Goal: Information Seeking & Learning: Learn about a topic

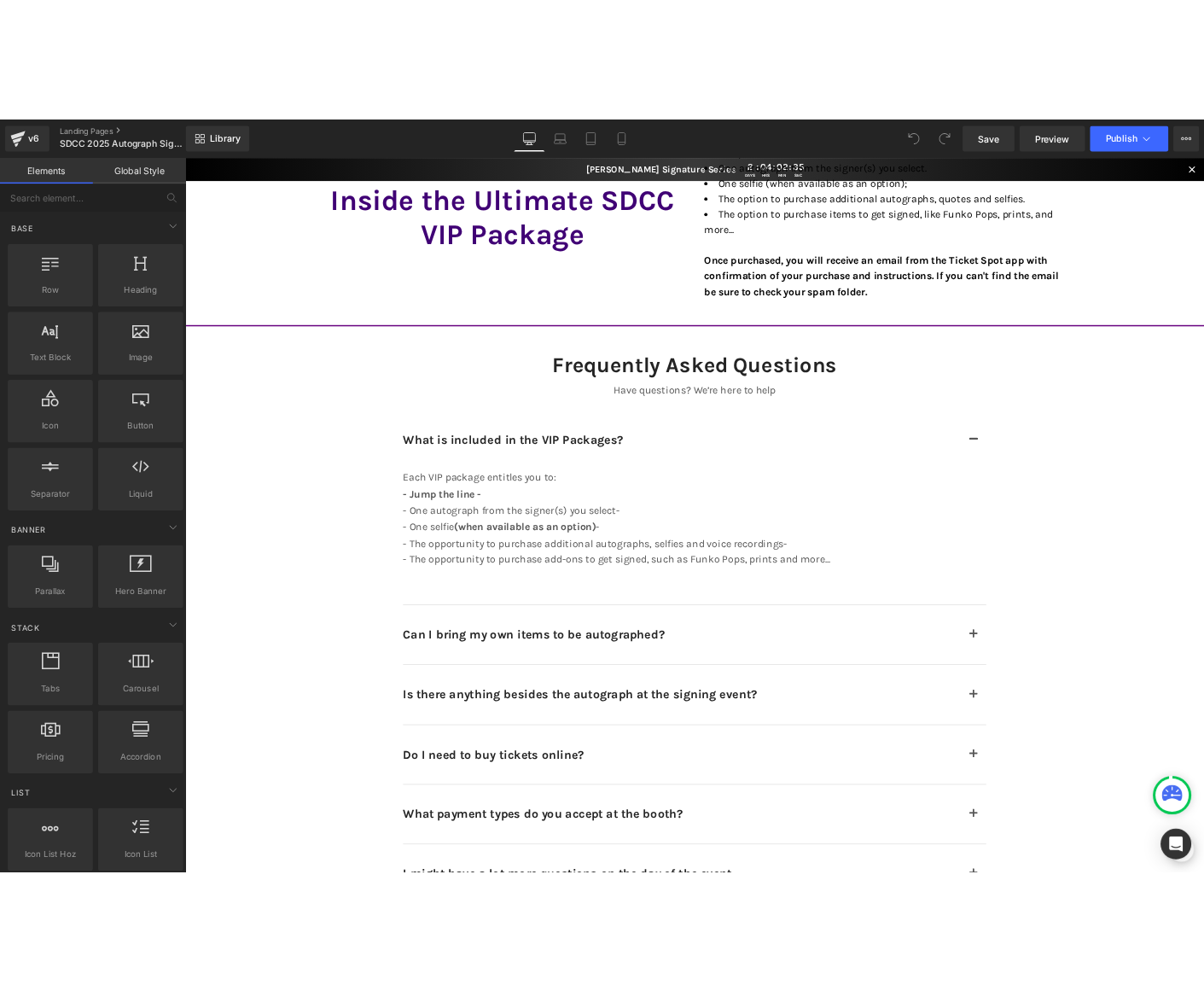
scroll to position [10152, 0]
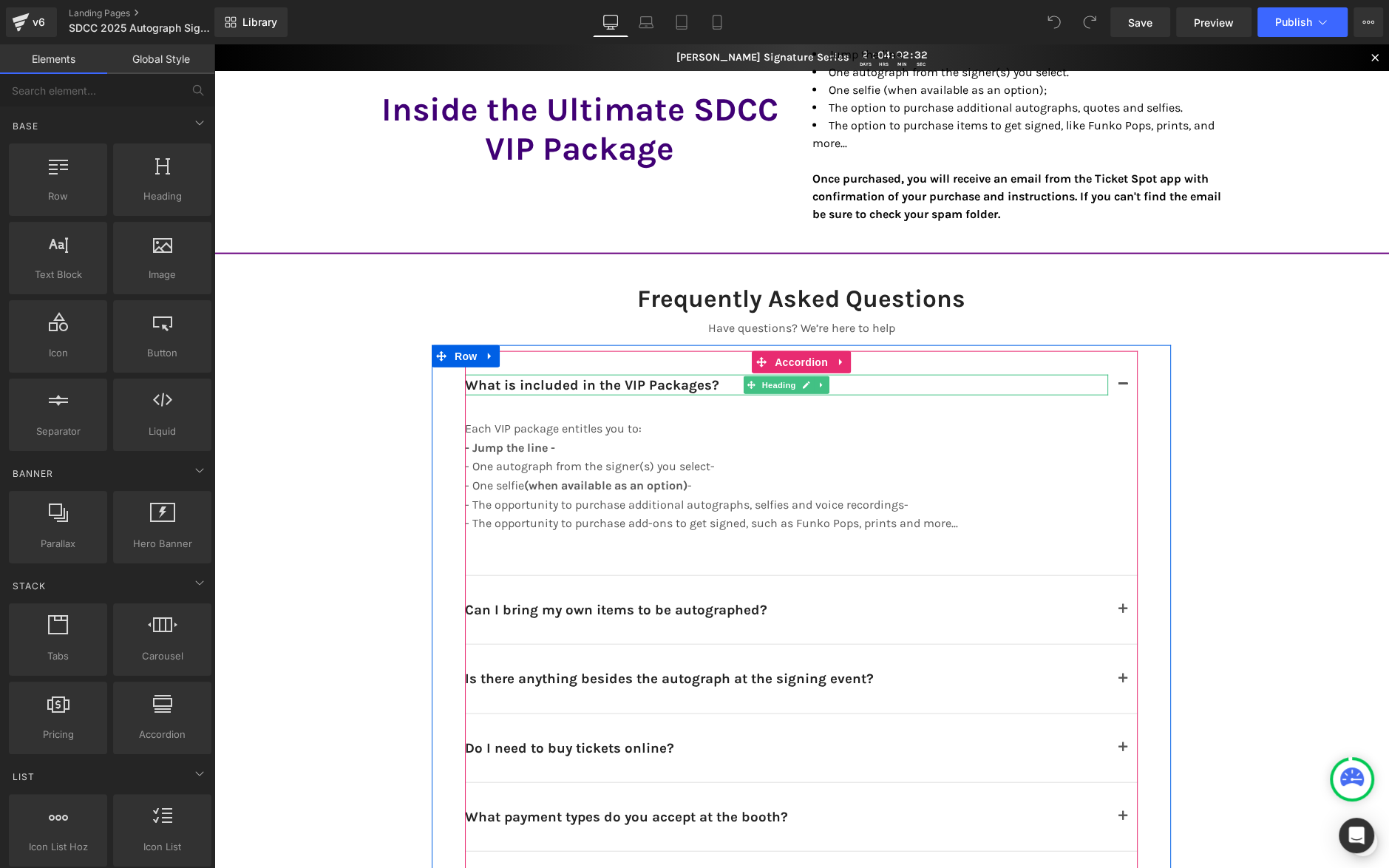
click at [690, 382] on h2 "What is included in the VIP Packages?" at bounding box center [787, 385] width 643 height 21
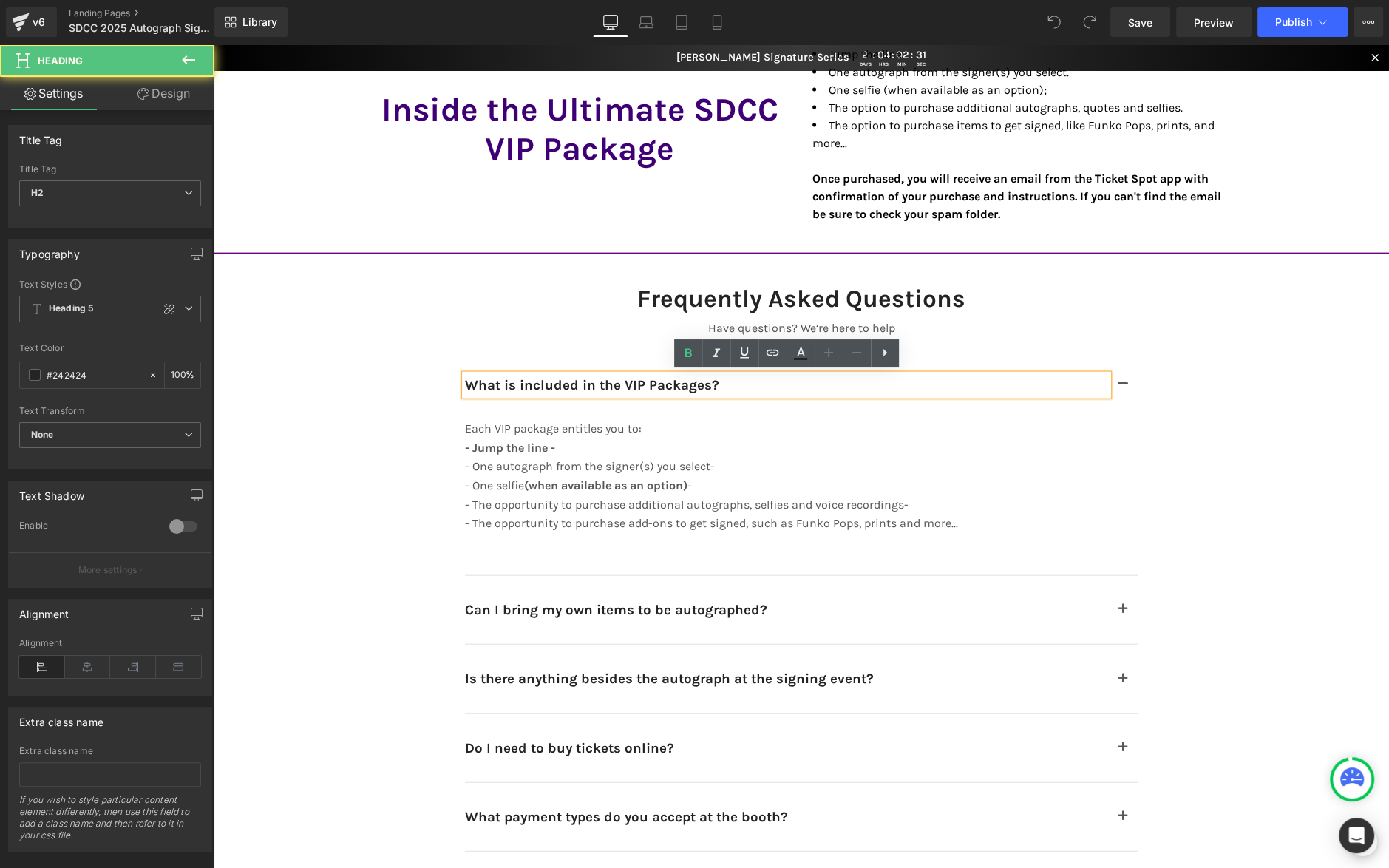
click at [696, 382] on h2 "What is included in the VIP Packages?" at bounding box center [787, 385] width 643 height 21
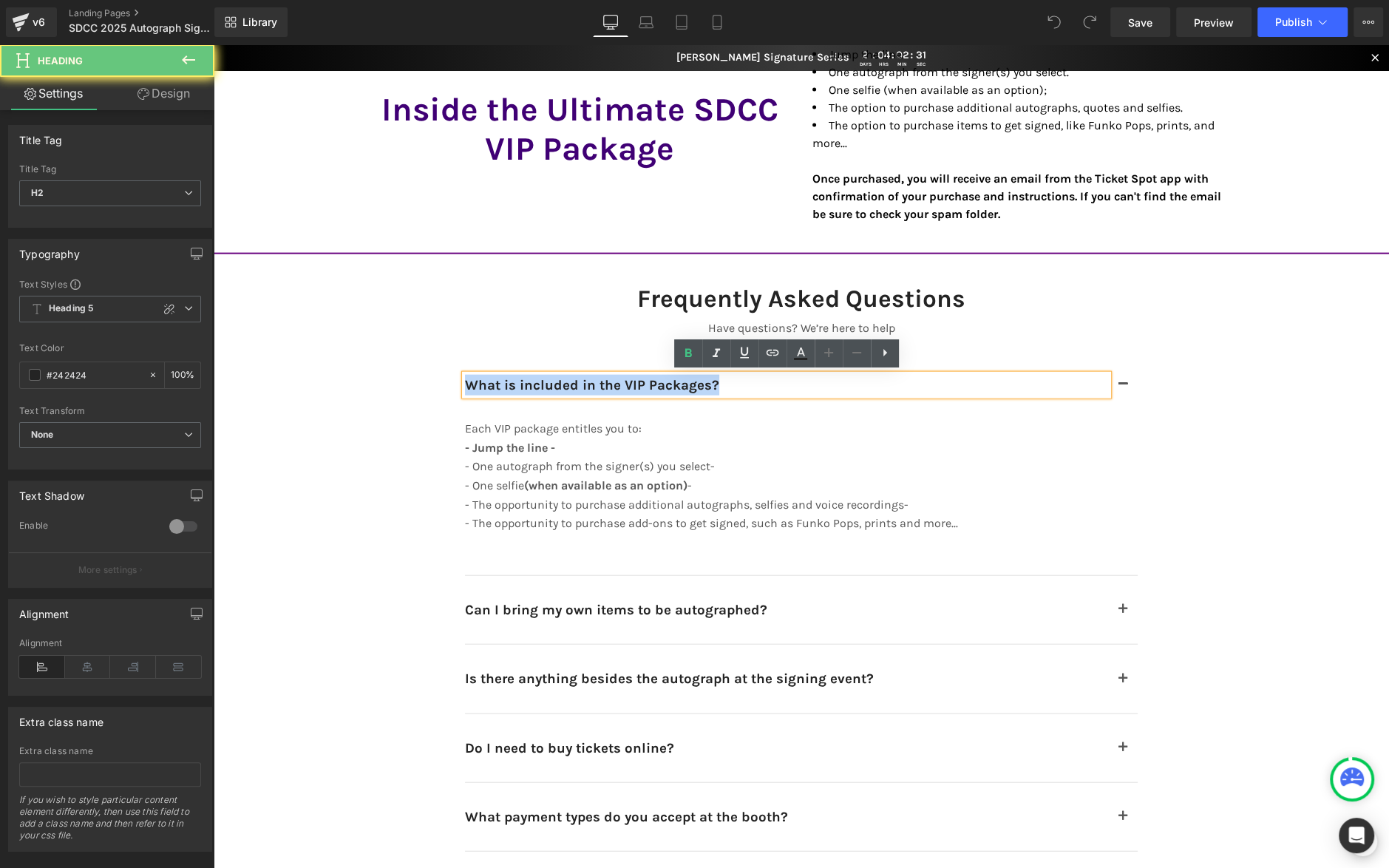
click at [696, 382] on h2 "What is included in the VIP Packages?" at bounding box center [787, 385] width 643 height 21
copy h2 "What is included in the VIP Packages?"
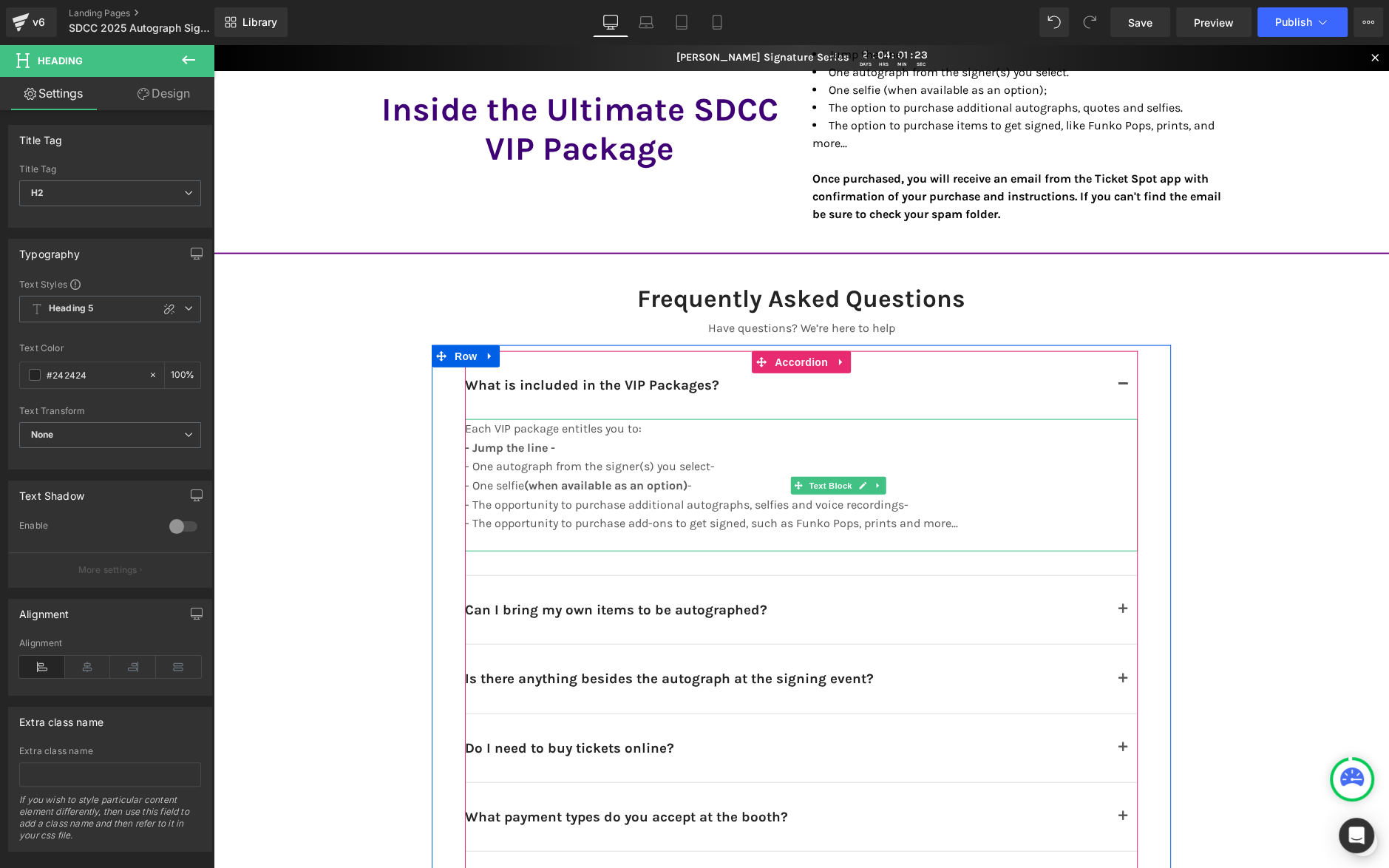
click at [762, 467] on p "- One autograph from the signer(s) you select-" at bounding box center [764, 466] width 599 height 19
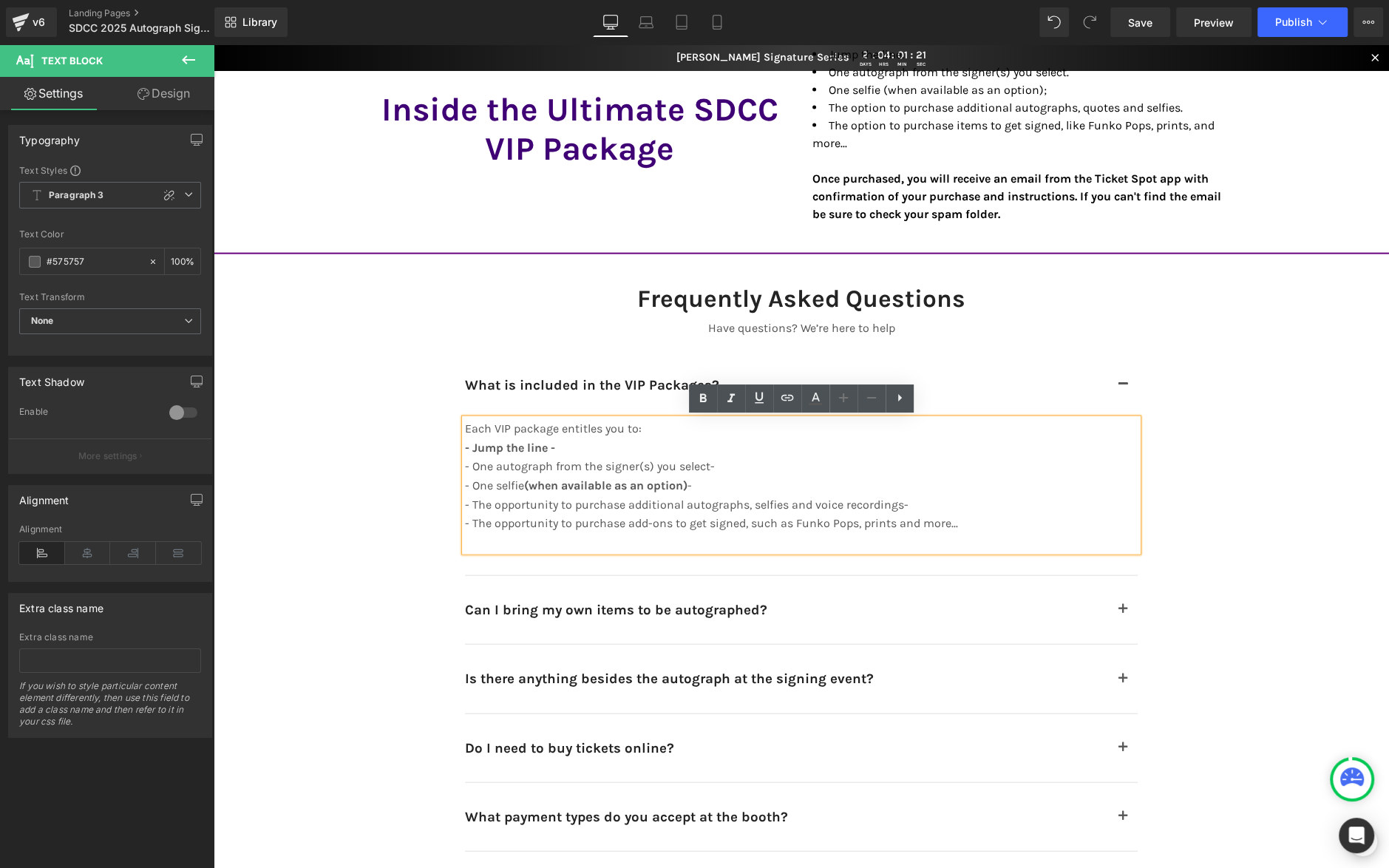
click at [854, 518] on p "- The opportunity to purchase add-ons to get signed, such as Funko Pops, prints…" at bounding box center [764, 523] width 599 height 19
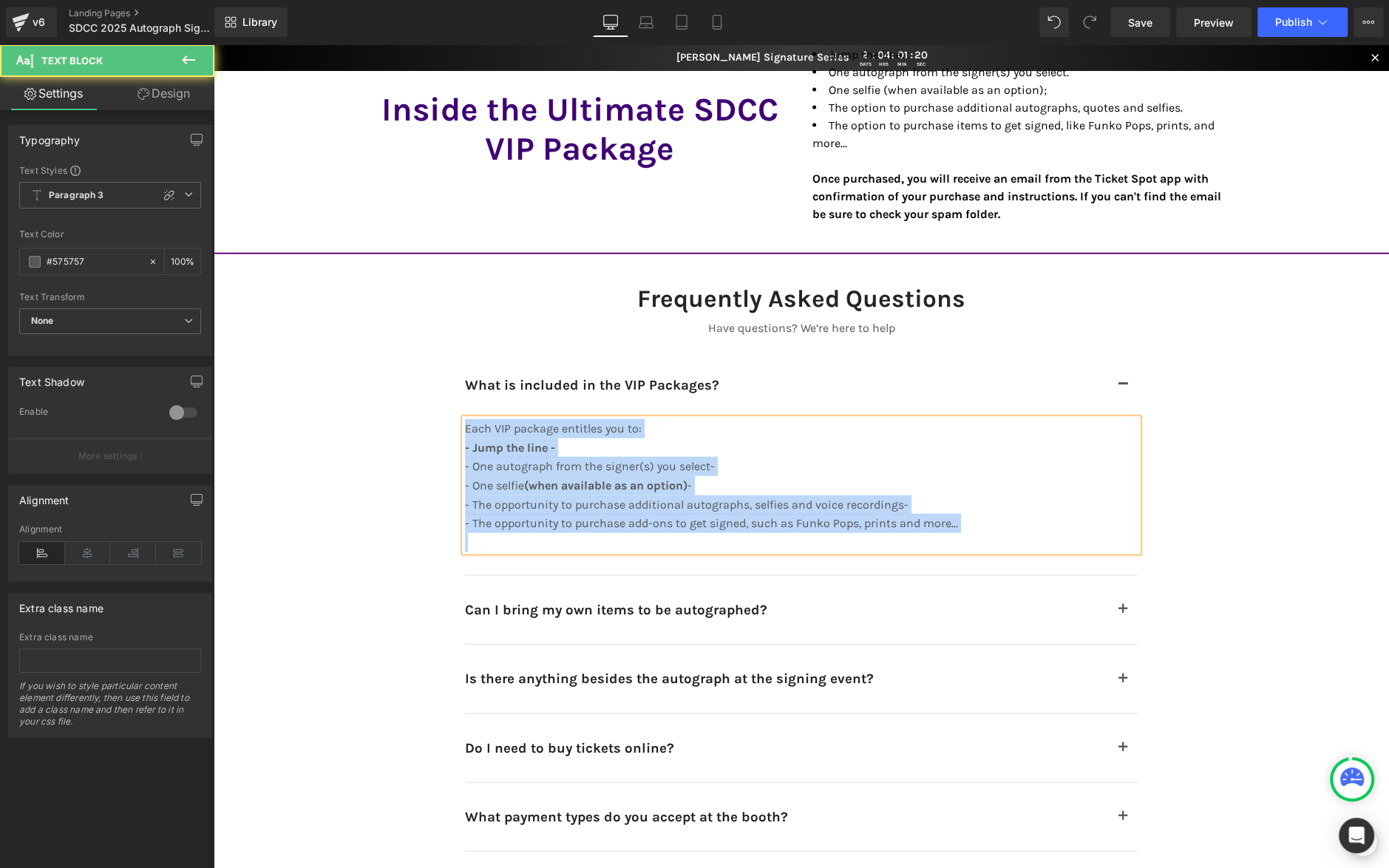
copy div "Each VIP package entitles you to: - Jump the line - - One autograph from the si…"
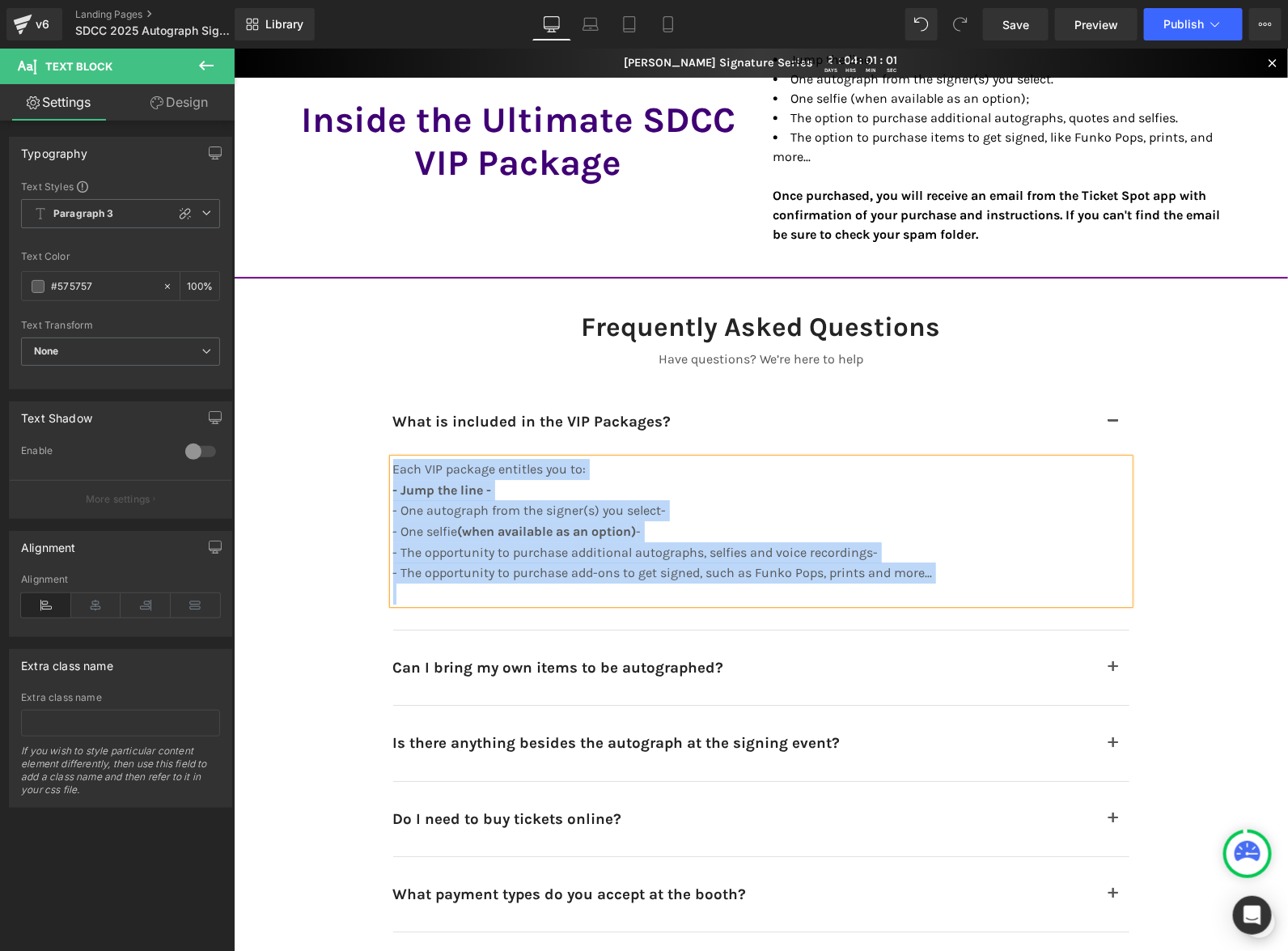
click at [664, 664] on h2 "Can I bring my own items to be autographed?" at bounding box center [745, 666] width 704 height 23
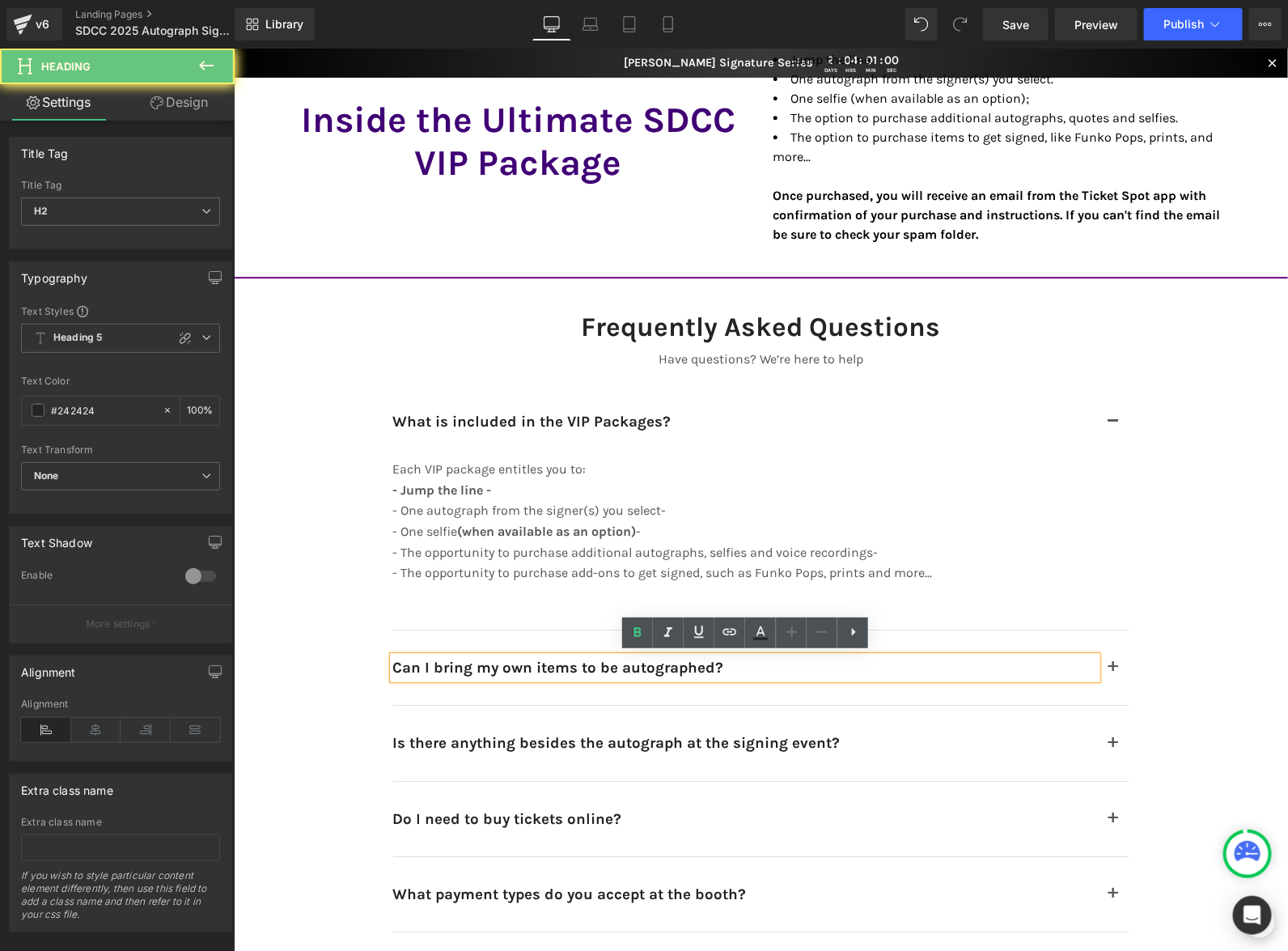
click at [664, 664] on h2 "Can I bring my own items to be autographed?" at bounding box center [745, 666] width 704 height 23
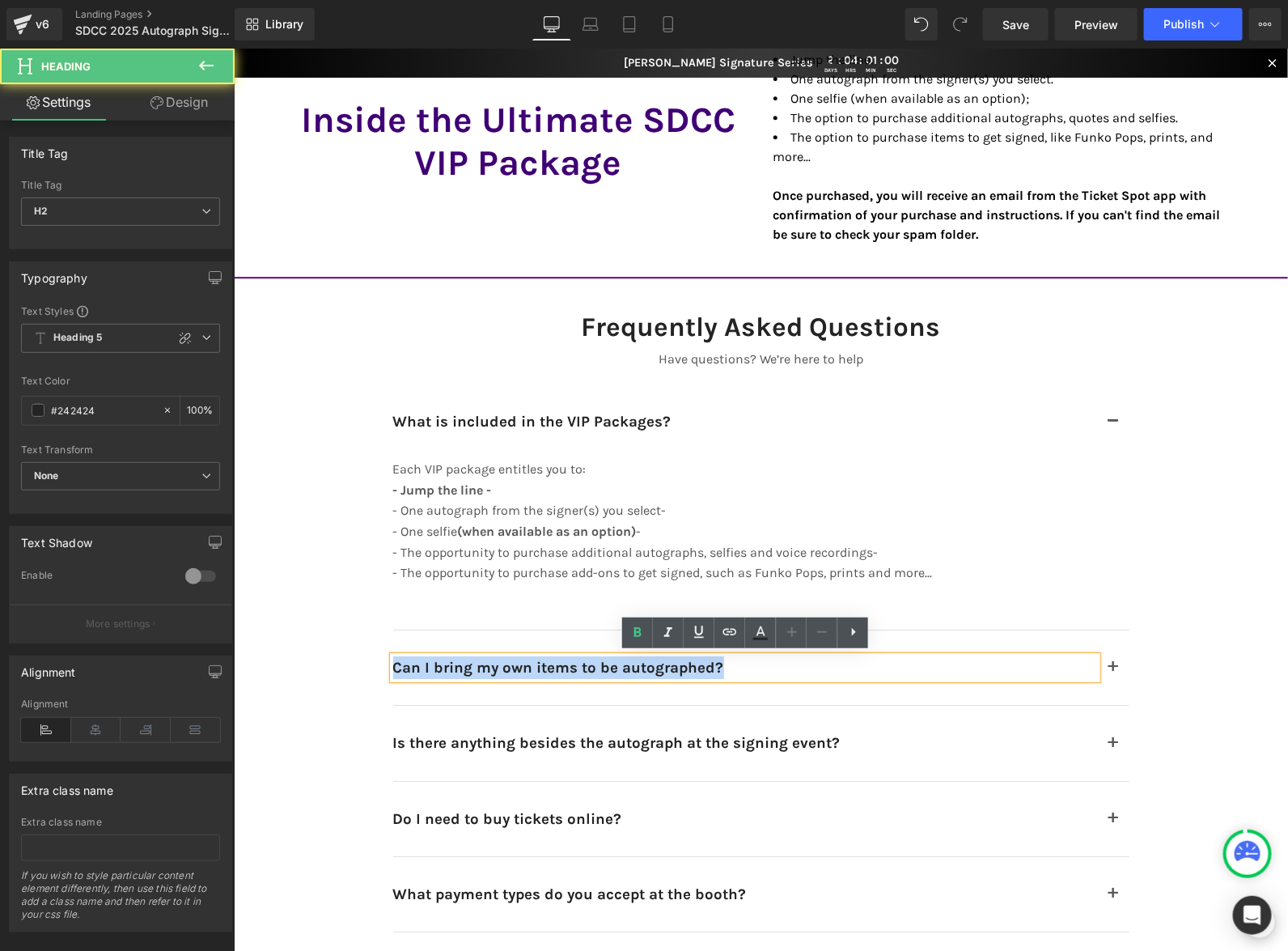
click at [664, 664] on h2 "Can I bring my own items to be autographed?" at bounding box center [745, 666] width 704 height 23
copy h2 "Can I bring my own items to be autographed?"
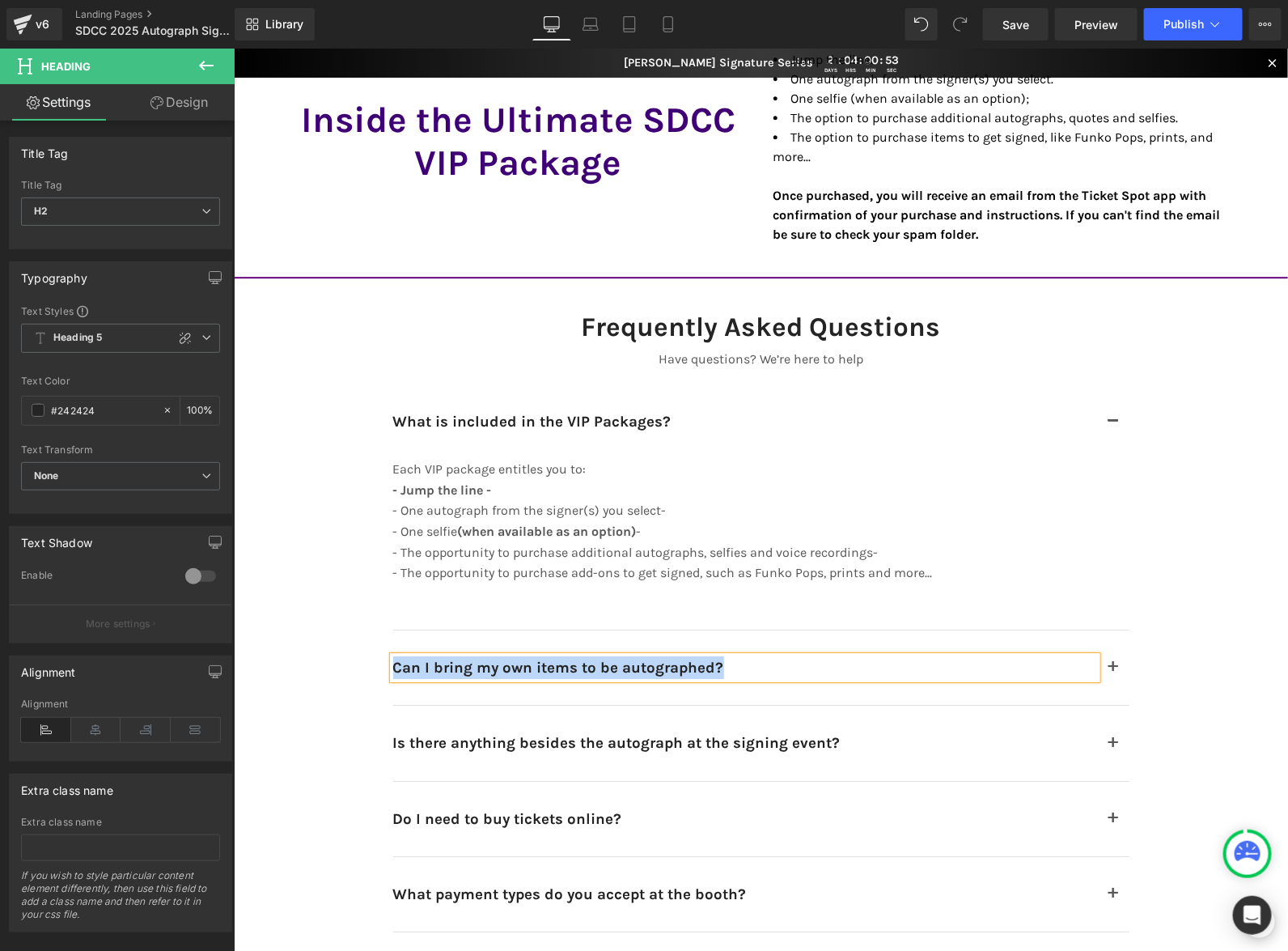
click at [1114, 660] on button "button" at bounding box center [1112, 666] width 33 height 74
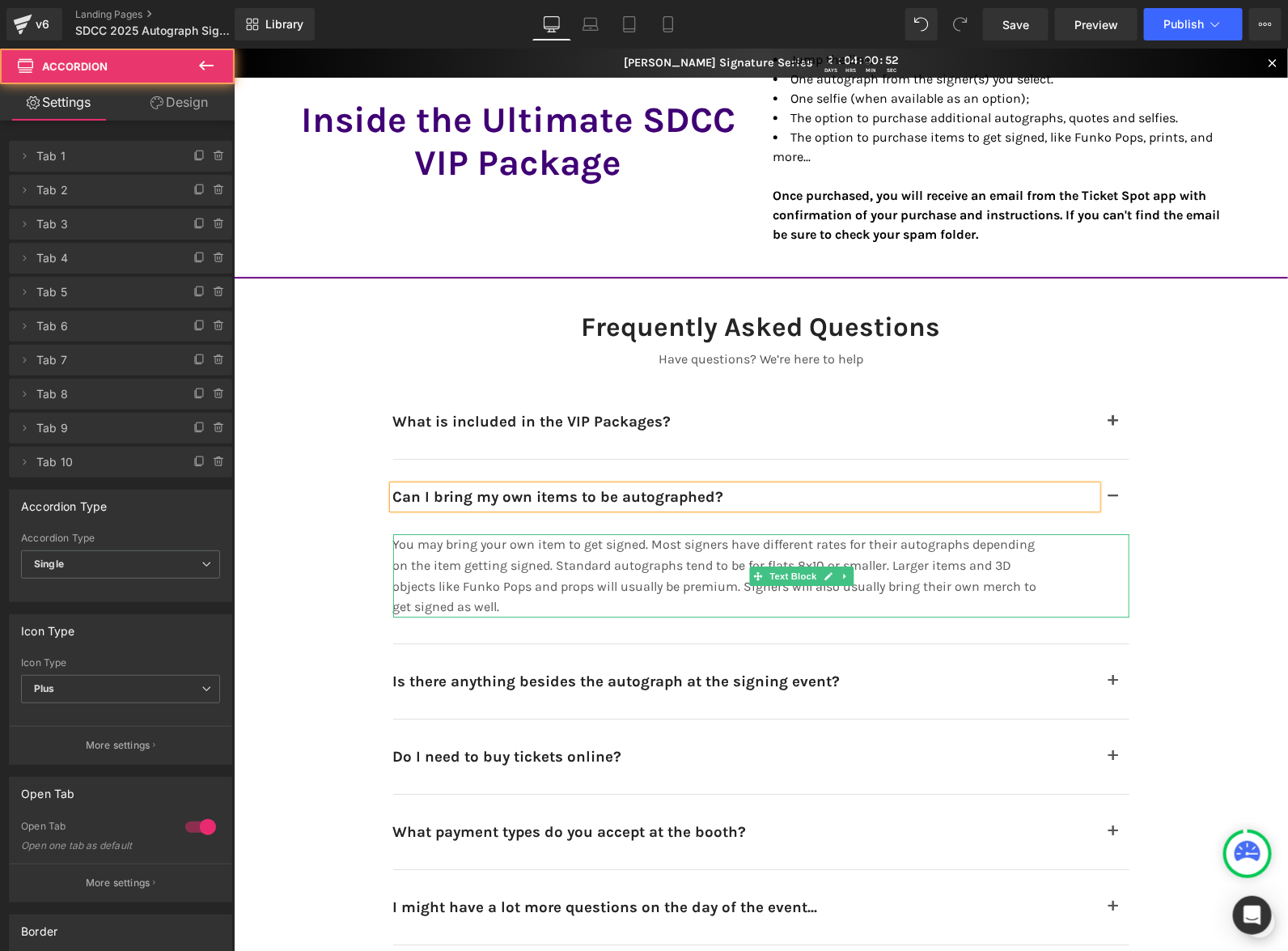
click at [943, 567] on p "You may bring your own item to get signed. Most signers have different rates fo…" at bounding box center [720, 574] width 655 height 83
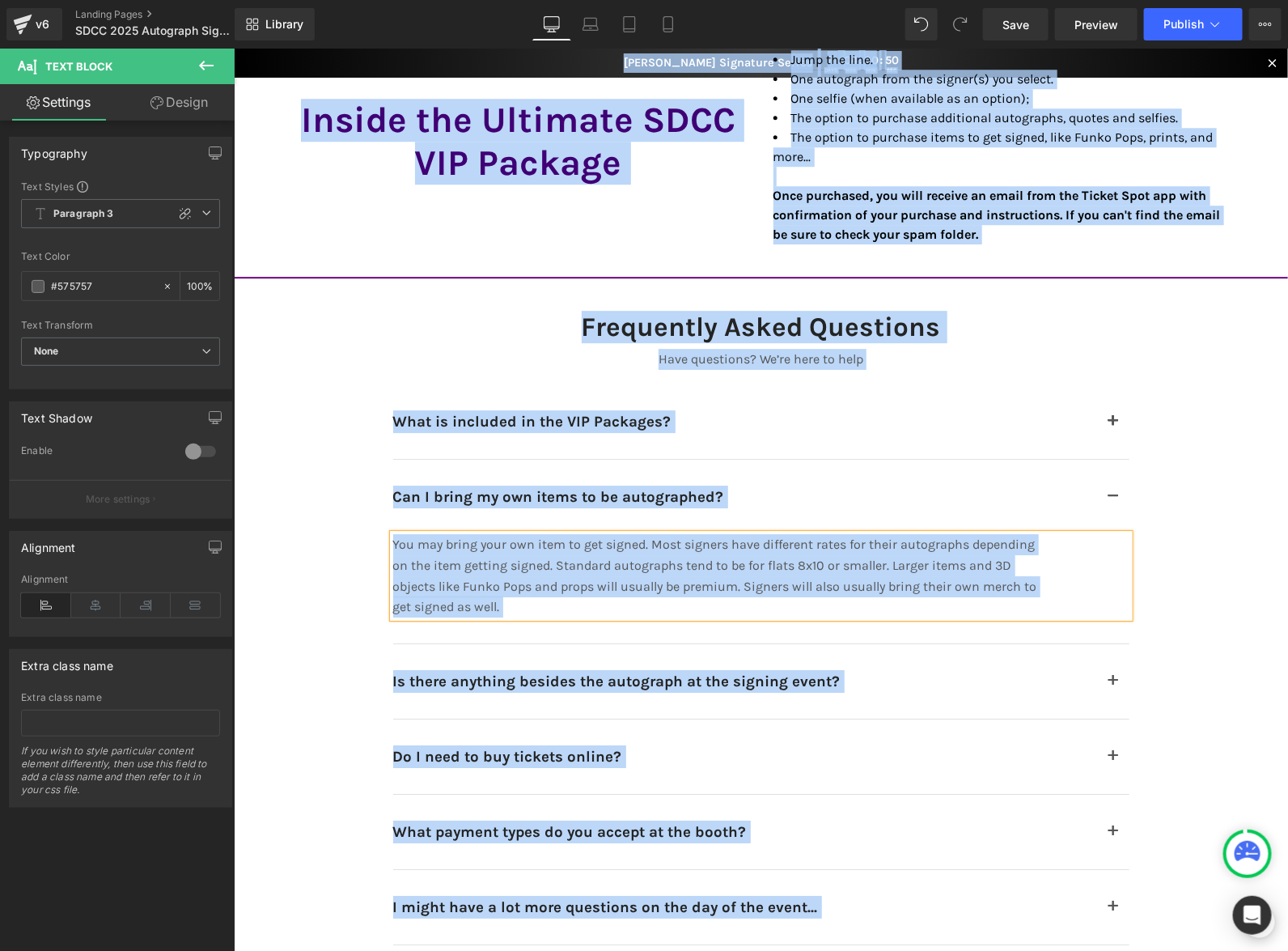
click at [943, 567] on p "You may bring your own item to get signed. Most signers have different rates fo…" at bounding box center [720, 574] width 655 height 83
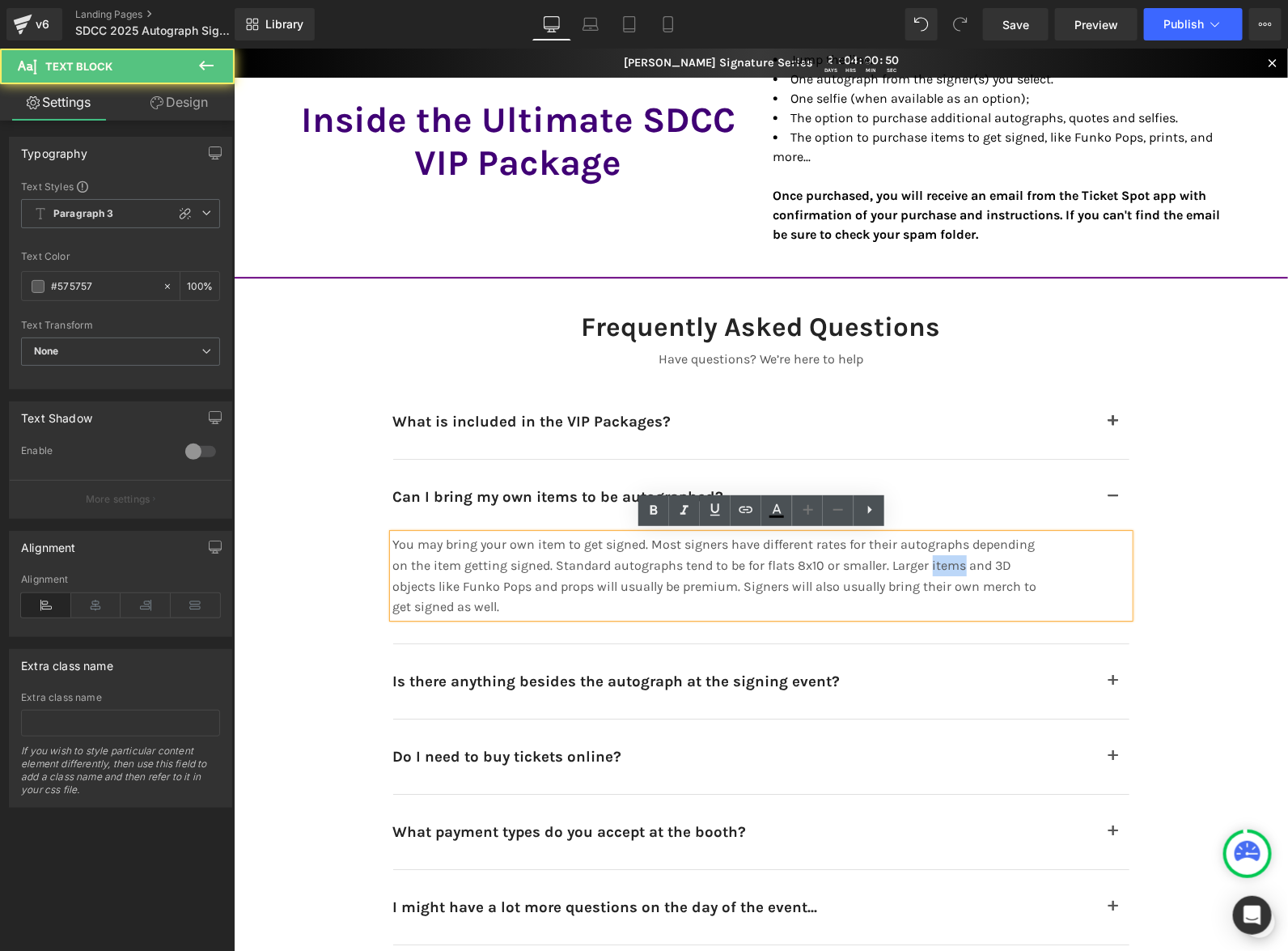
click at [943, 567] on p "You may bring your own item to get signed. Most signers have different rates fo…" at bounding box center [720, 574] width 655 height 83
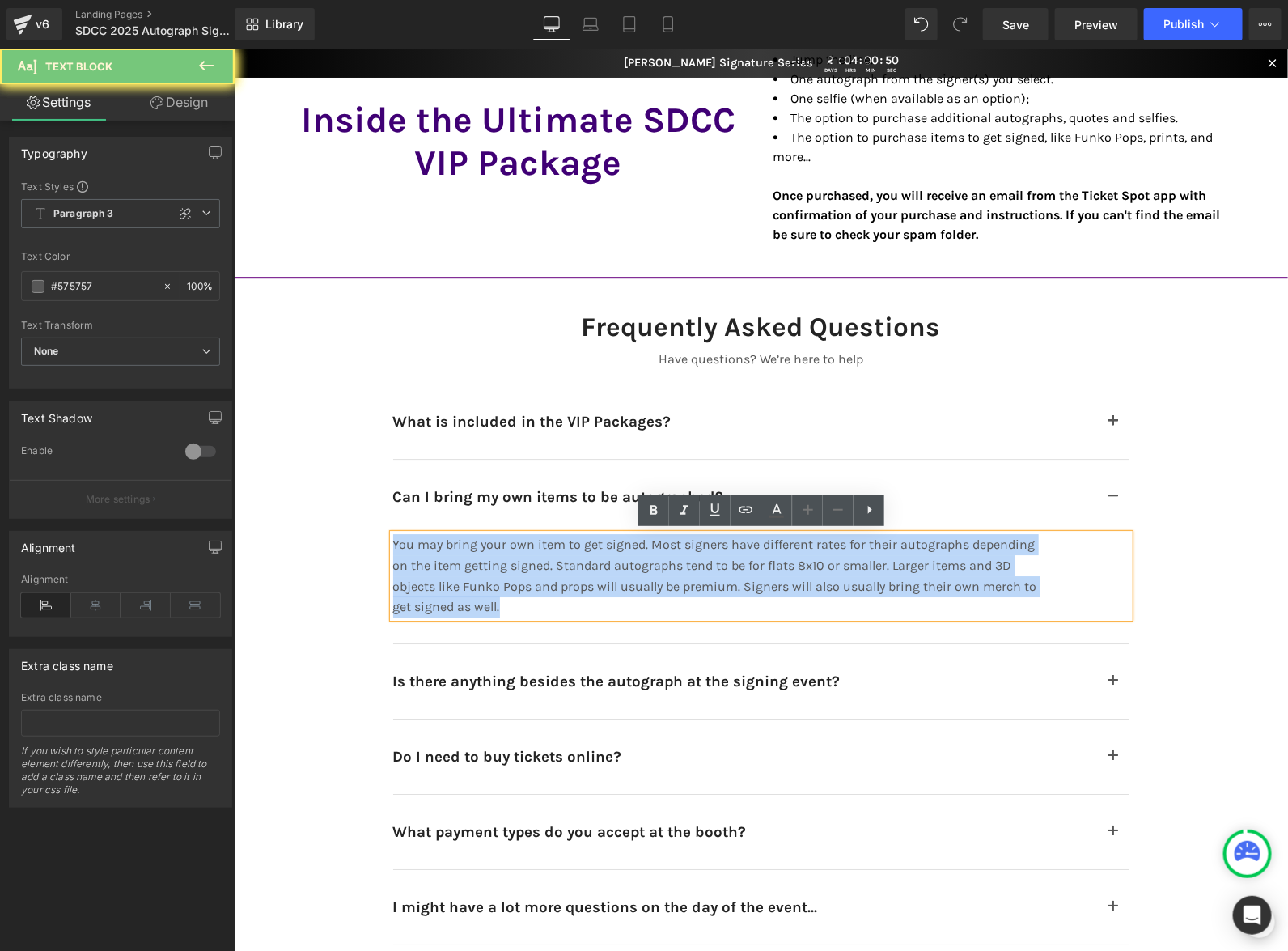
click at [943, 567] on p "You may bring your own item to get signed. Most signers have different rates fo…" at bounding box center [720, 574] width 655 height 83
copy p "You may bring your own item to get signed. Most signers have different rates fo…"
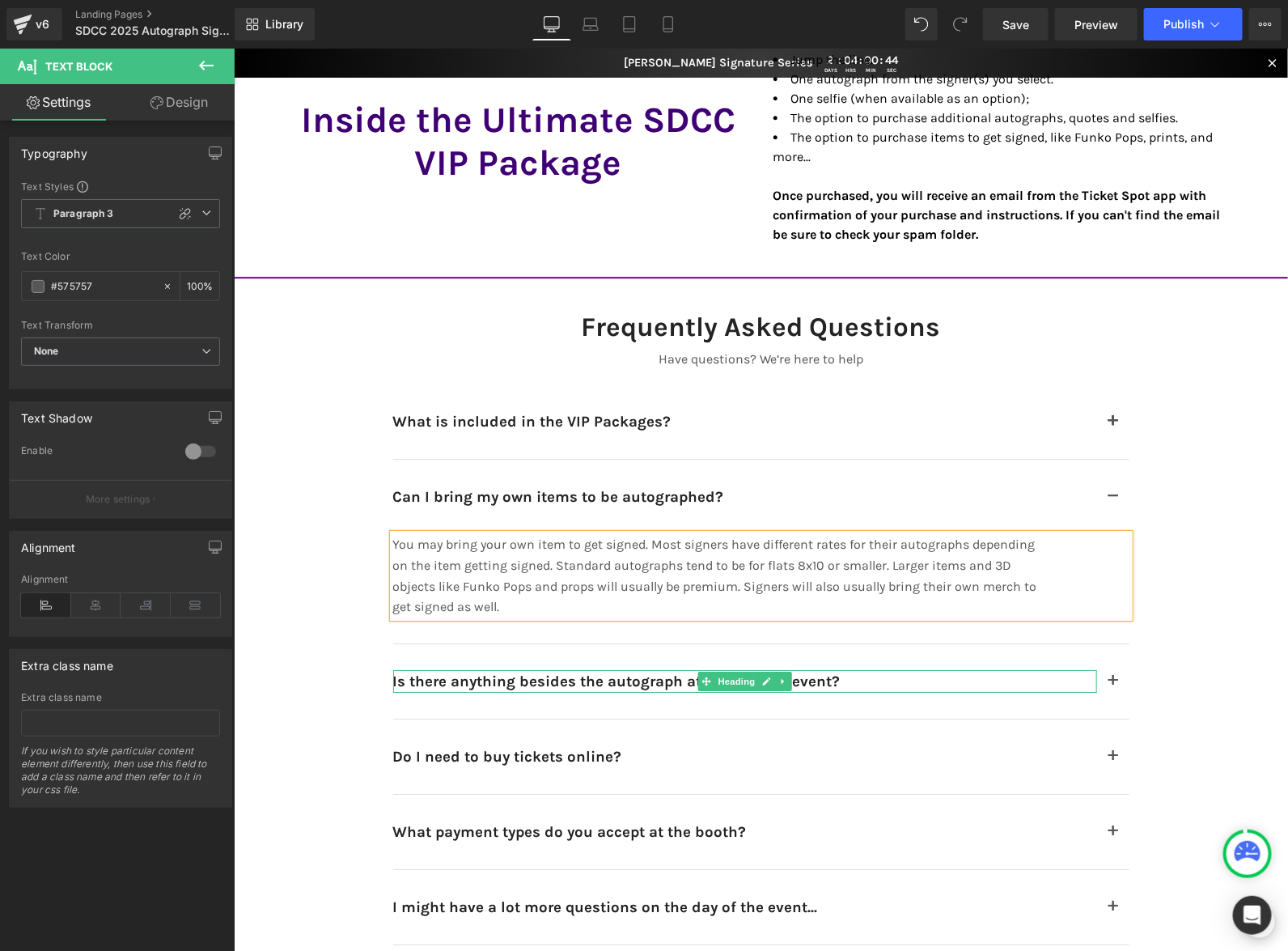
click at [916, 678] on h2 "Is there anything besides the autograph at the signing event?" at bounding box center [745, 680] width 704 height 23
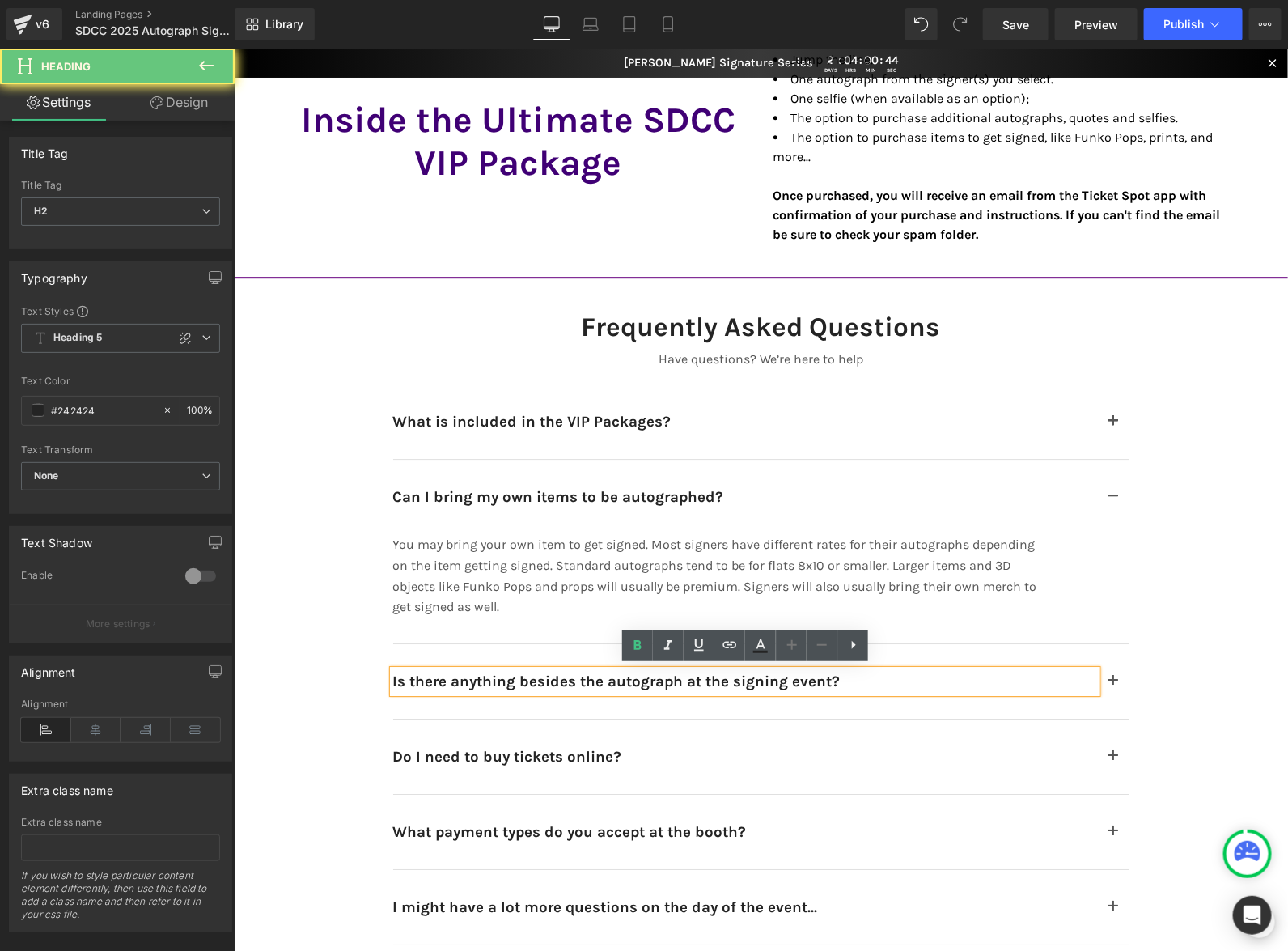
click at [916, 678] on h2 "Is there anything besides the autograph at the signing event?" at bounding box center [745, 680] width 704 height 23
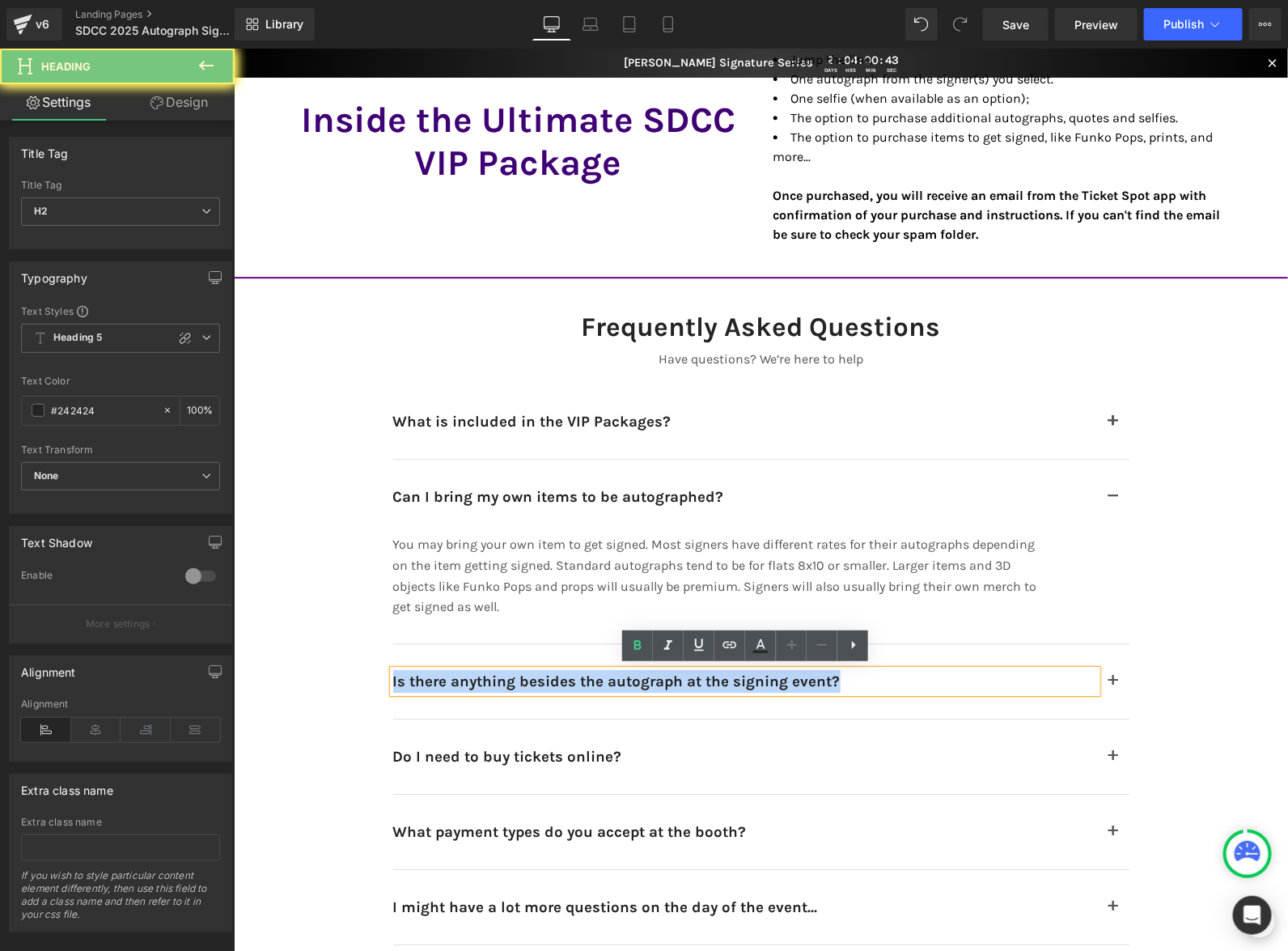
copy h2 "Is there anything besides the autograph at the signing event?"
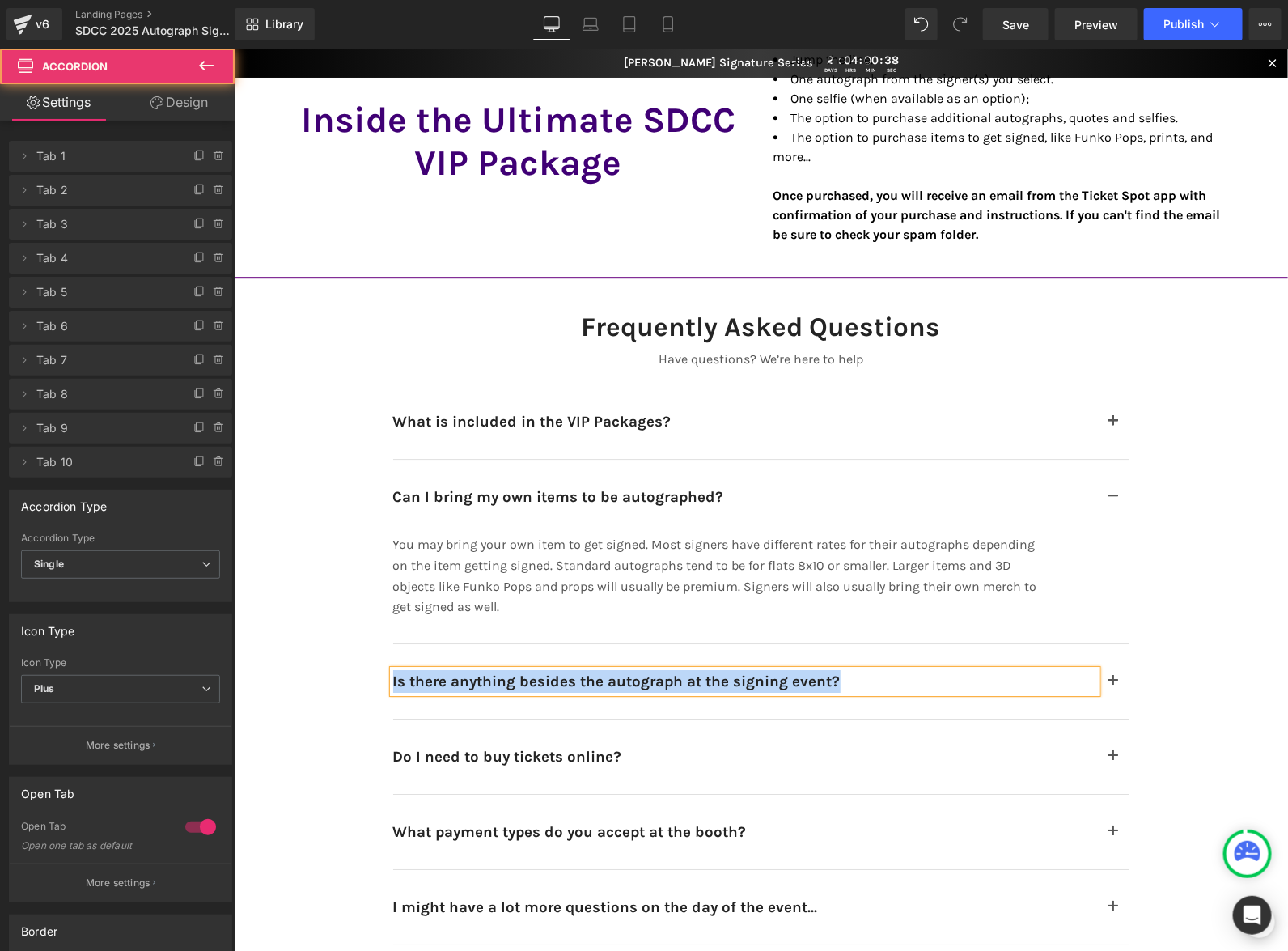
click at [1110, 673] on button "button" at bounding box center [1112, 680] width 33 height 74
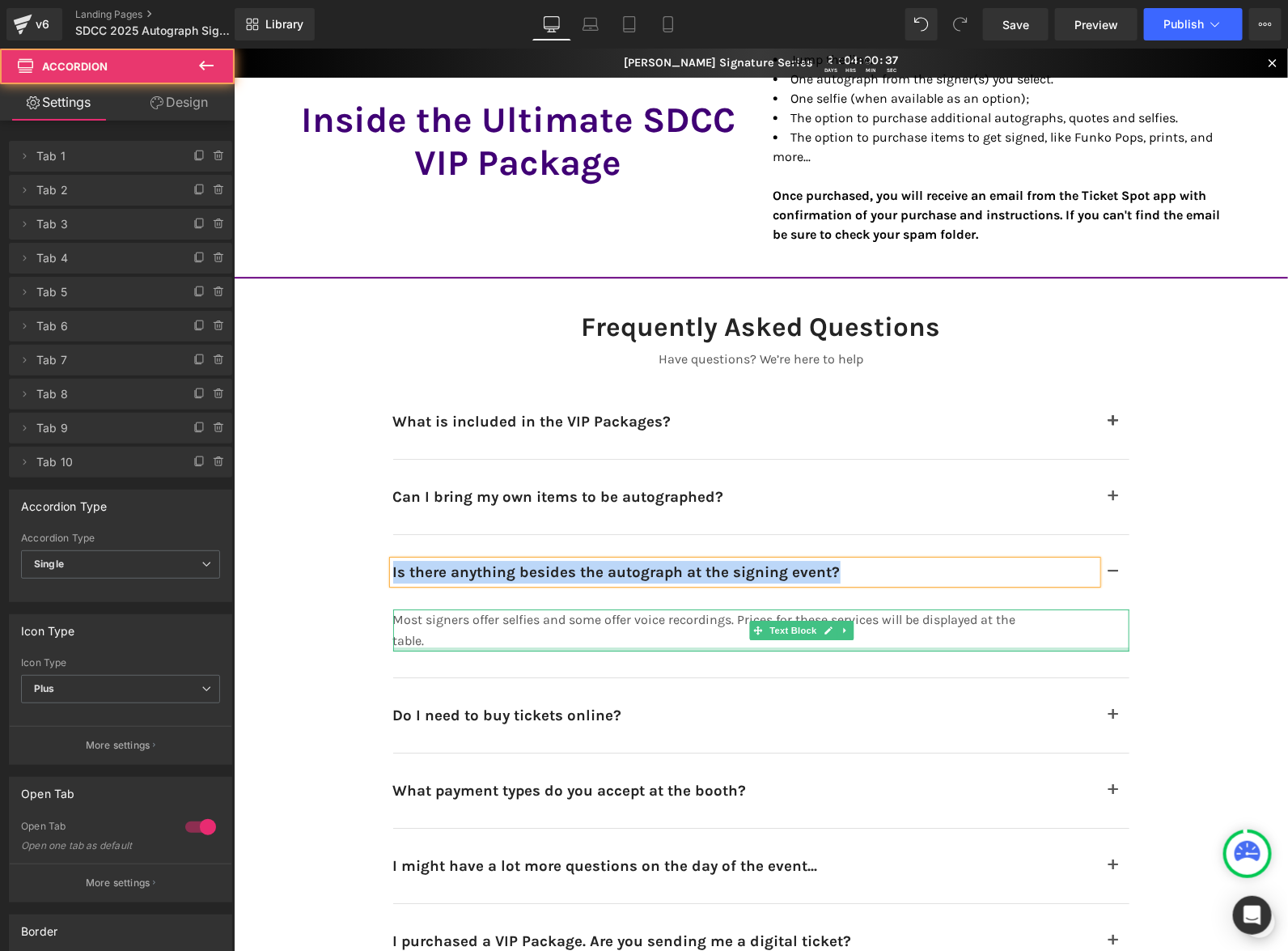
click at [961, 647] on div at bounding box center [761, 648] width 736 height 4
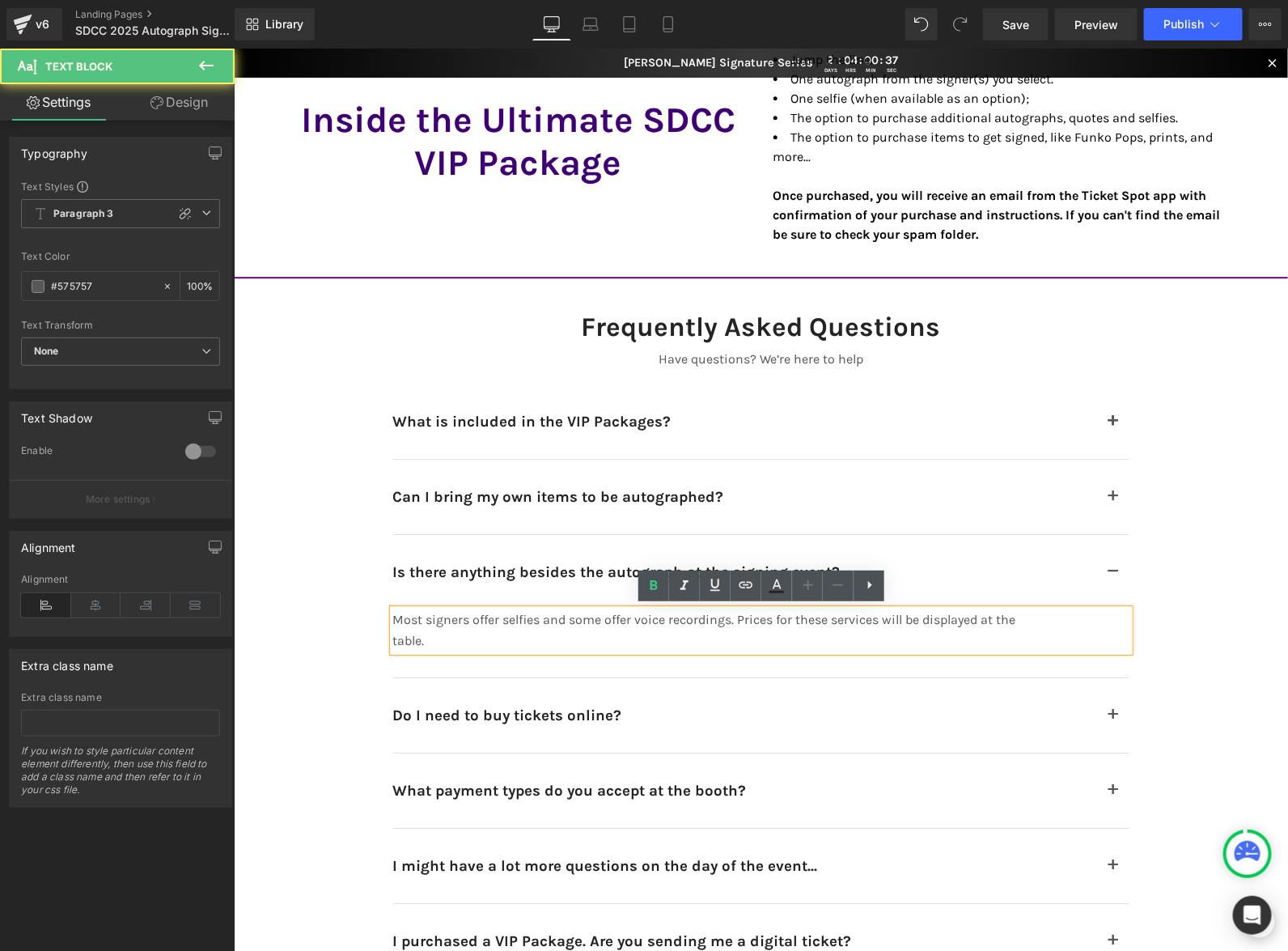
click at [907, 640] on p "Most signers offer selfies and some offer voice recordings. Prices for these se…" at bounding box center [720, 628] width 655 height 41
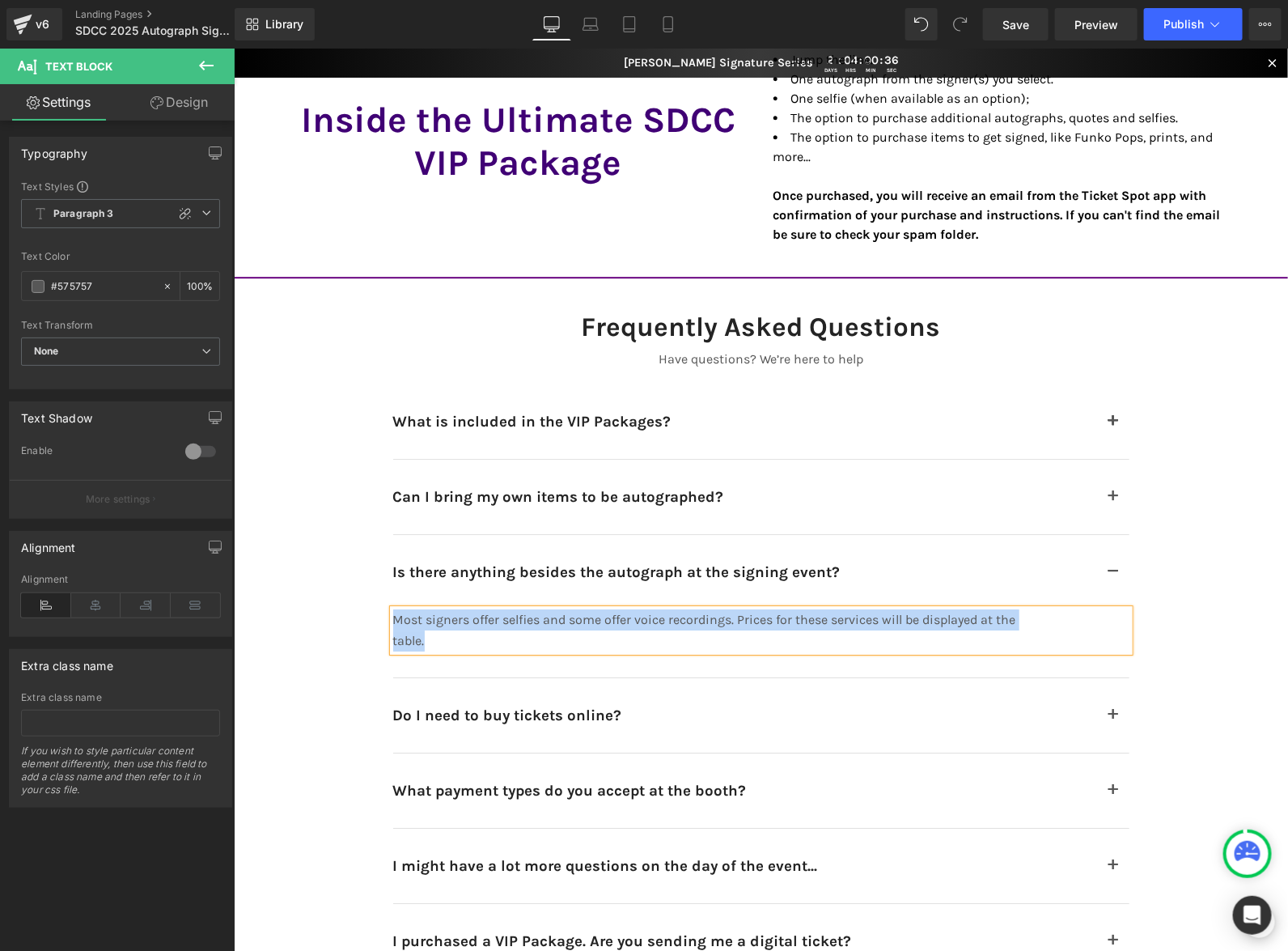
copy p "Most signers offer selfies and some offer voice recordings. Prices for these se…"
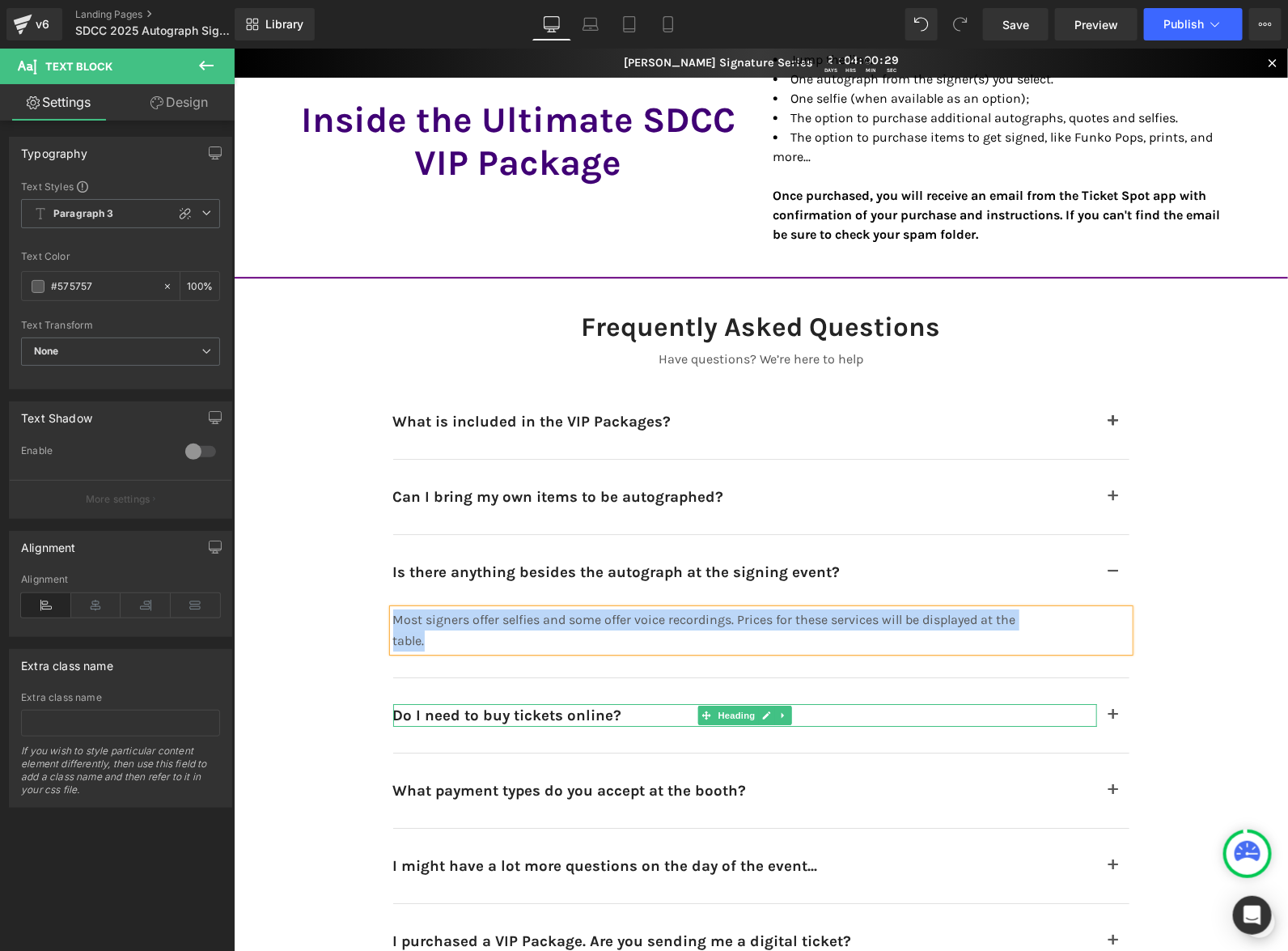
click at [868, 705] on h2 "Do I need to buy tickets online?" at bounding box center [745, 714] width 704 height 23
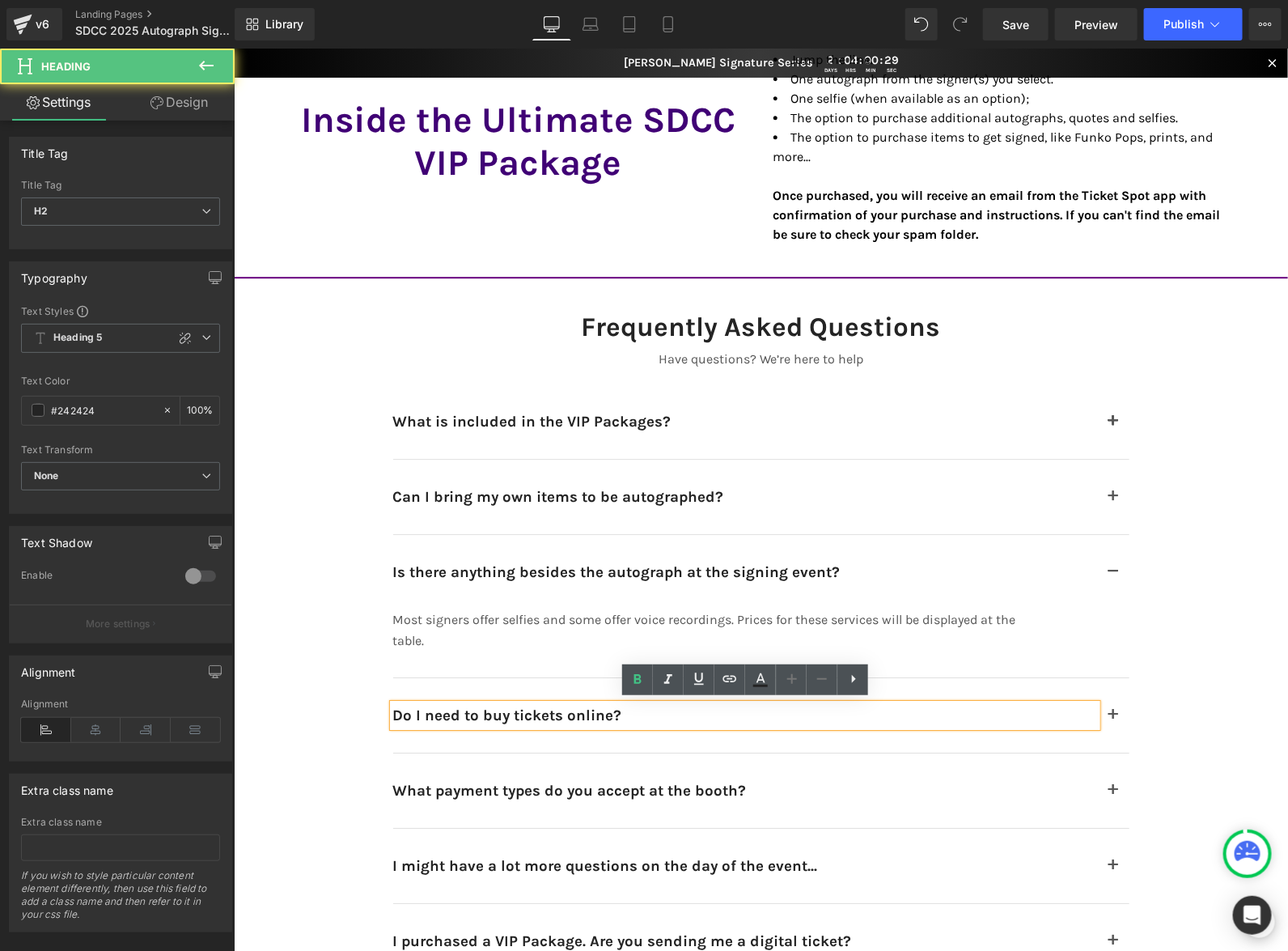
click at [850, 707] on h2 "Do I need to buy tickets online?" at bounding box center [745, 714] width 704 height 23
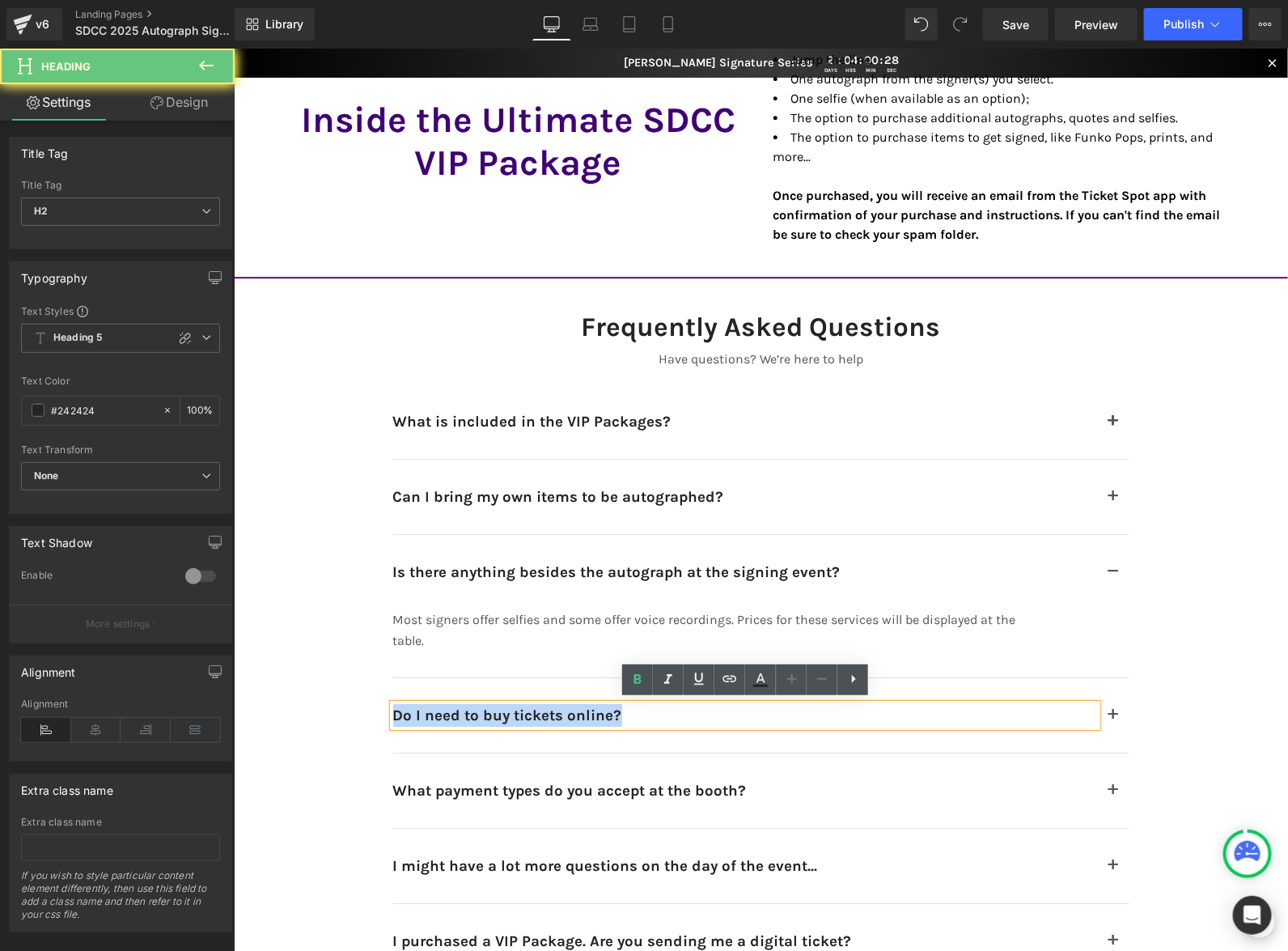
click at [850, 707] on h2 "Do I need to buy tickets online?" at bounding box center [745, 714] width 704 height 23
copy h2 "Do I need to buy tickets online?"
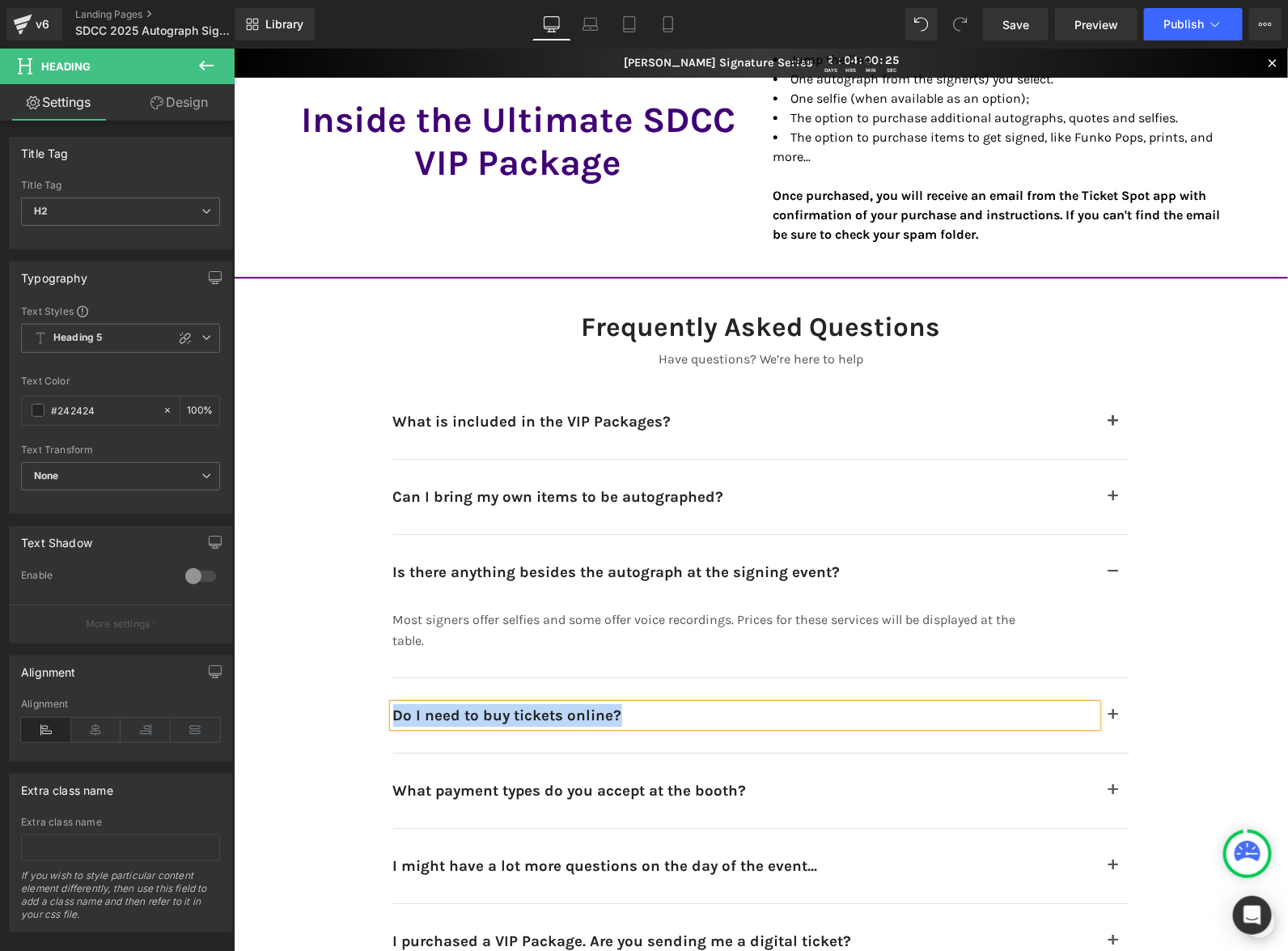
click at [1110, 713] on button "button" at bounding box center [1112, 714] width 33 height 74
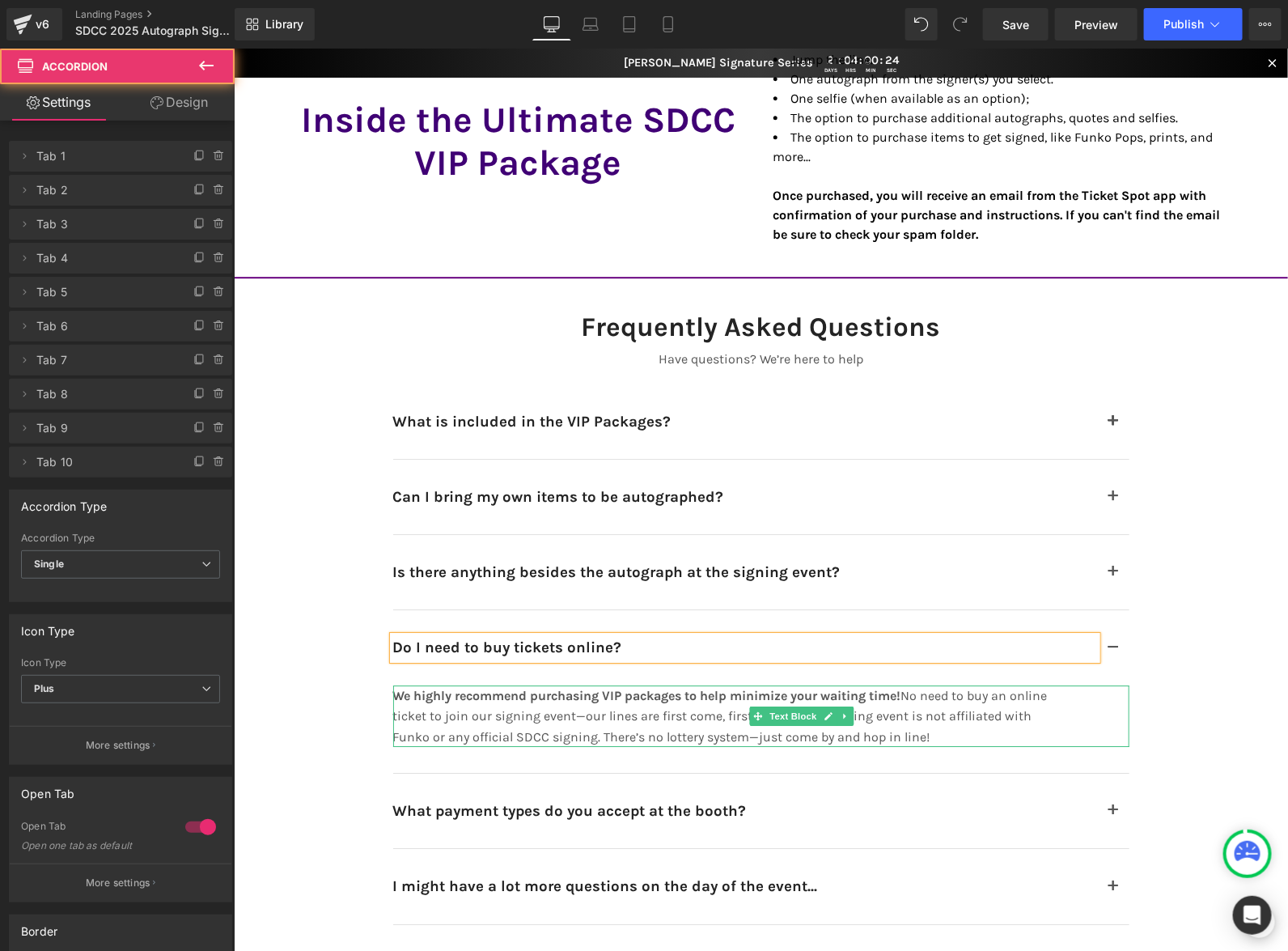
click at [972, 725] on p "We highly recommend purchasing VIP packages to help minimize your waiting time!…" at bounding box center [720, 715] width 655 height 63
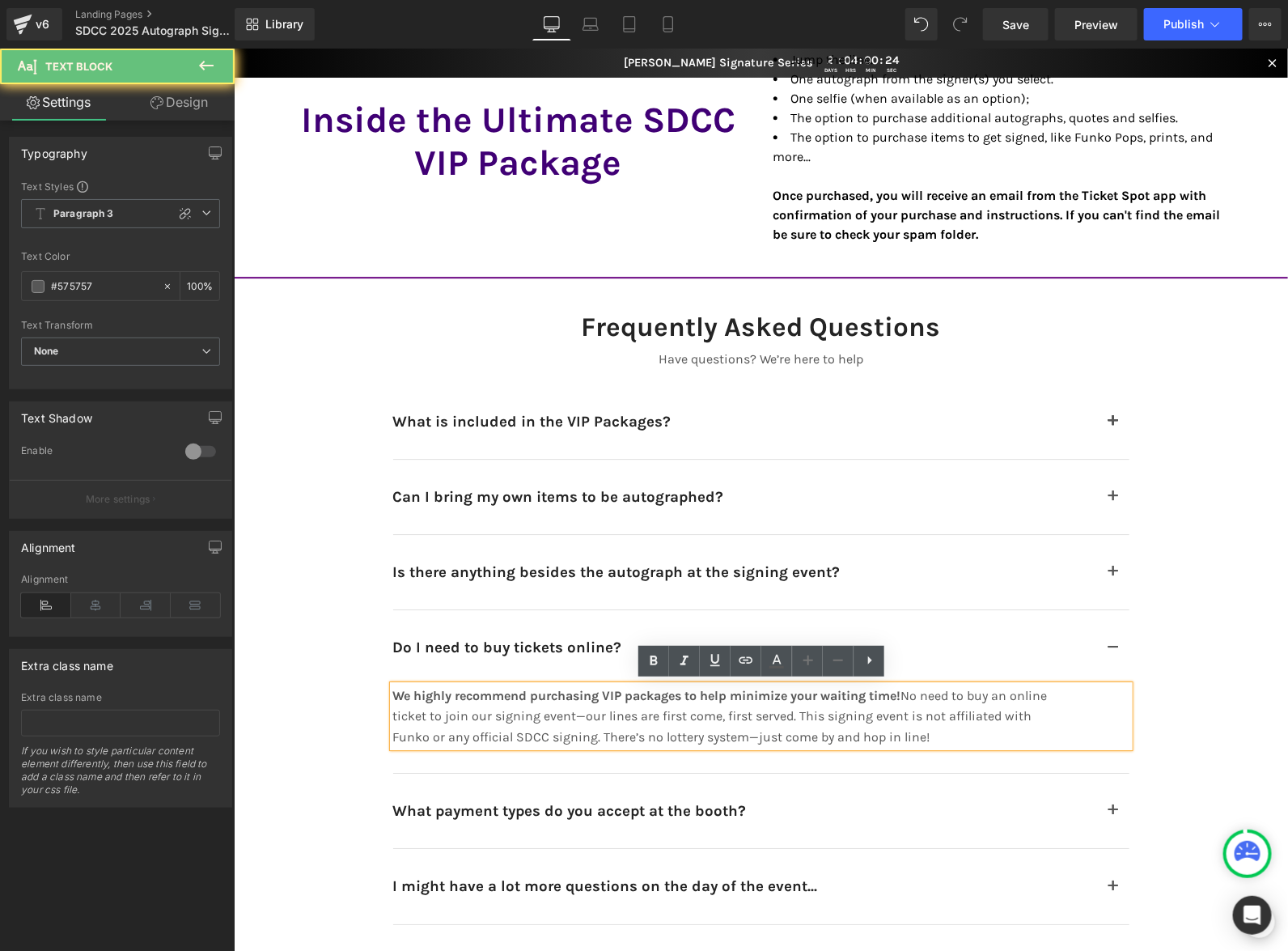
click at [972, 725] on p "We highly recommend purchasing VIP packages to help minimize your waiting time!…" at bounding box center [720, 715] width 655 height 63
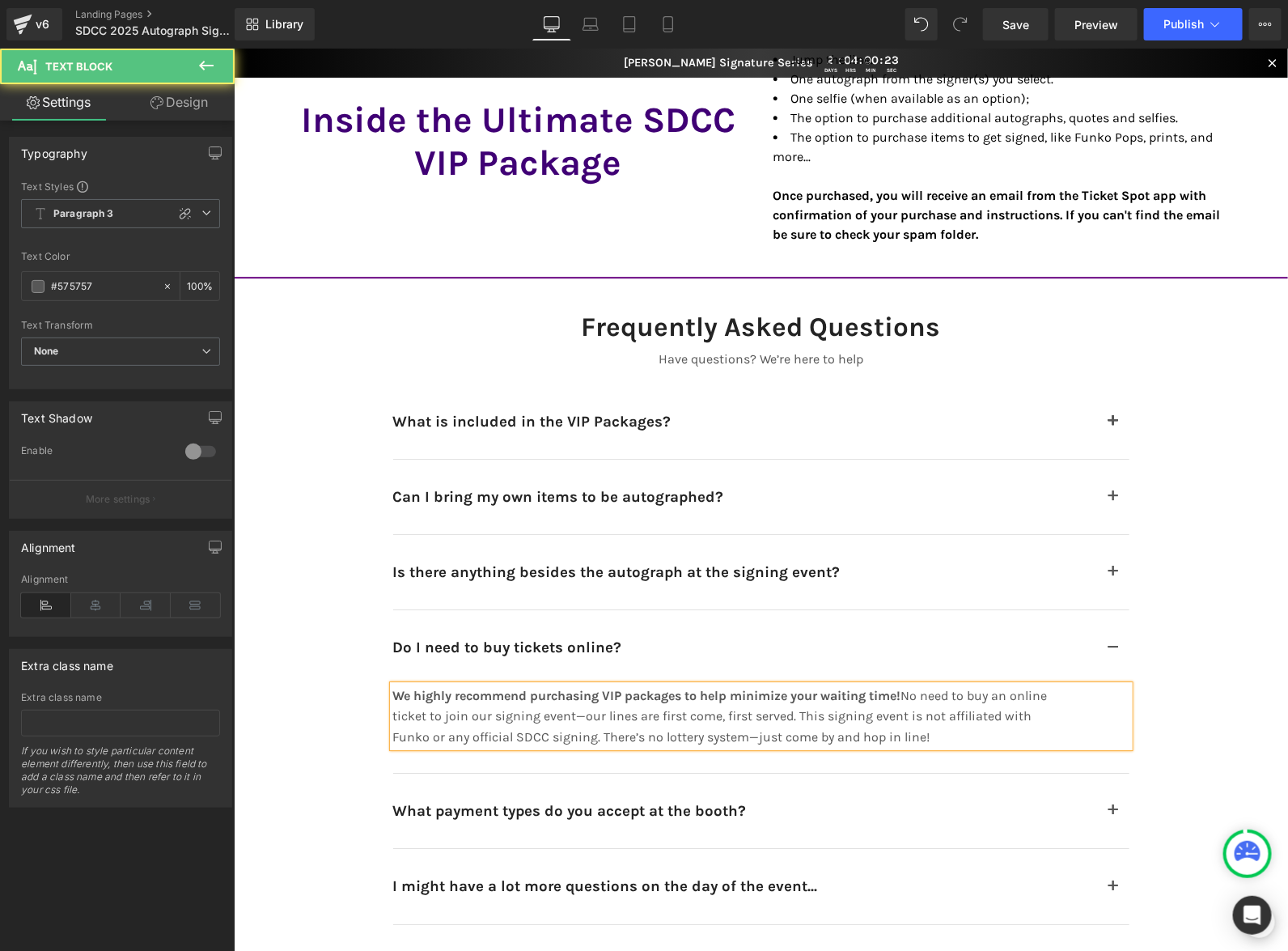
copy p "We highly recommend purchasing VIP packages to help minimize your waiting time!…"
click at [741, 806] on div "What payment types do you accept at the booth? Heading" at bounding box center [745, 810] width 704 height 23
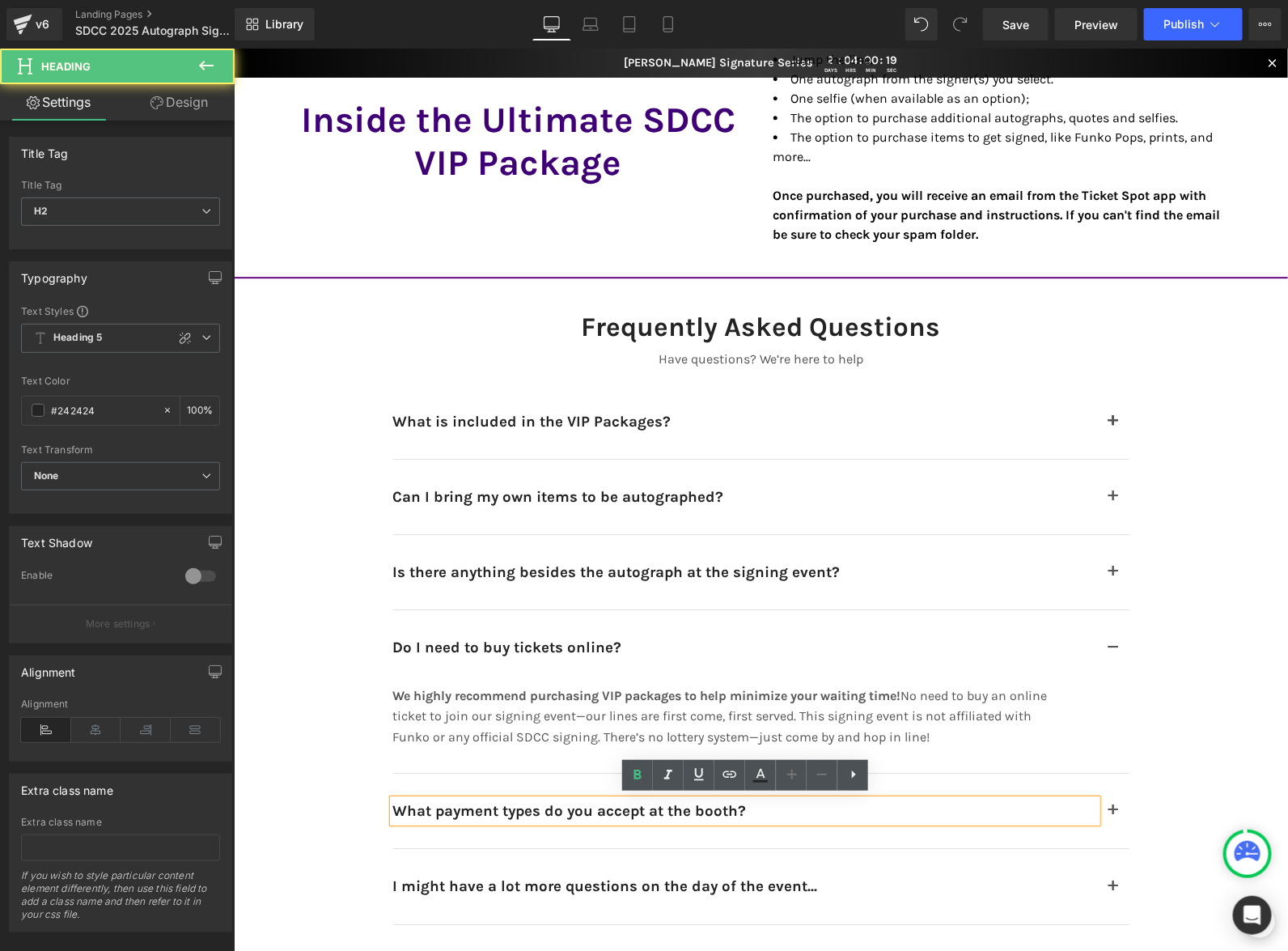
click at [757, 804] on h2 "What payment types do you accept at the booth?" at bounding box center [745, 810] width 704 height 23
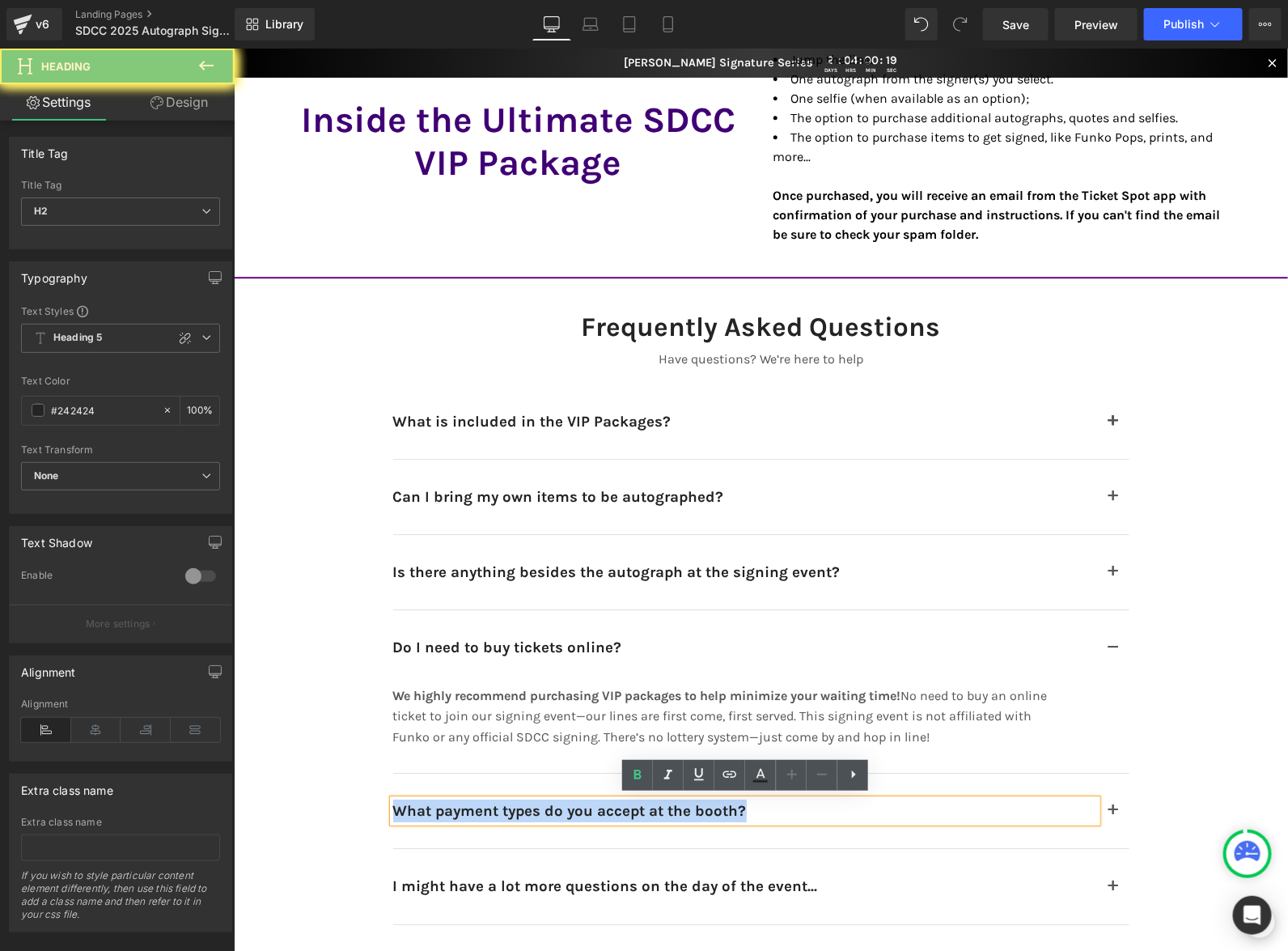
click at [757, 804] on h2 "What payment types do you accept at the booth?" at bounding box center [745, 810] width 704 height 23
copy h2 "What payment types do you accept at the booth?"
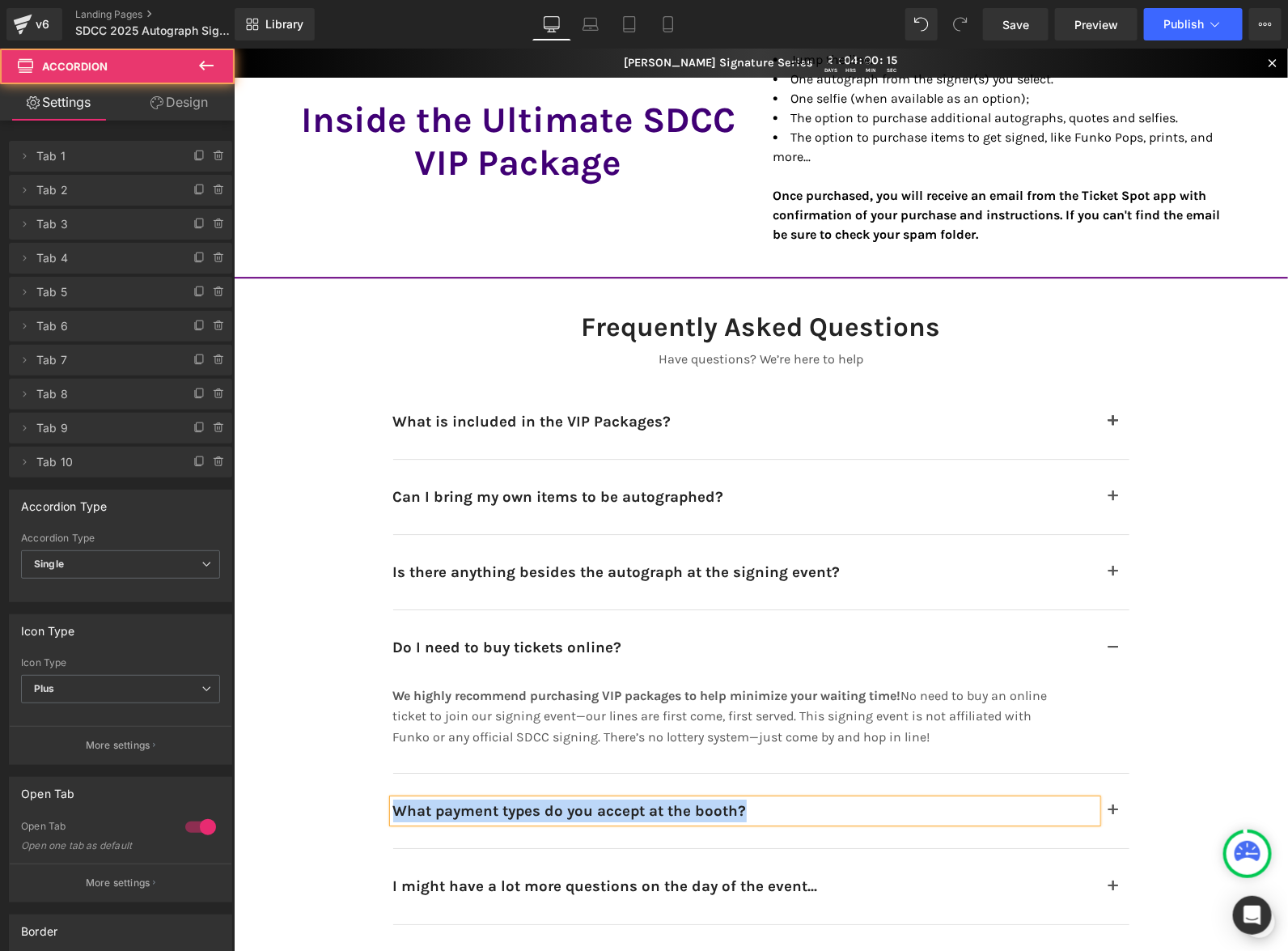
click at [1115, 806] on button "button" at bounding box center [1112, 810] width 33 height 74
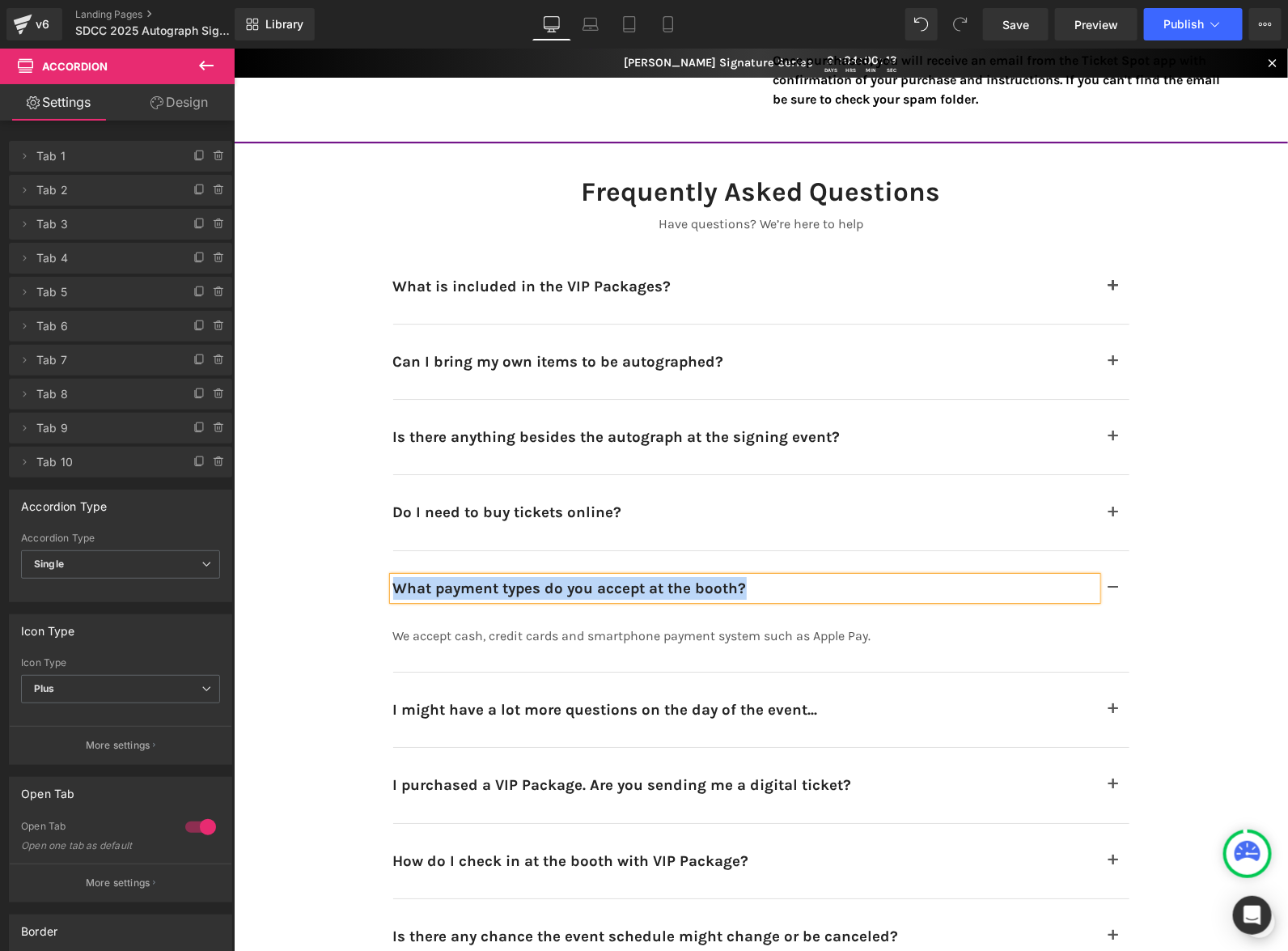
scroll to position [9769, 0]
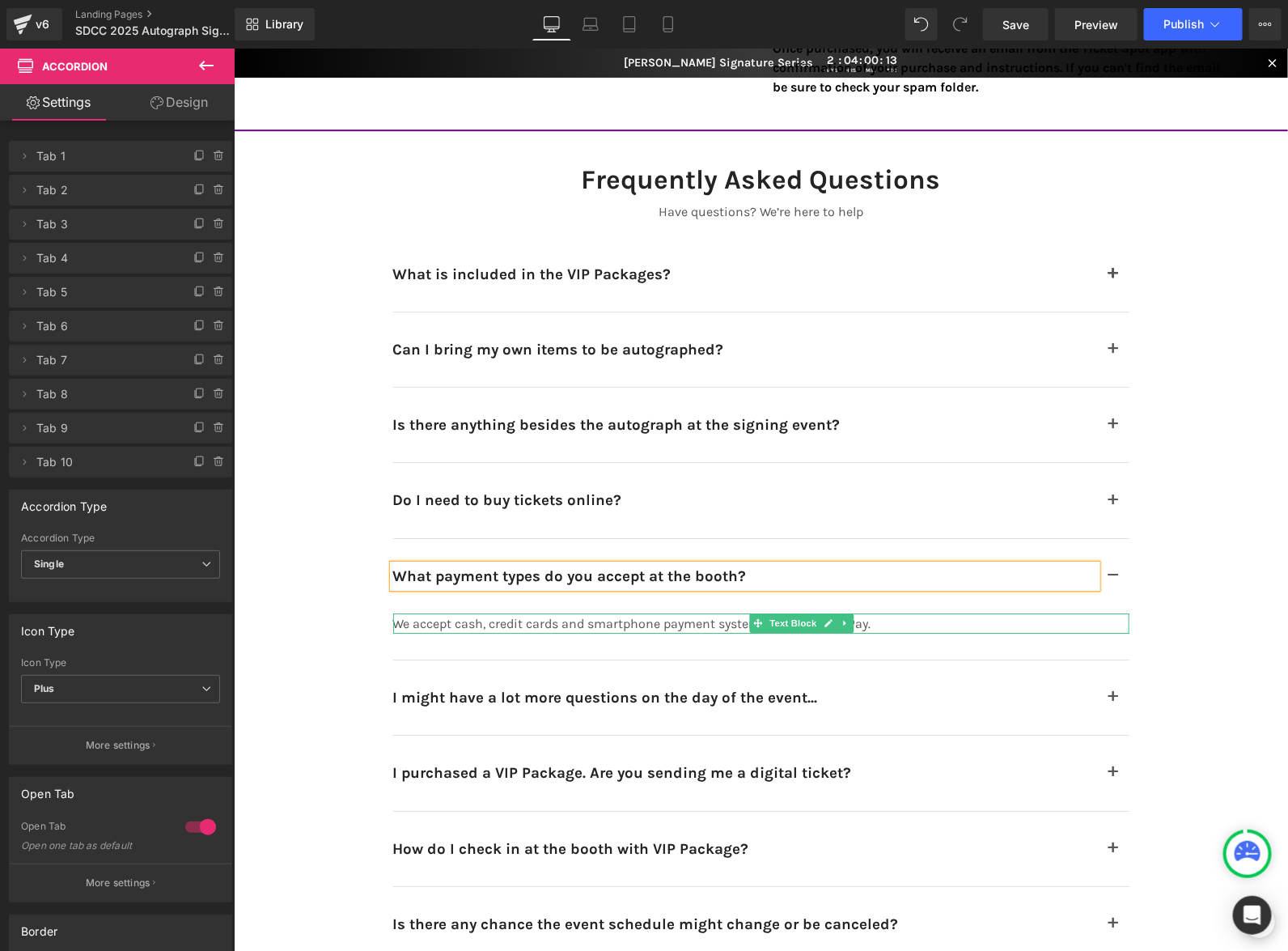
click at [905, 622] on p "We accept cash, credit cards and smartphone payment system such as Apple Pay." at bounding box center [720, 623] width 655 height 21
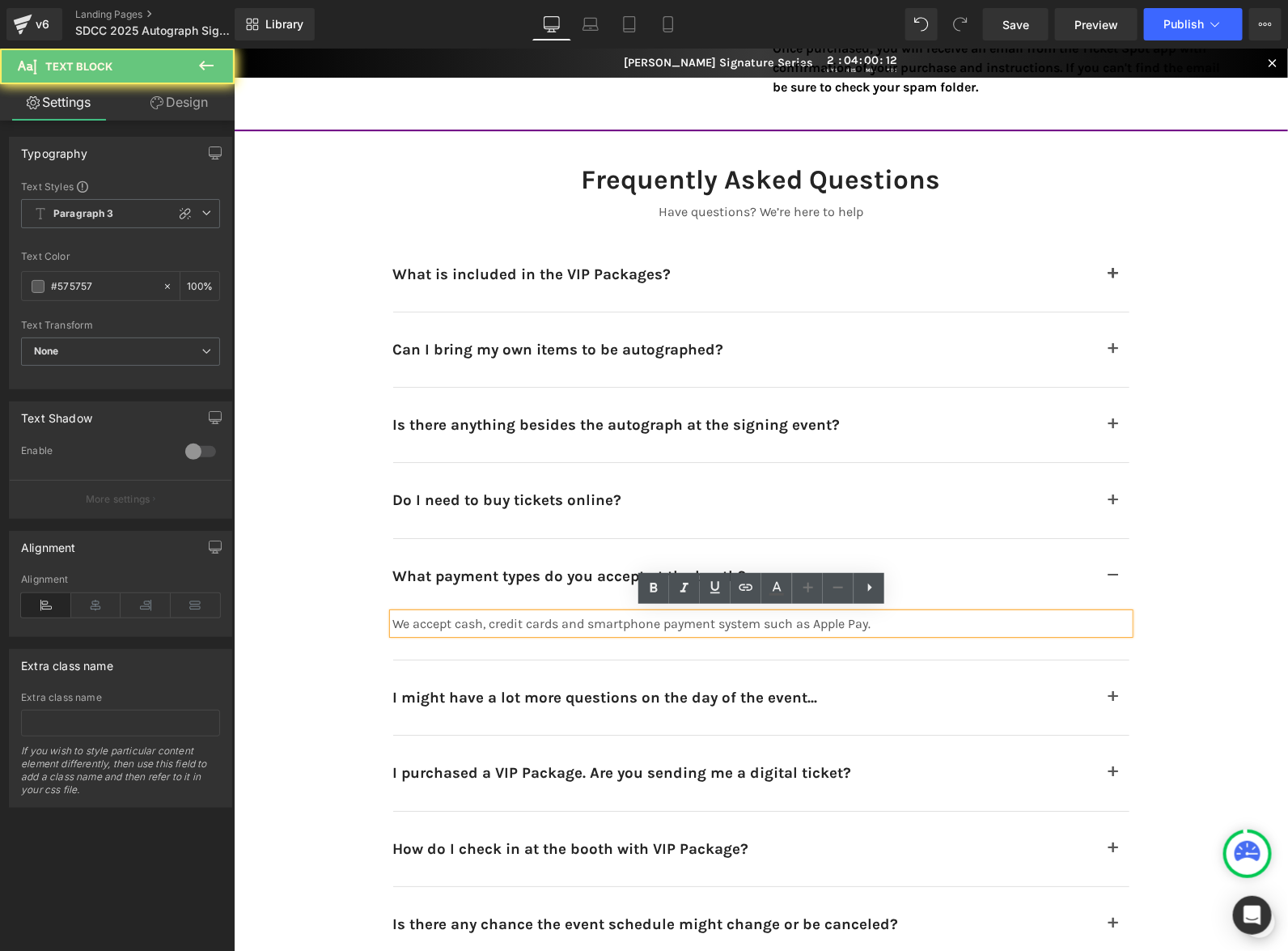
click at [893, 622] on p "We accept cash, credit cards and smartphone payment system such as Apple Pay." at bounding box center [720, 623] width 655 height 21
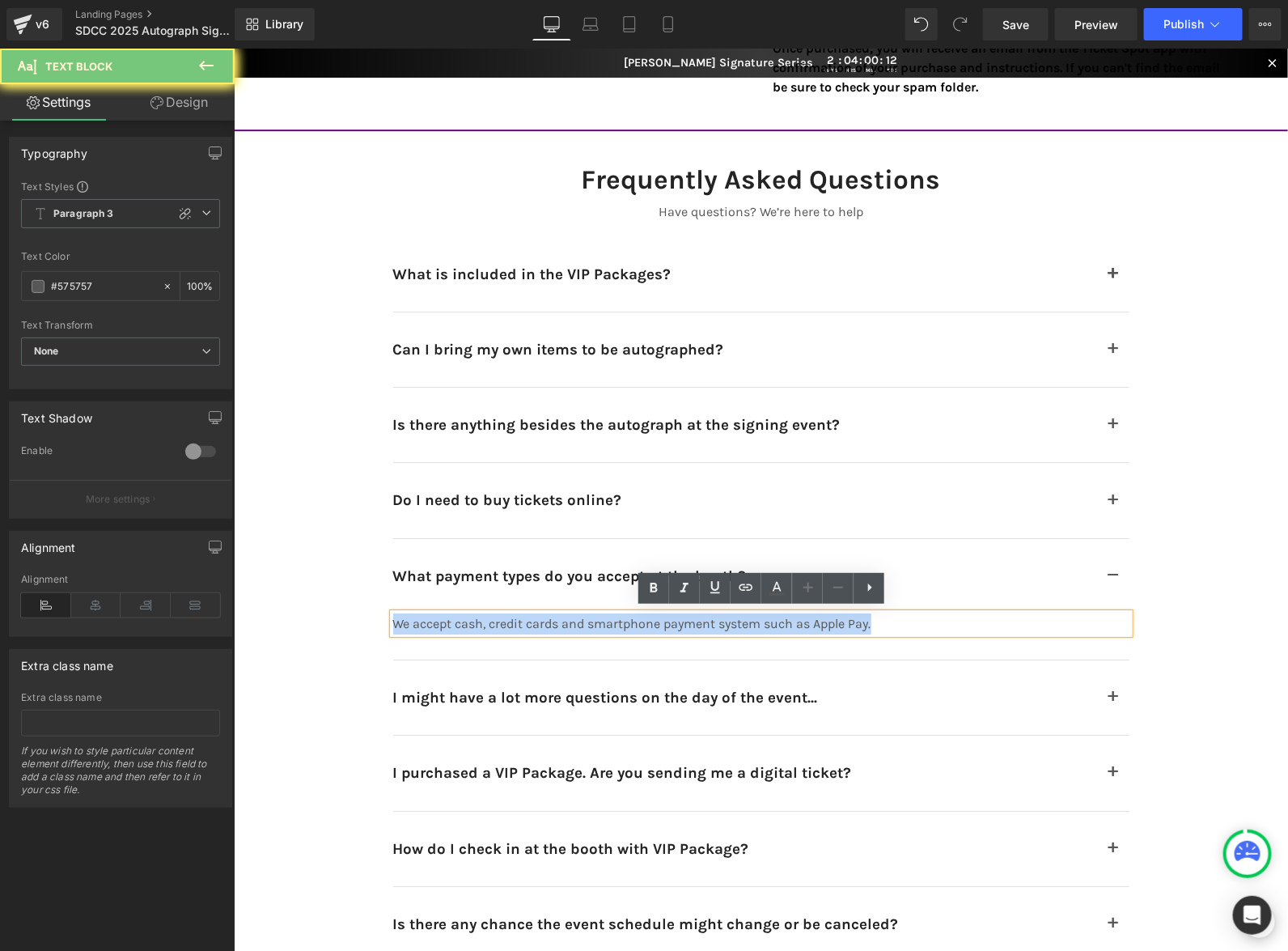
click at [893, 622] on p "We accept cash, credit cards and smartphone payment system such as Apple Pay." at bounding box center [720, 623] width 655 height 21
copy p "We accept cash, credit cards and smartphone payment system such as Apple Pay."
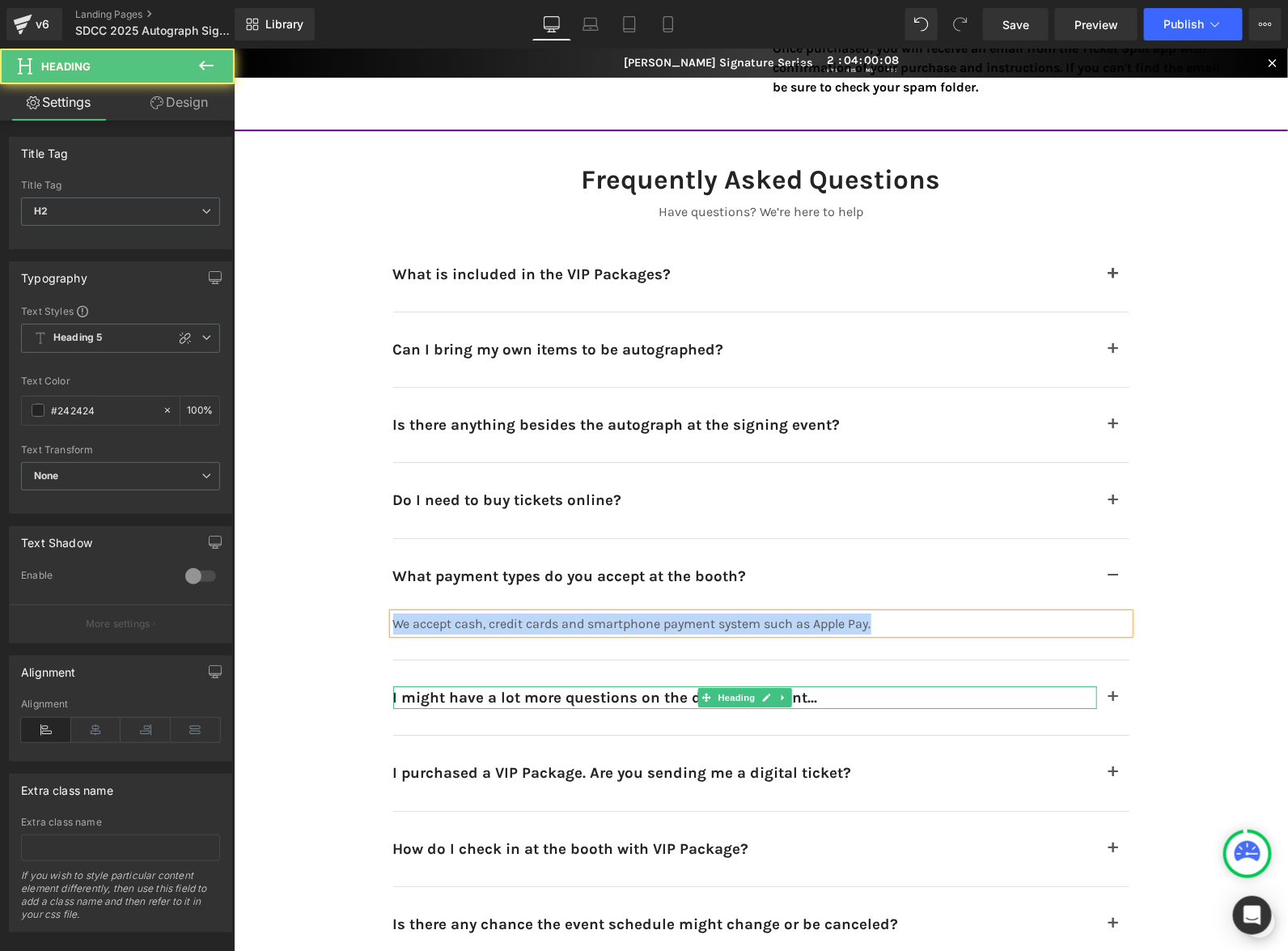
click at [827, 697] on h2 "I might have a lot more questions on the day of the event..." at bounding box center [745, 696] width 704 height 23
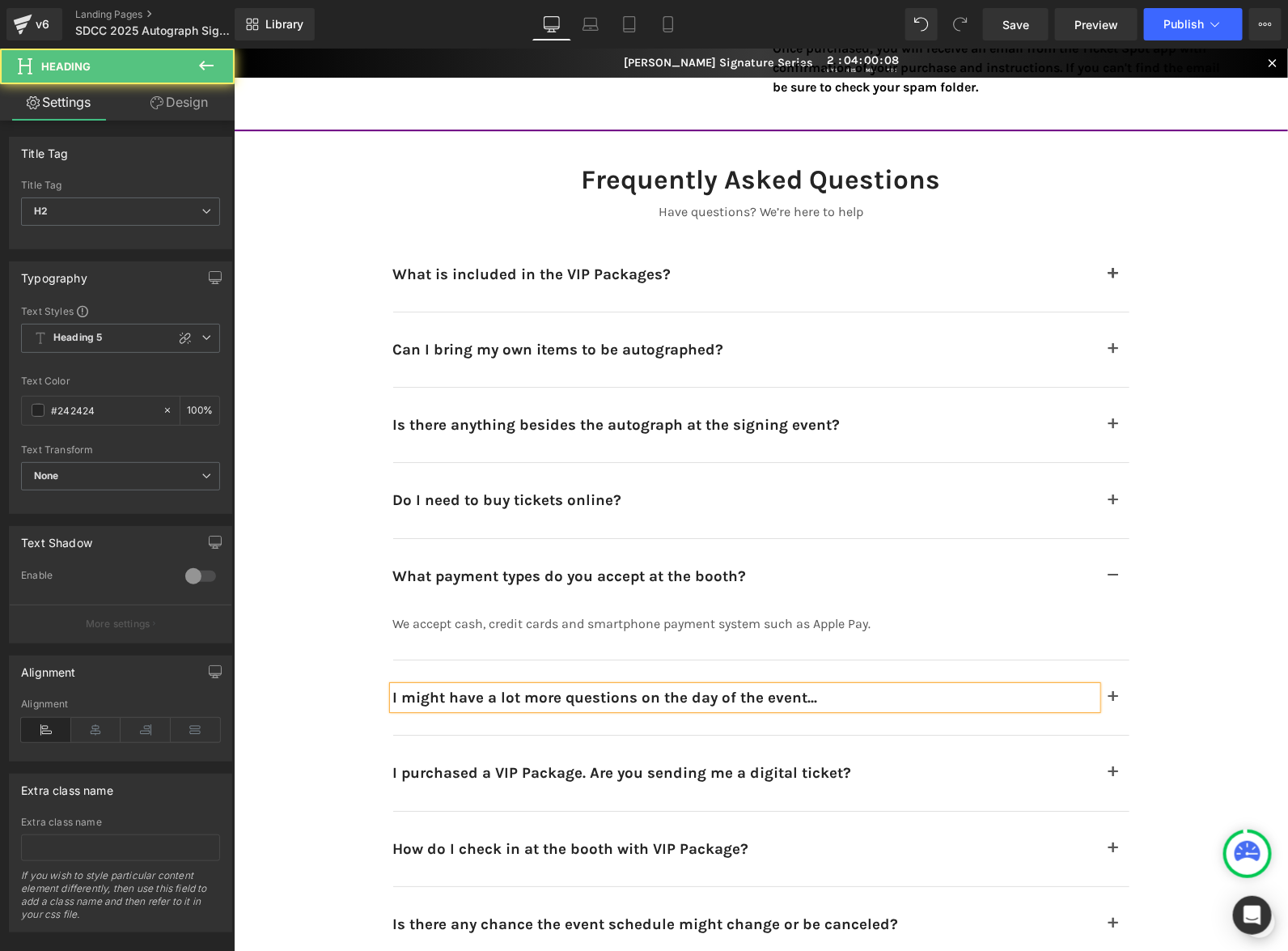
click at [827, 697] on h2 "I might have a lot more questions on the day of the event..." at bounding box center [745, 696] width 704 height 23
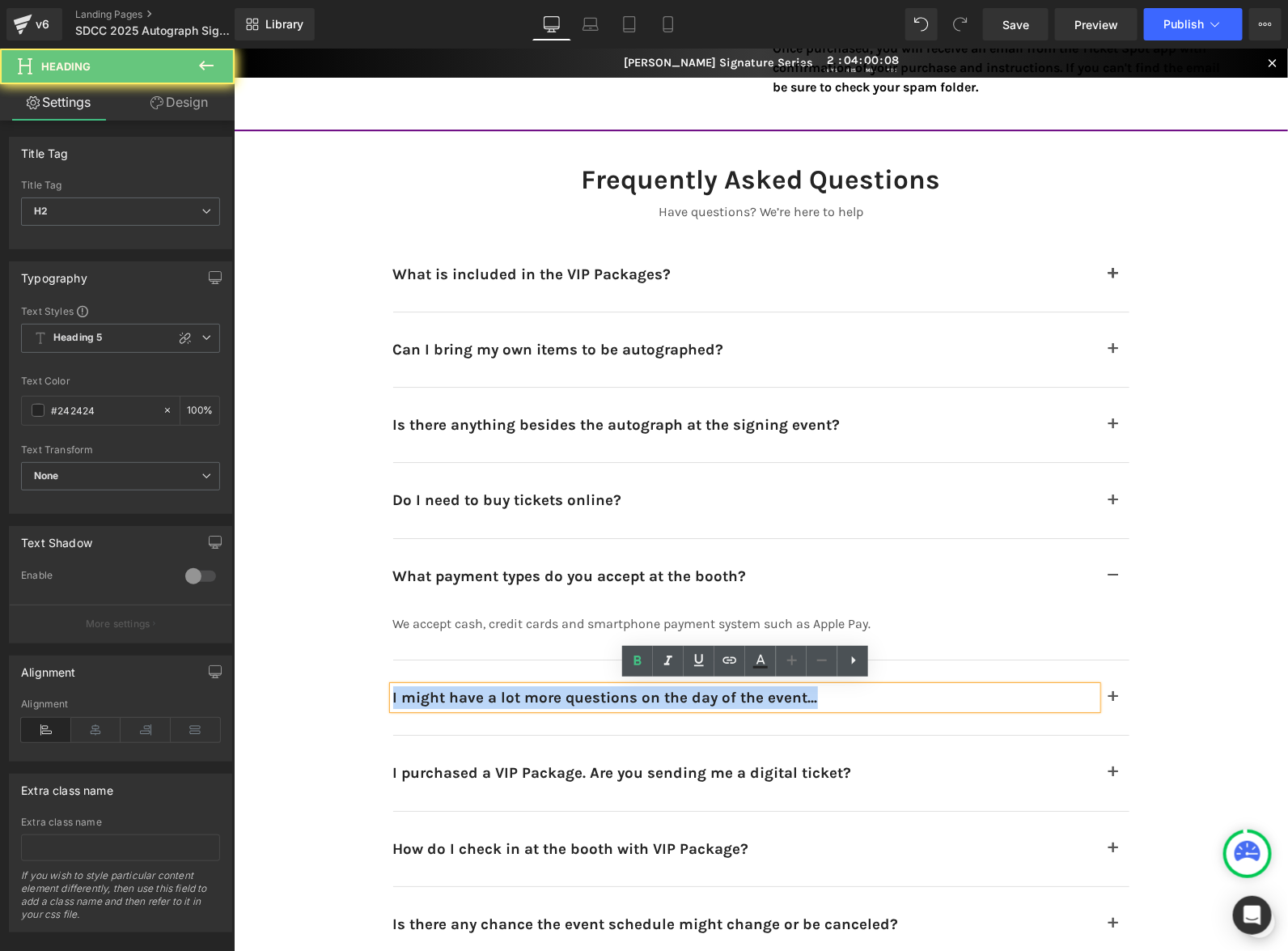
click at [827, 697] on h2 "I might have a lot more questions on the day of the event..." at bounding box center [745, 696] width 704 height 23
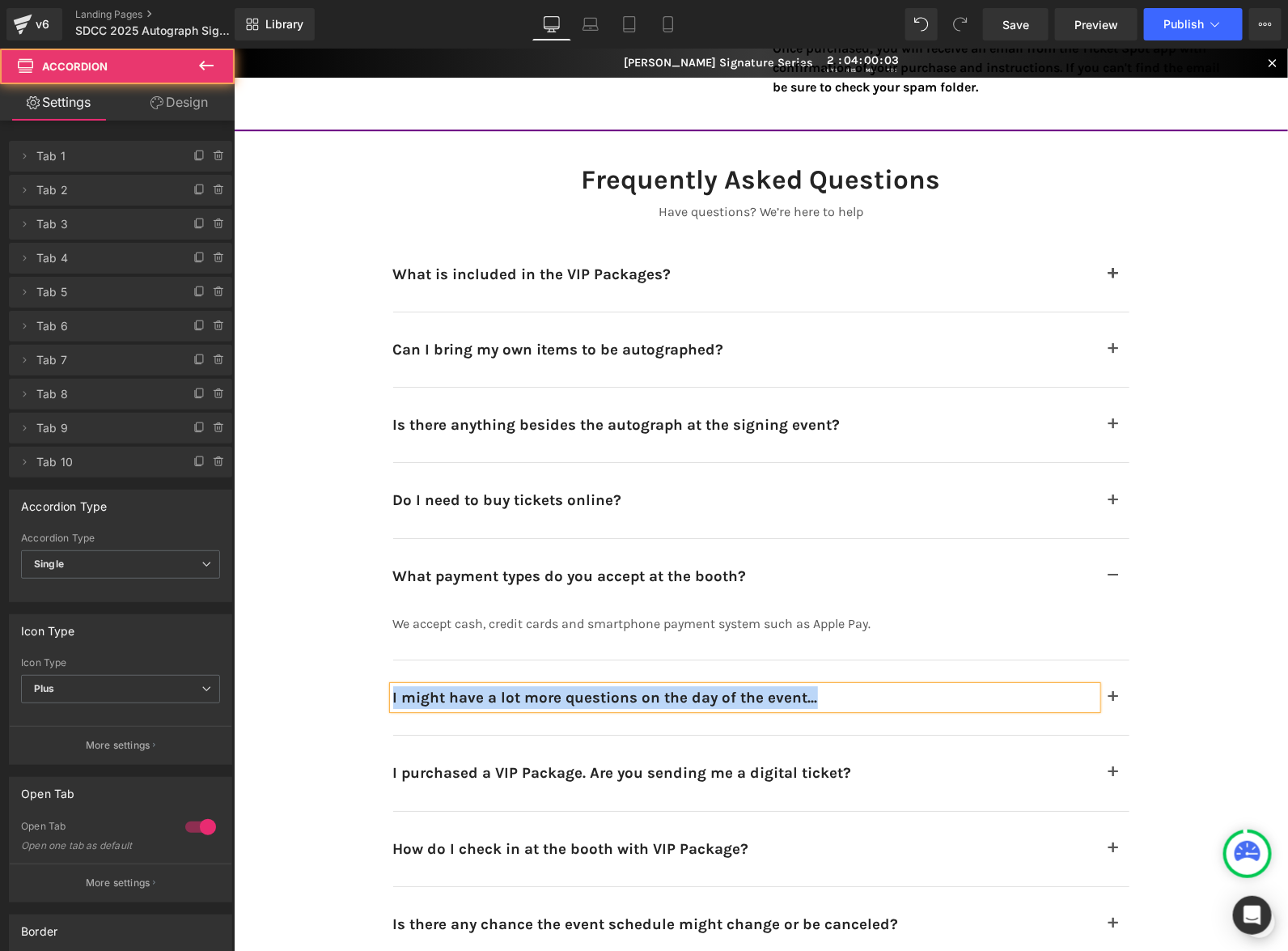
click at [1112, 700] on span "button" at bounding box center [1112, 700] width 0 height 0
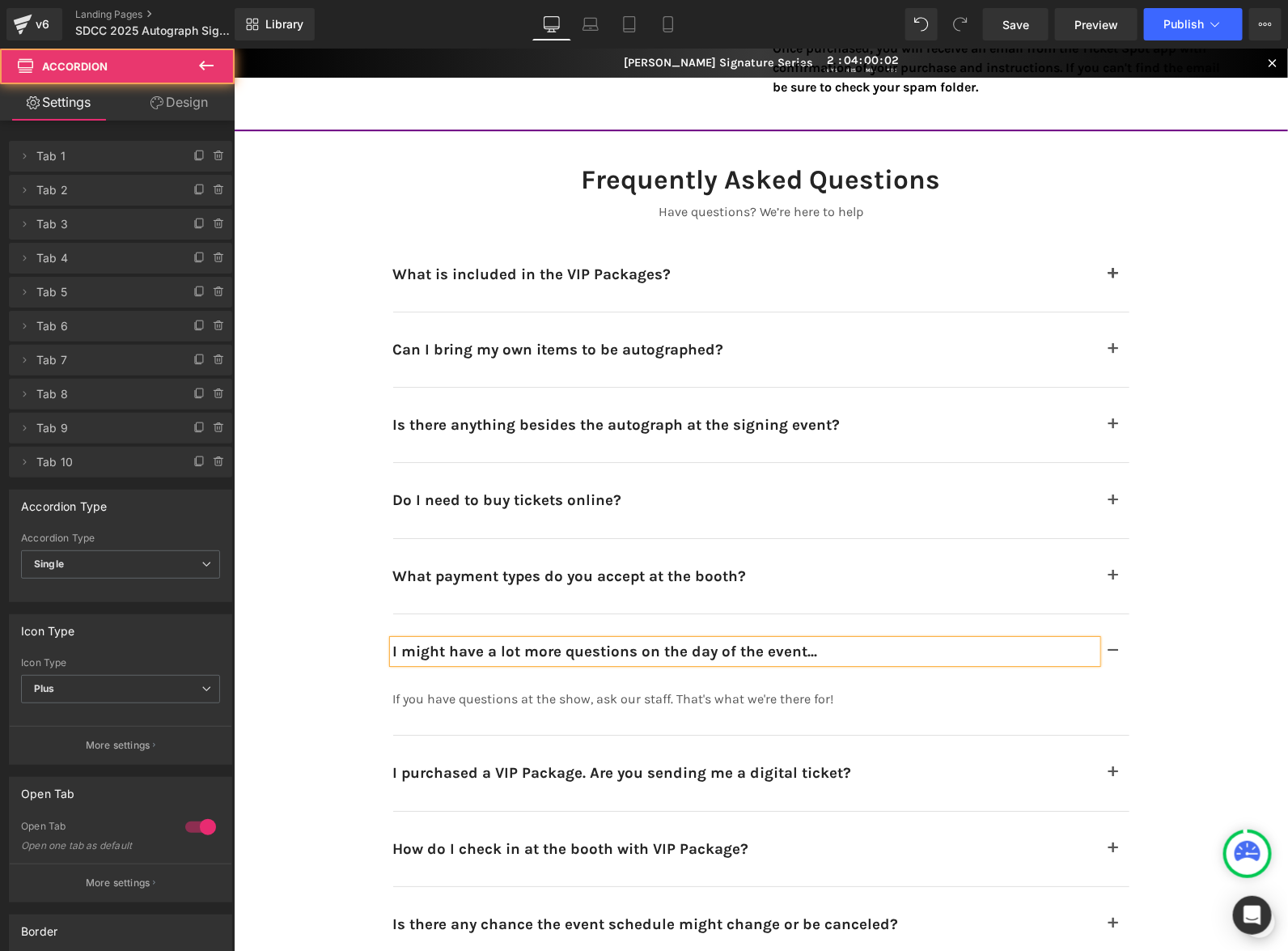
click at [941, 711] on article "If you have questions at the show, ask our staff. That's what we're there for! …" at bounding box center [761, 711] width 736 height 48
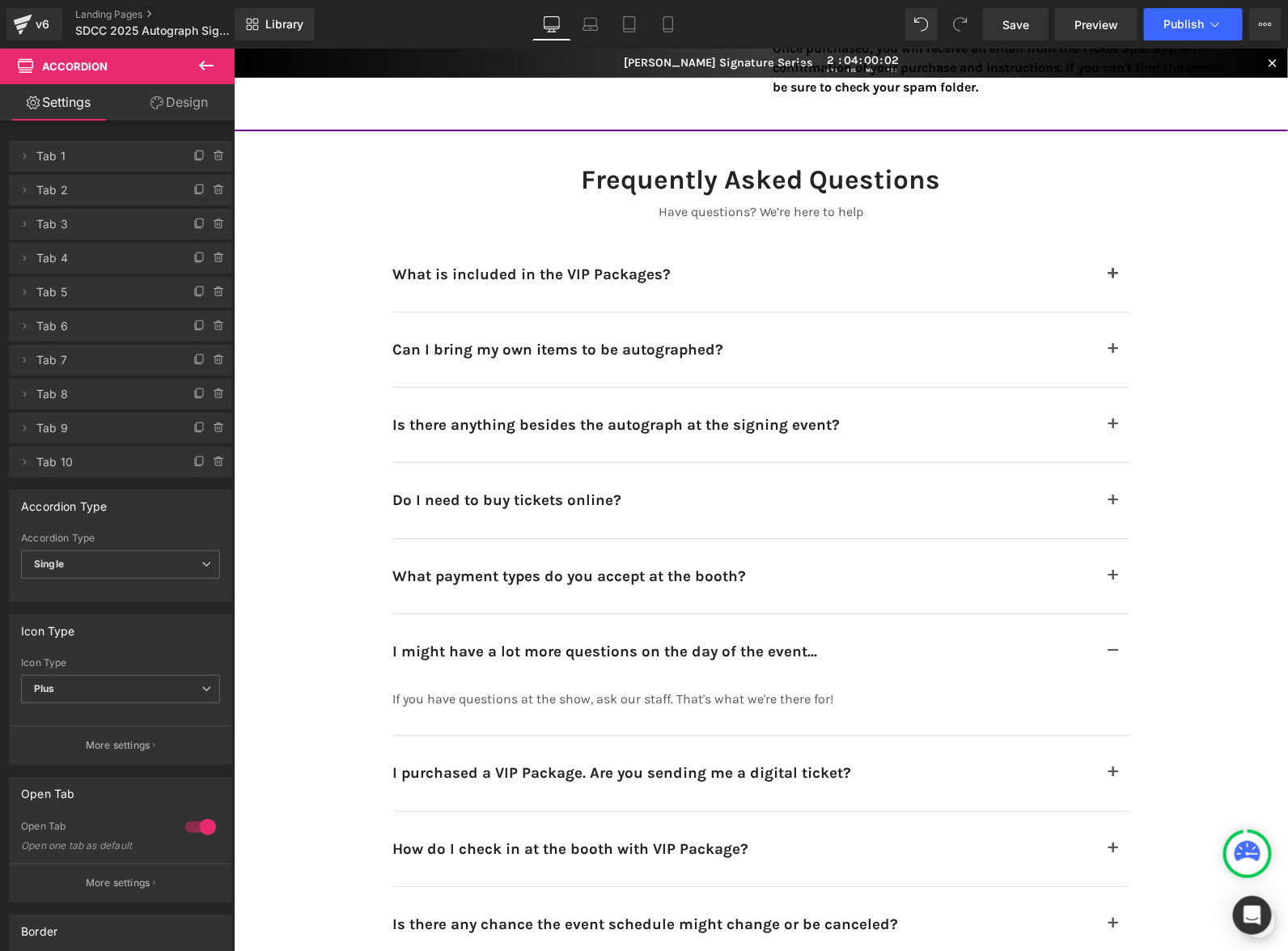
click at [931, 699] on p "If you have questions at the show, ask our staff. That's what we're there for!" at bounding box center [720, 698] width 655 height 21
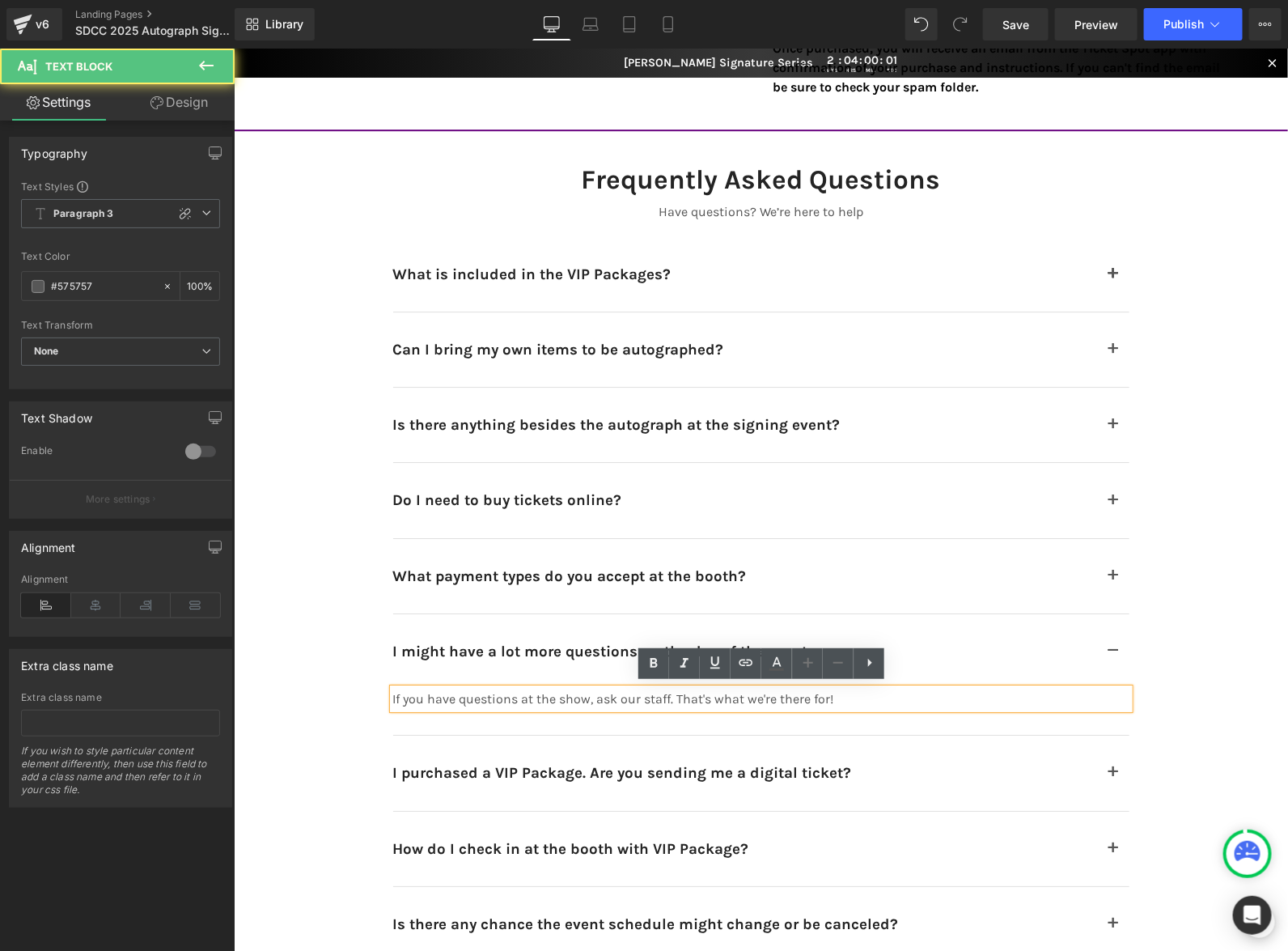
click at [931, 699] on p "If you have questions at the show, ask our staff. That's what we're there for!" at bounding box center [720, 698] width 655 height 21
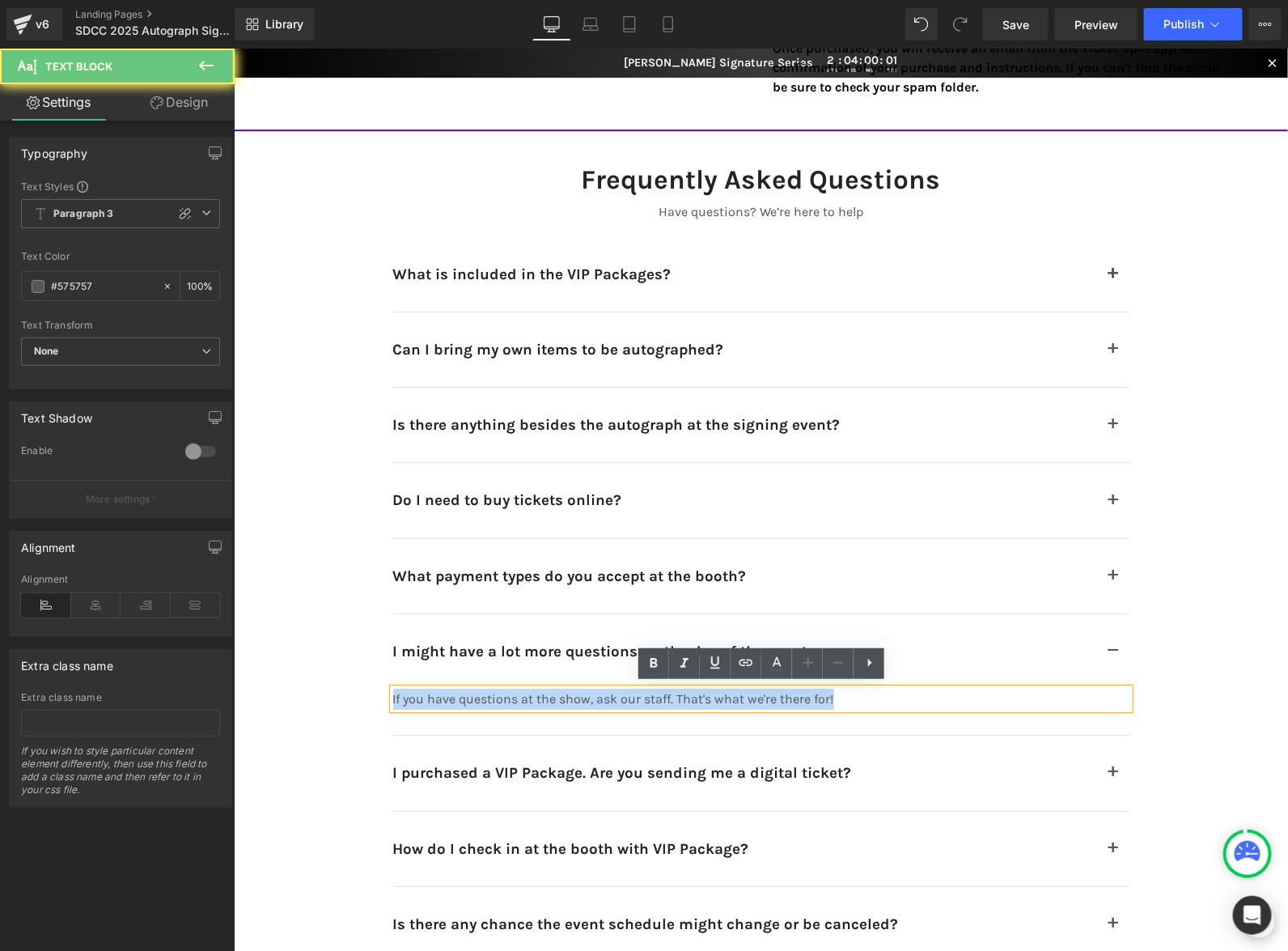
click at [931, 699] on p "If you have questions at the show, ask our staff. That's what we're there for!" at bounding box center [720, 698] width 655 height 21
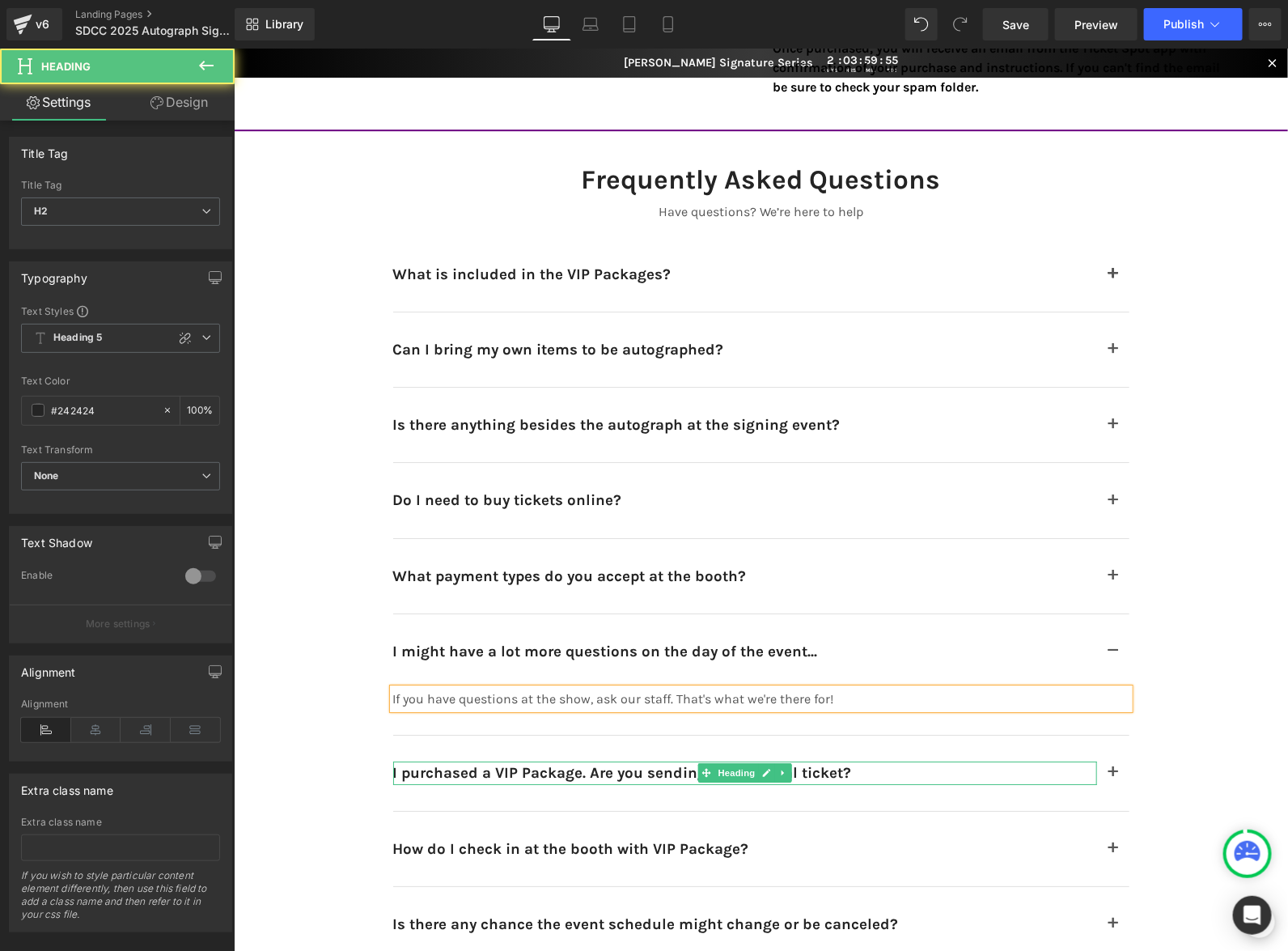
click at [972, 769] on h2 "I purchased a VIP Package. Are you sending me a digital ticket?" at bounding box center [745, 771] width 704 height 23
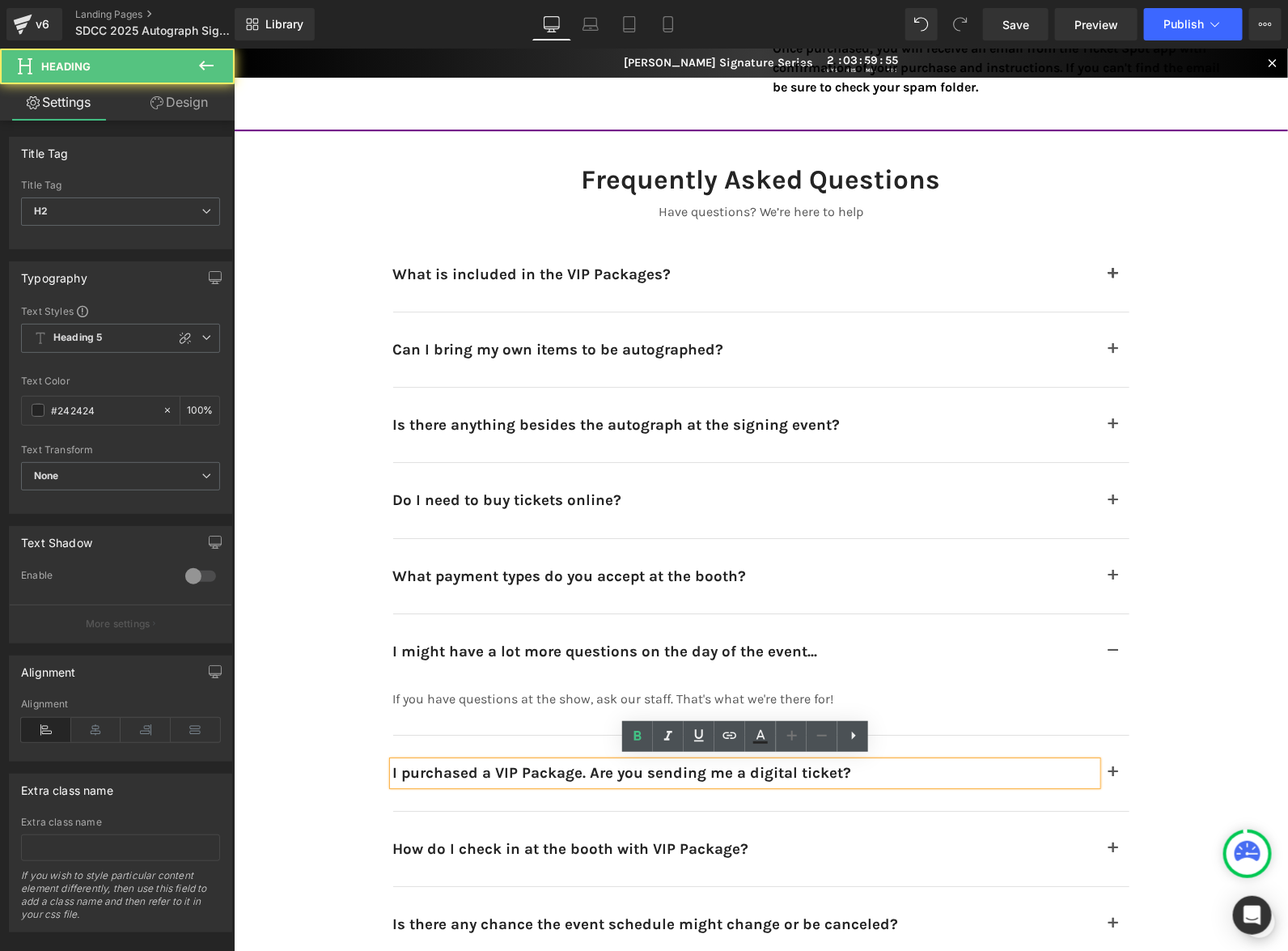
click at [972, 769] on h2 "I purchased a VIP Package. Are you sending me a digital ticket?" at bounding box center [745, 771] width 704 height 23
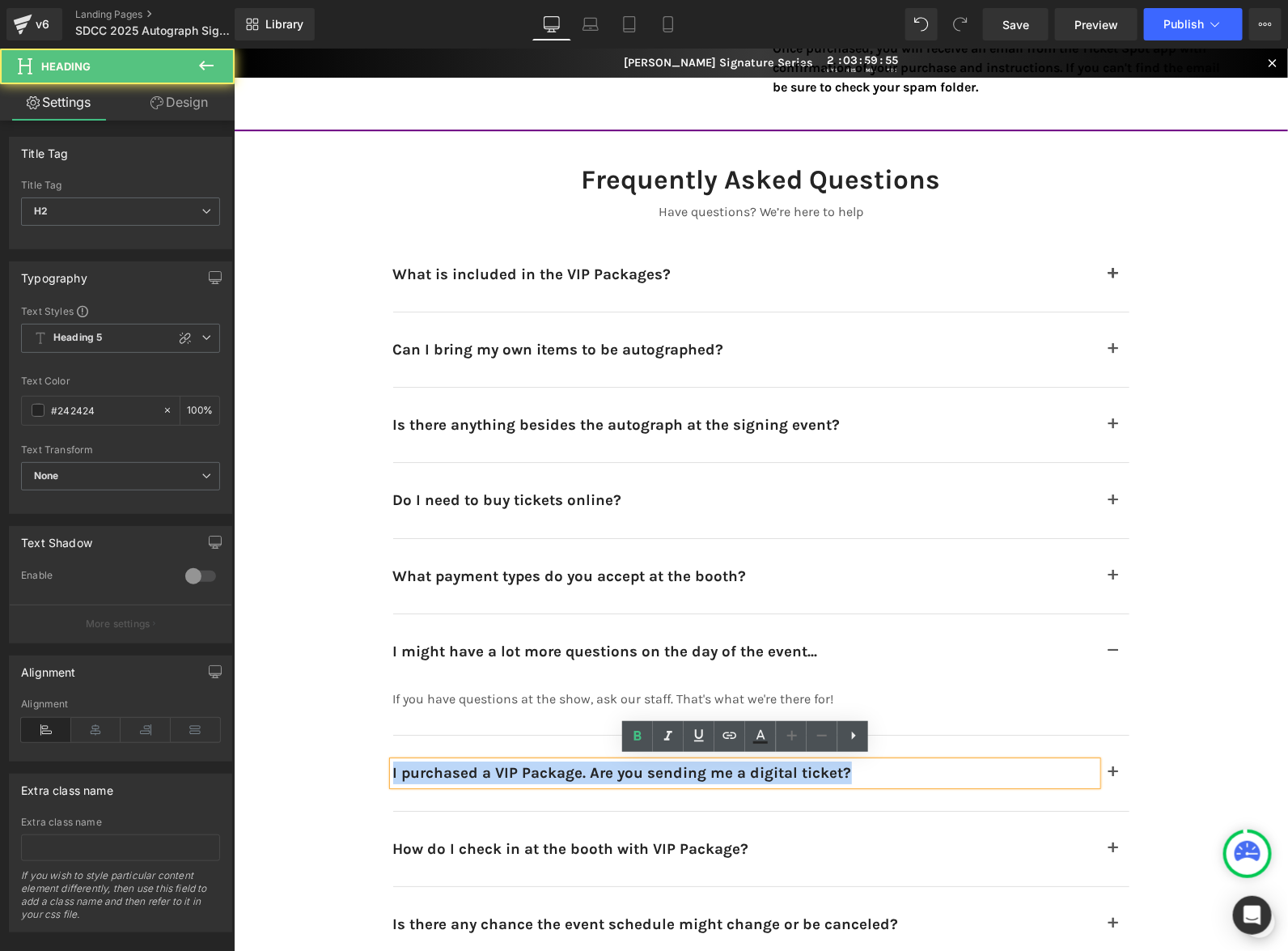
click at [972, 769] on h2 "I purchased a VIP Package. Are you sending me a digital ticket?" at bounding box center [745, 771] width 704 height 23
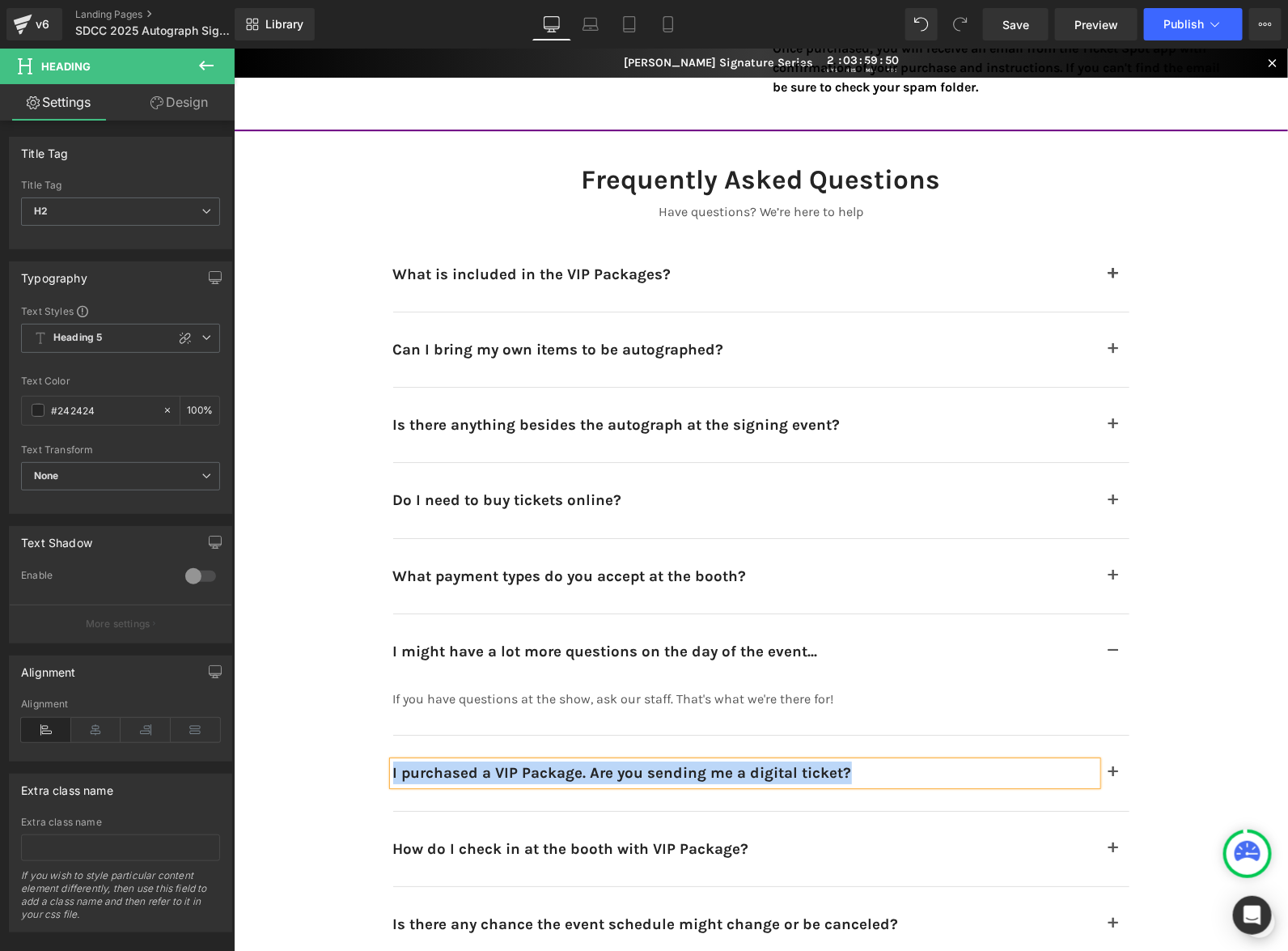
click at [1112, 776] on span "button" at bounding box center [1112, 776] width 0 height 0
click at [1110, 766] on button "button" at bounding box center [1112, 771] width 33 height 74
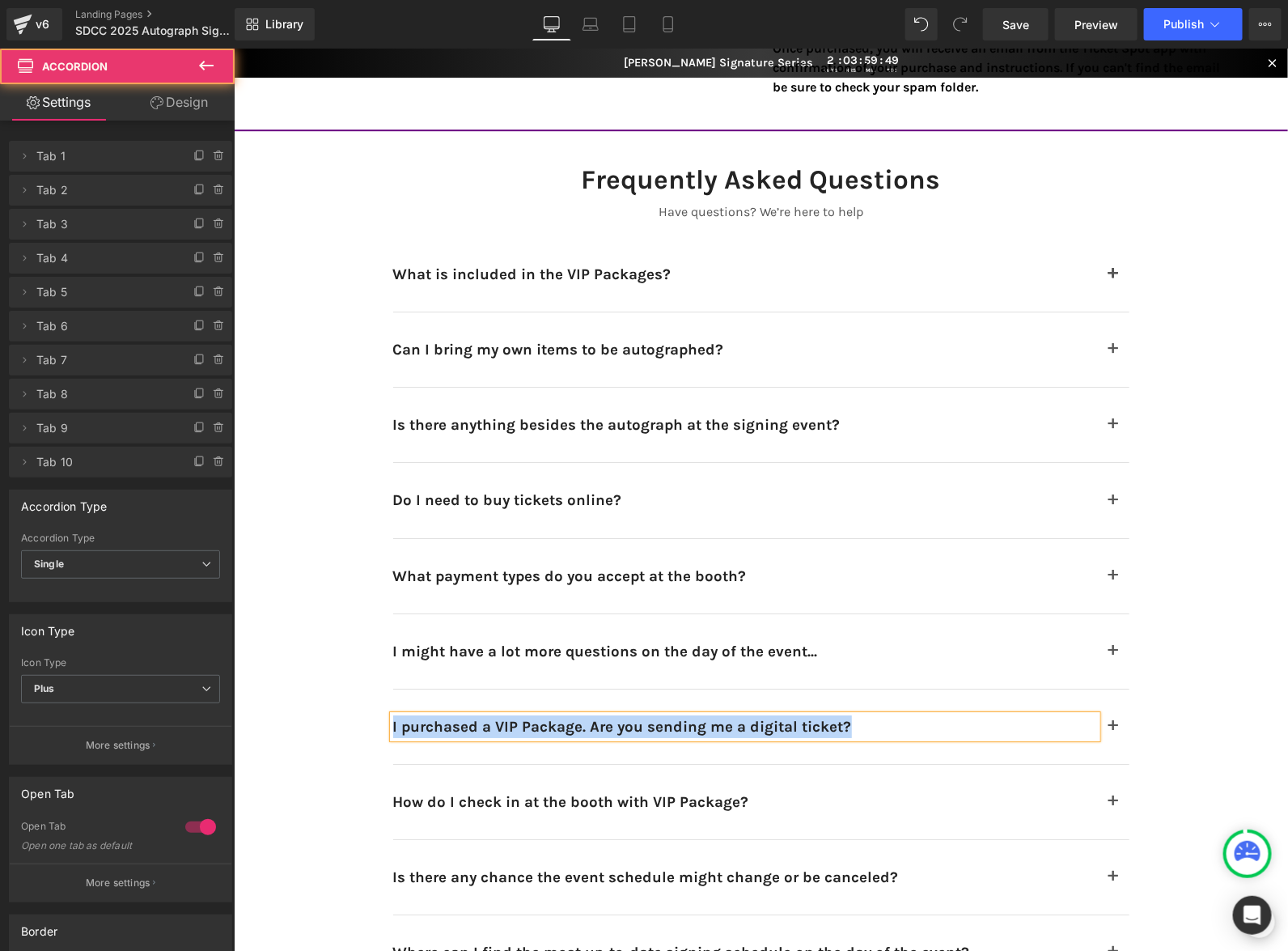
click at [1119, 718] on button "button" at bounding box center [1112, 725] width 33 height 74
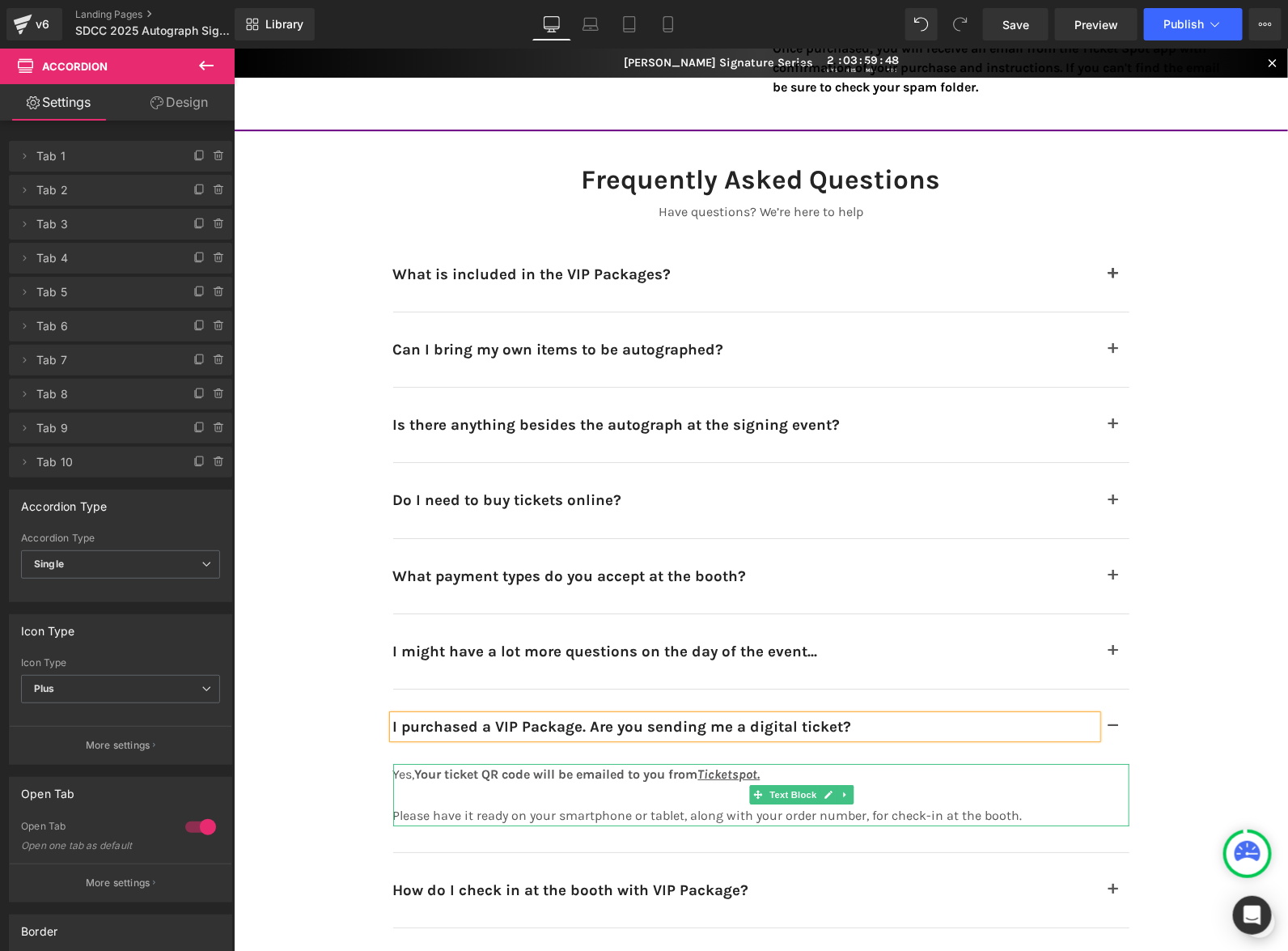
click at [926, 786] on p at bounding box center [720, 794] width 655 height 21
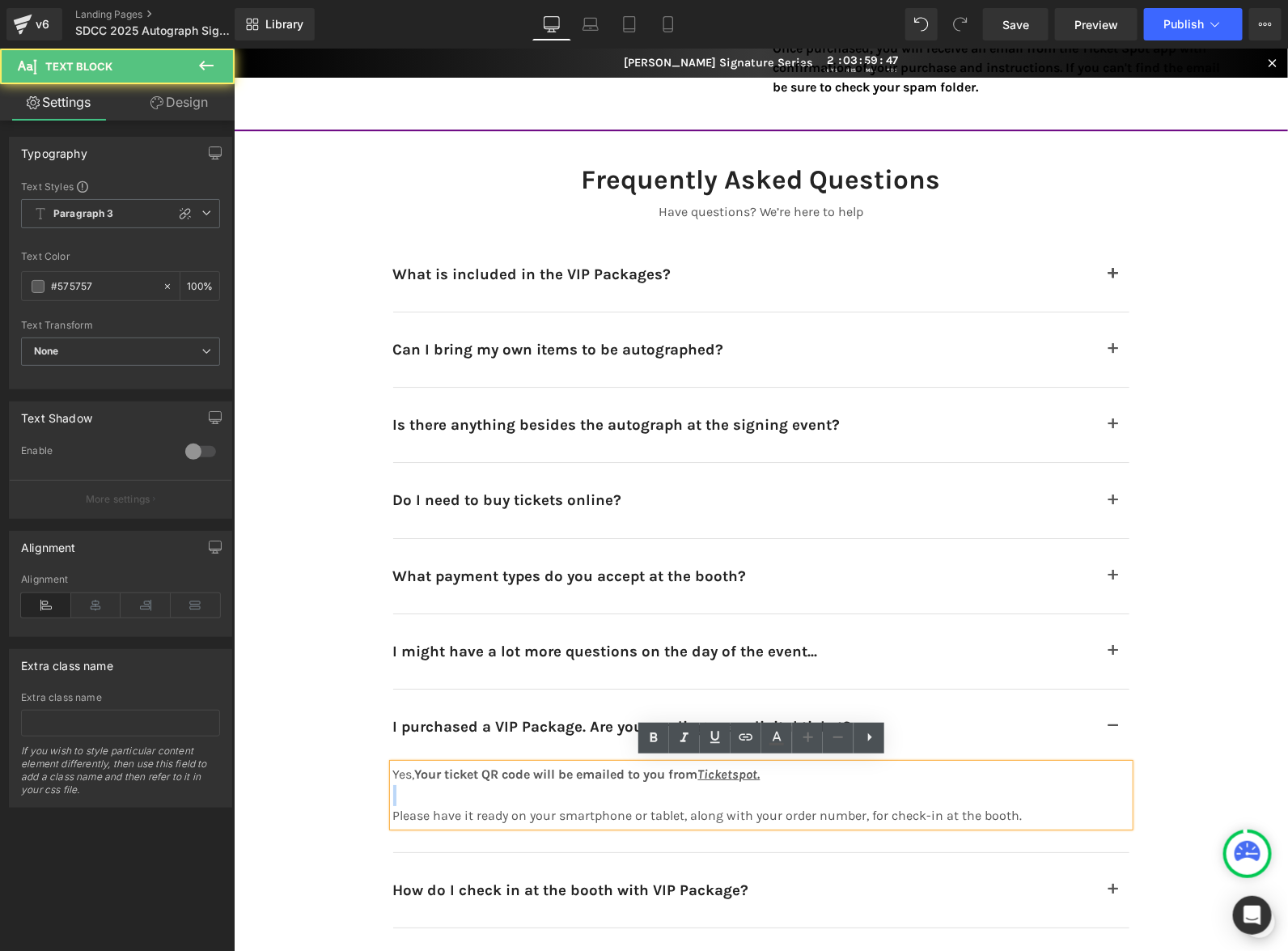
click at [926, 786] on p at bounding box center [720, 794] width 655 height 21
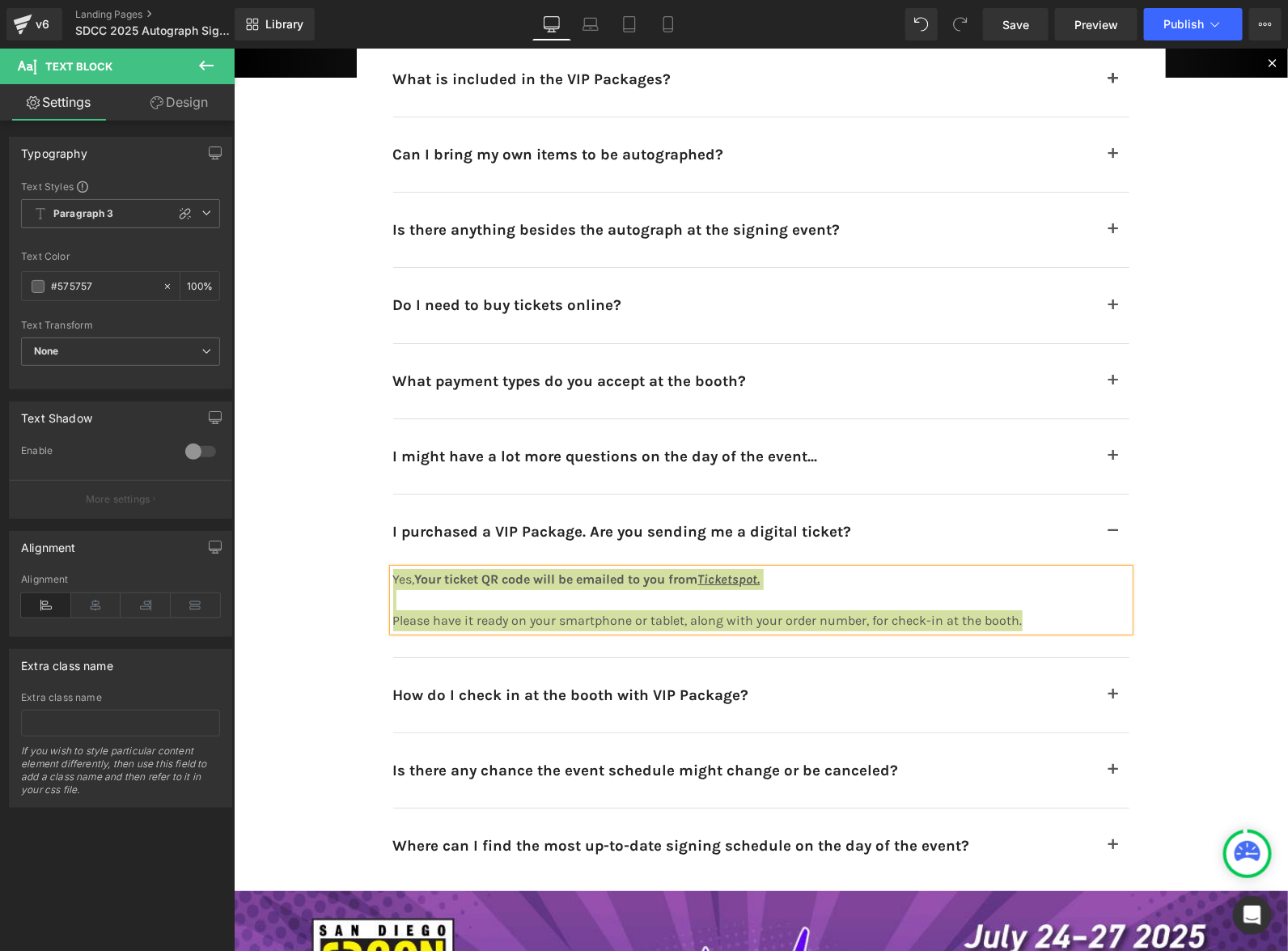
scroll to position [10096, 0]
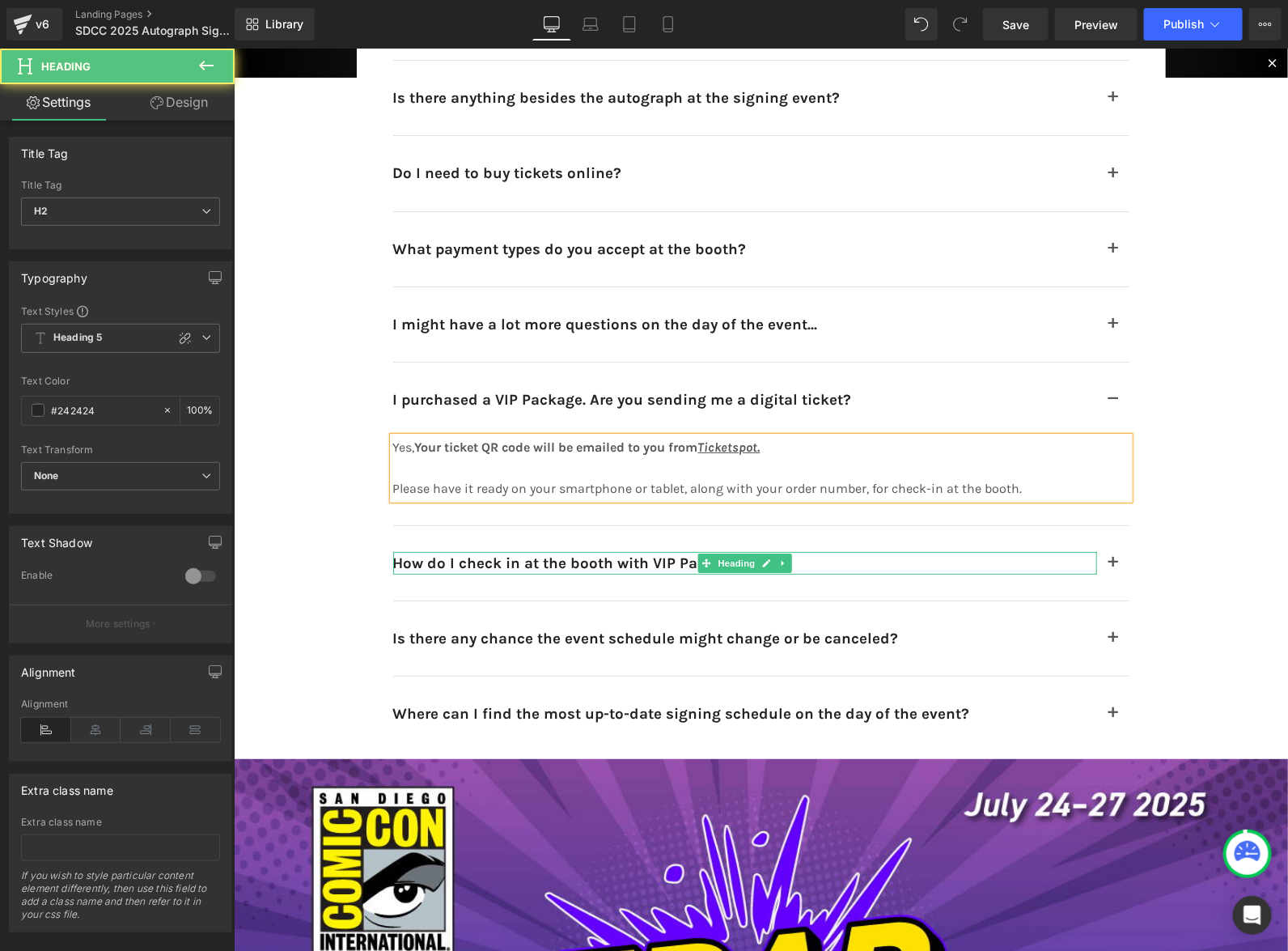
click at [934, 552] on h2 "How do I check in at the booth with VIP Package?" at bounding box center [745, 562] width 704 height 23
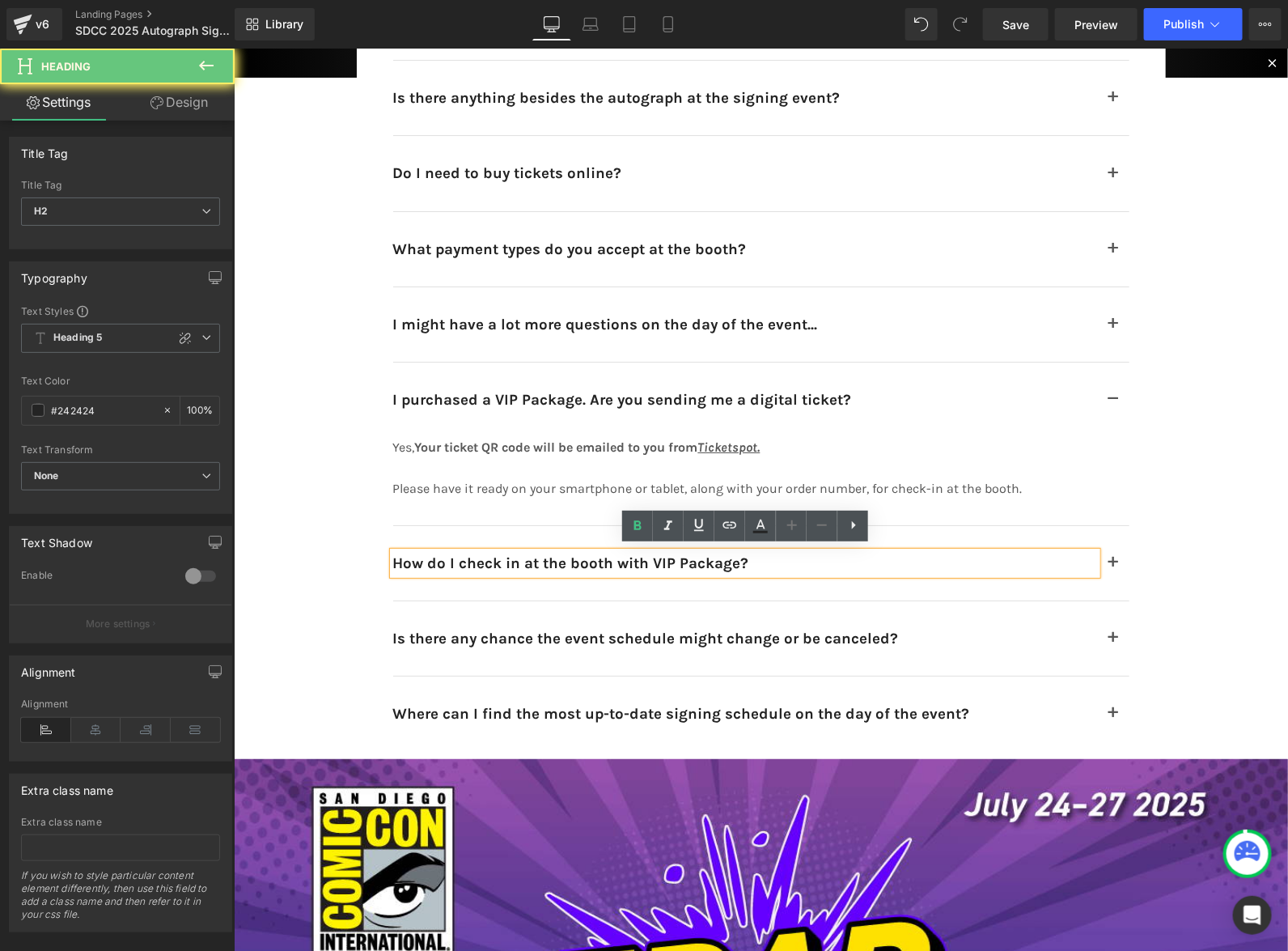
click at [927, 553] on h2 "How do I check in at the booth with VIP Package?" at bounding box center [745, 562] width 704 height 23
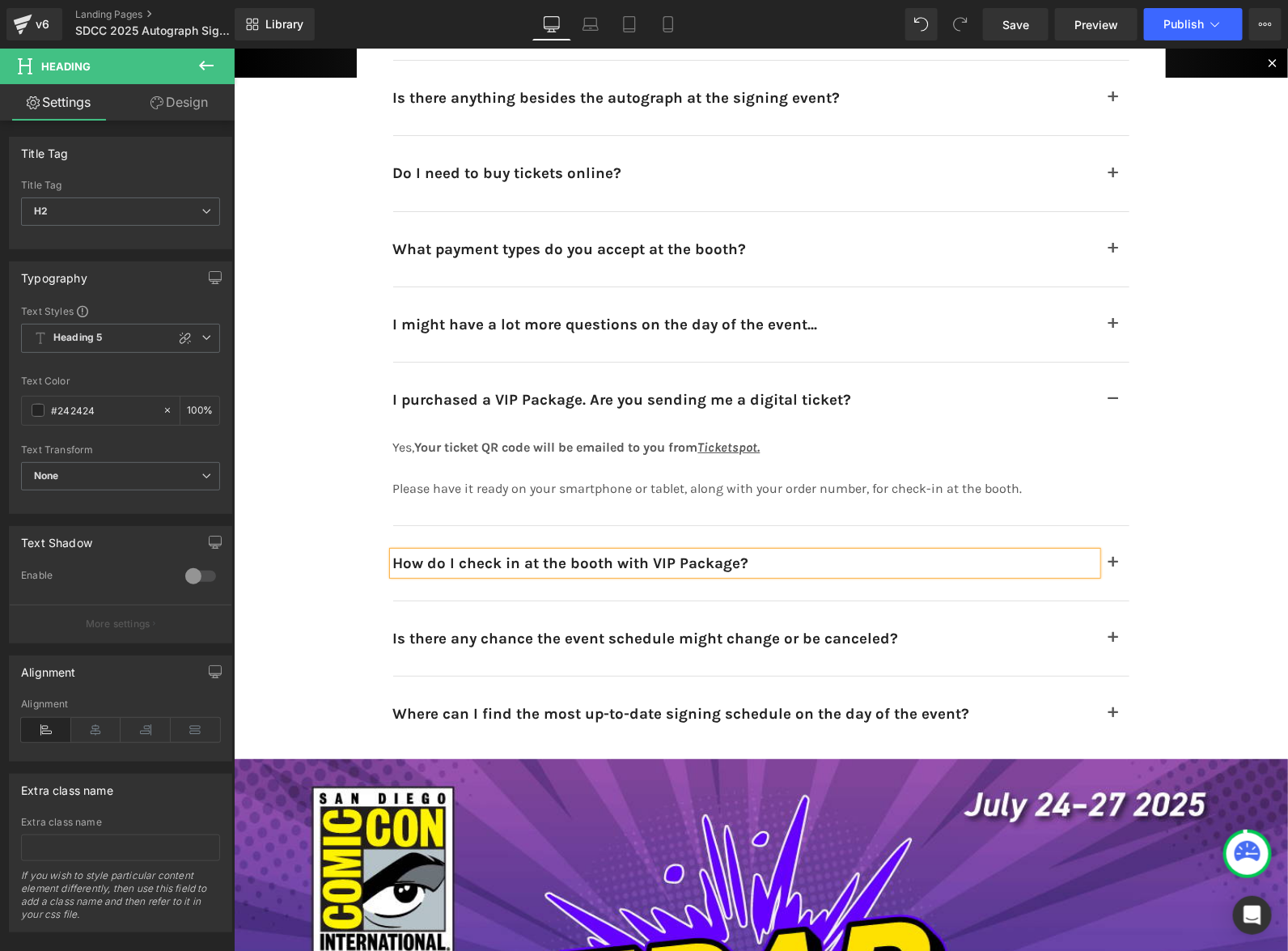
click at [1113, 558] on button "button" at bounding box center [1112, 562] width 33 height 74
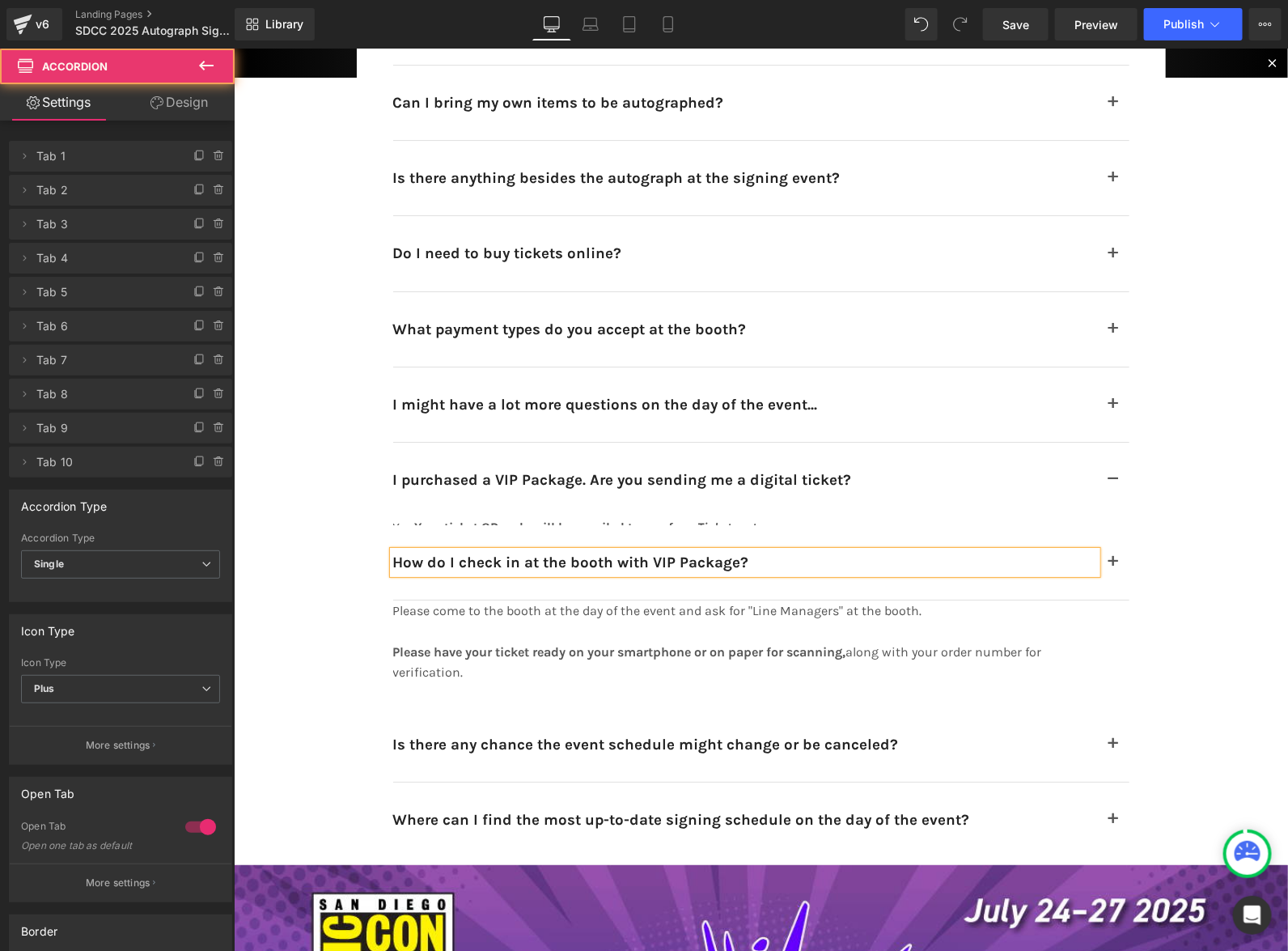
scroll to position [10008, 0]
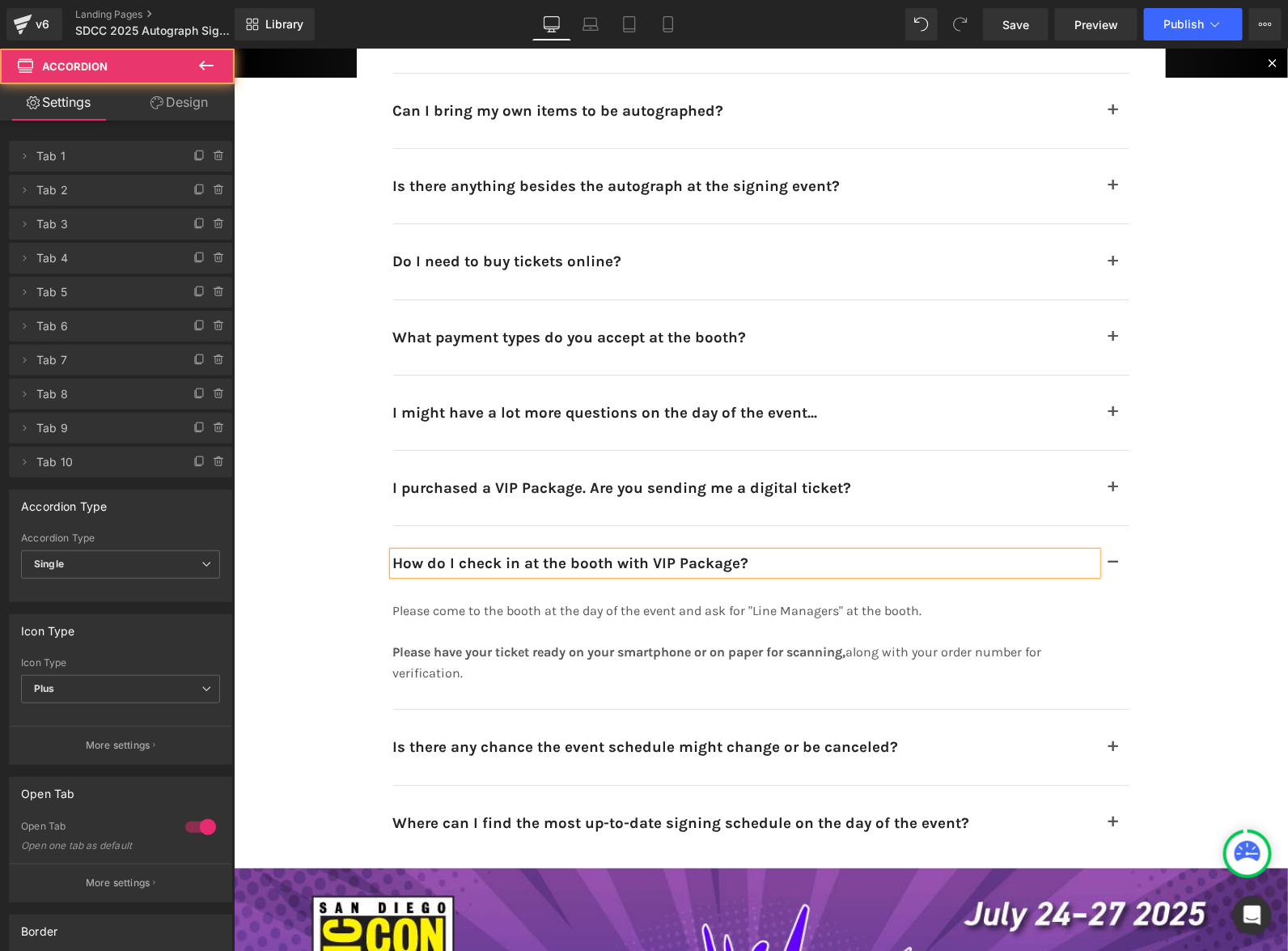
click at [950, 606] on p "Please come to the booth at the day of the event and ask for "Line Managers" at…" at bounding box center [720, 609] width 655 height 21
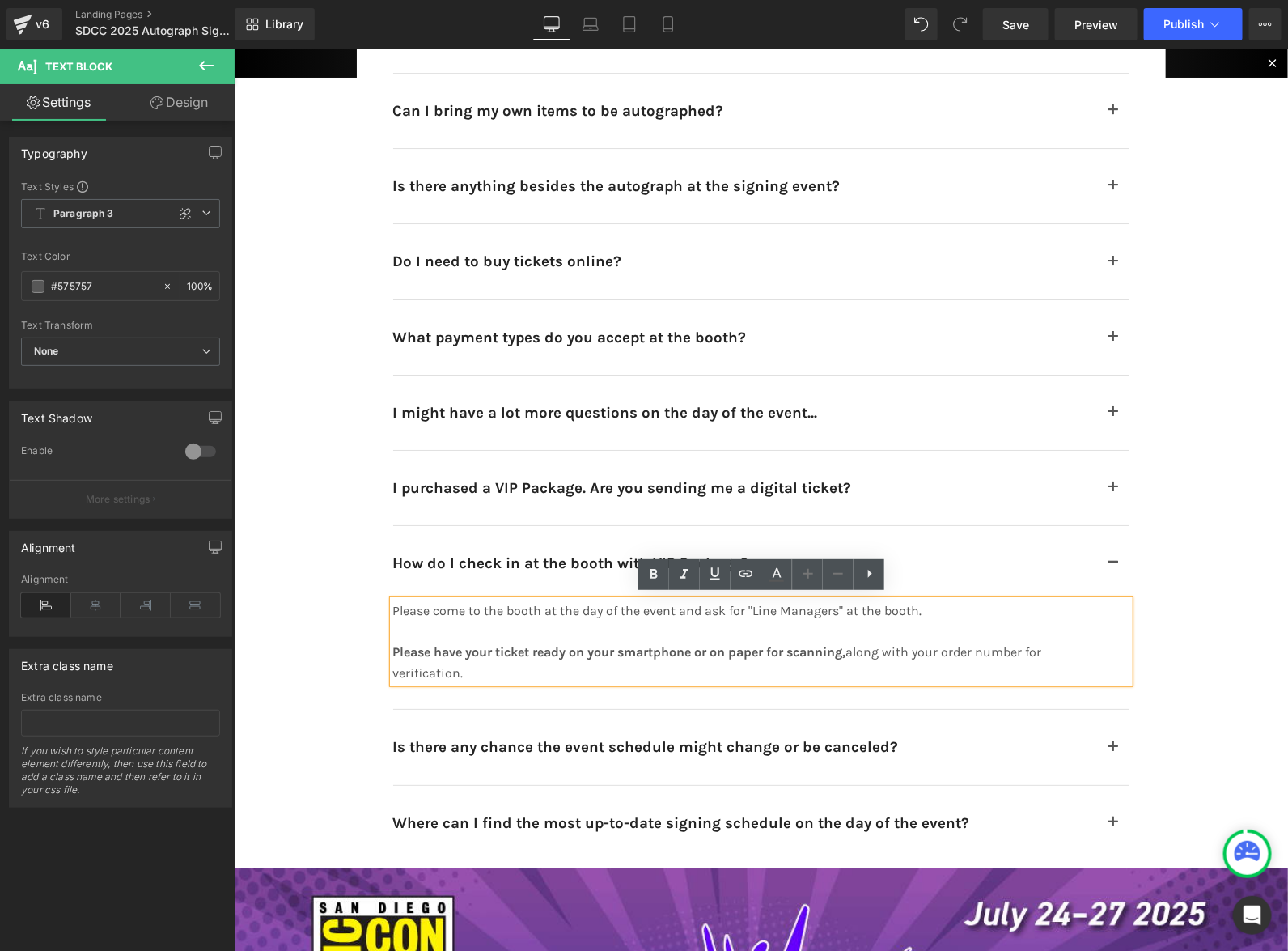
click at [950, 608] on p "Please come to the booth at the day of the event and ask for "Line Managers" at…" at bounding box center [720, 609] width 655 height 21
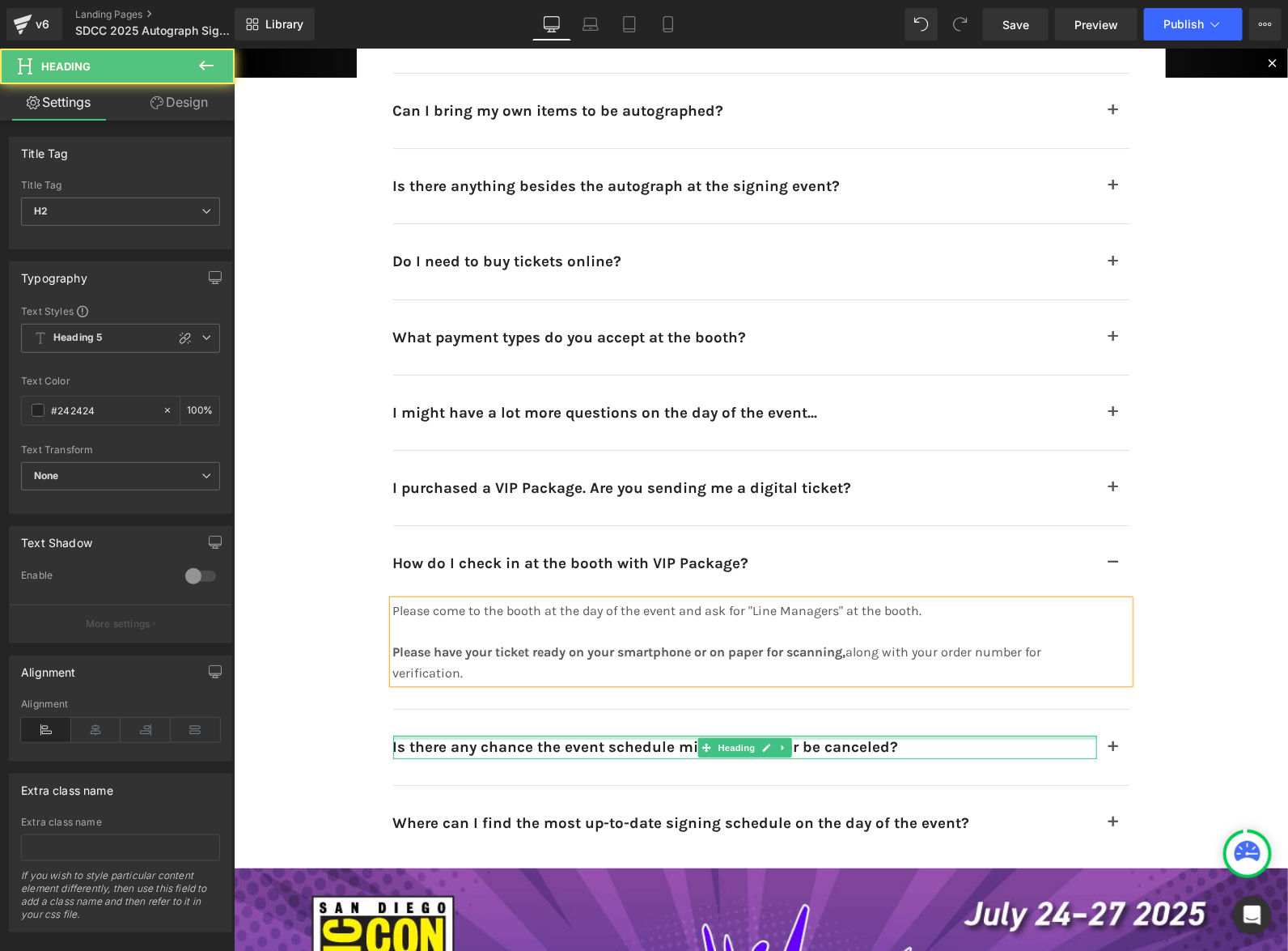
click at [928, 735] on div at bounding box center [745, 736] width 704 height 4
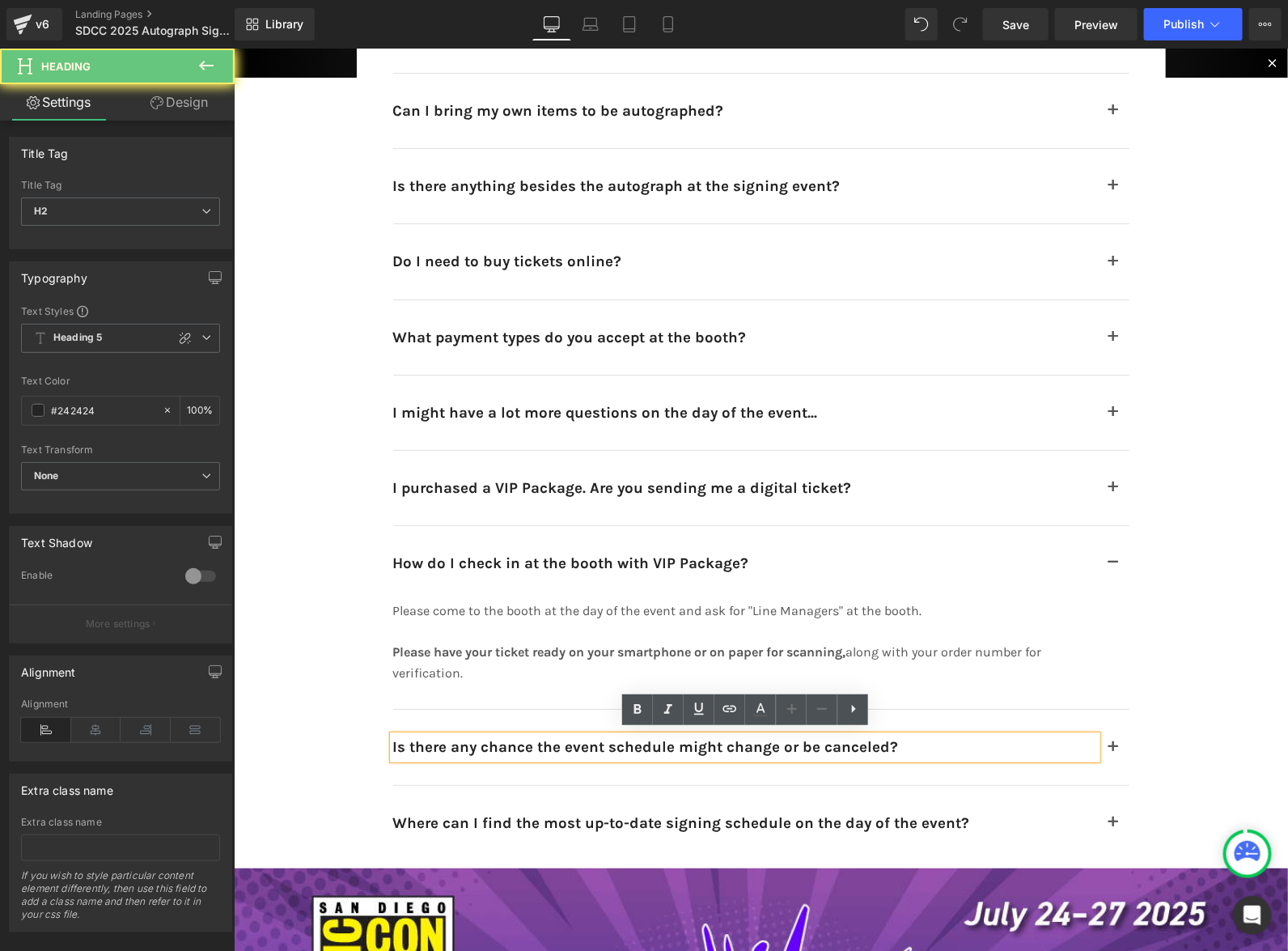
click at [921, 745] on h2 "Is there any chance the event schedule might change or be canceled?" at bounding box center [745, 745] width 704 height 23
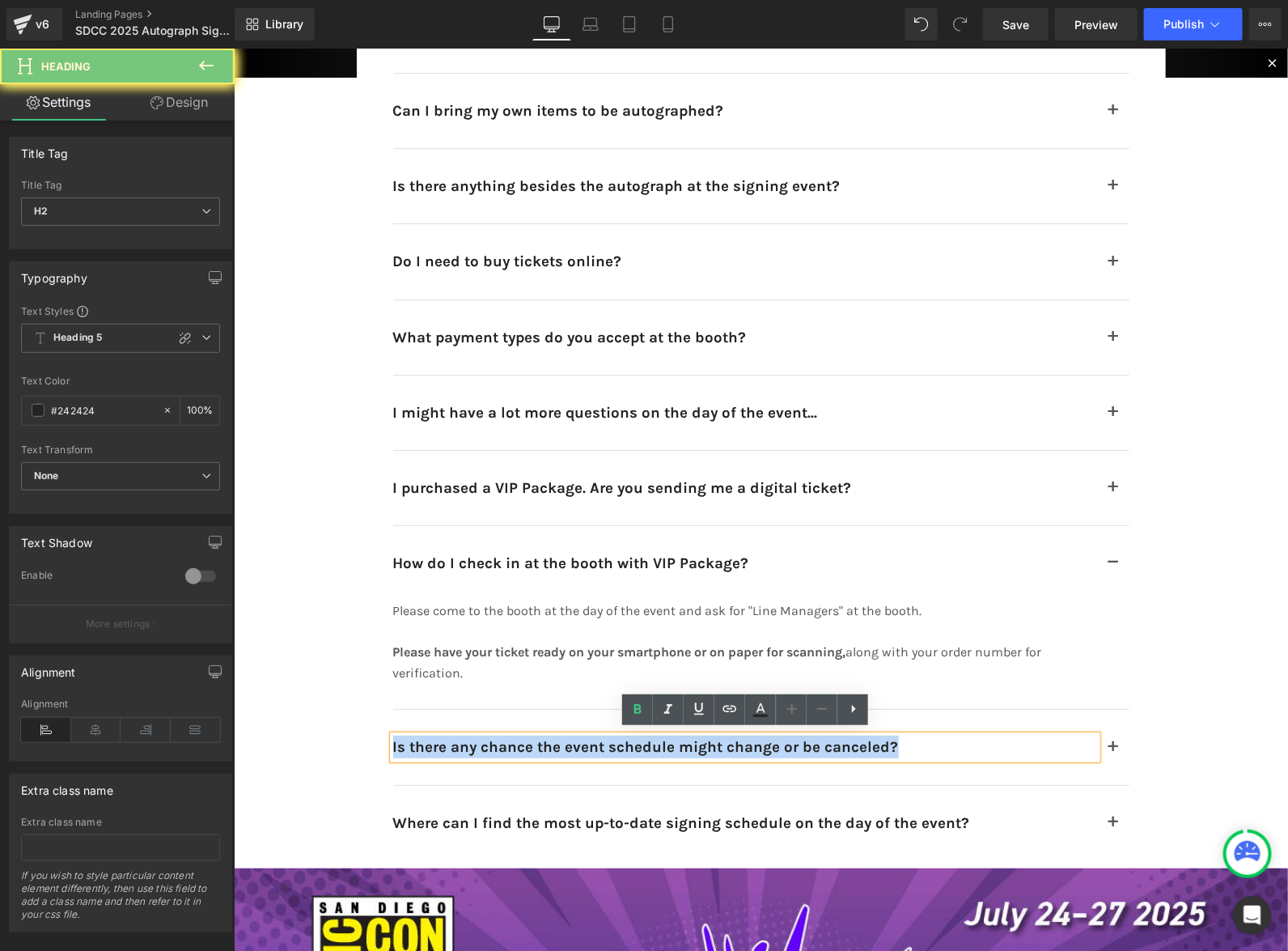
click at [921, 745] on h2 "Is there any chance the event schedule might change or be canceled?" at bounding box center [745, 745] width 704 height 23
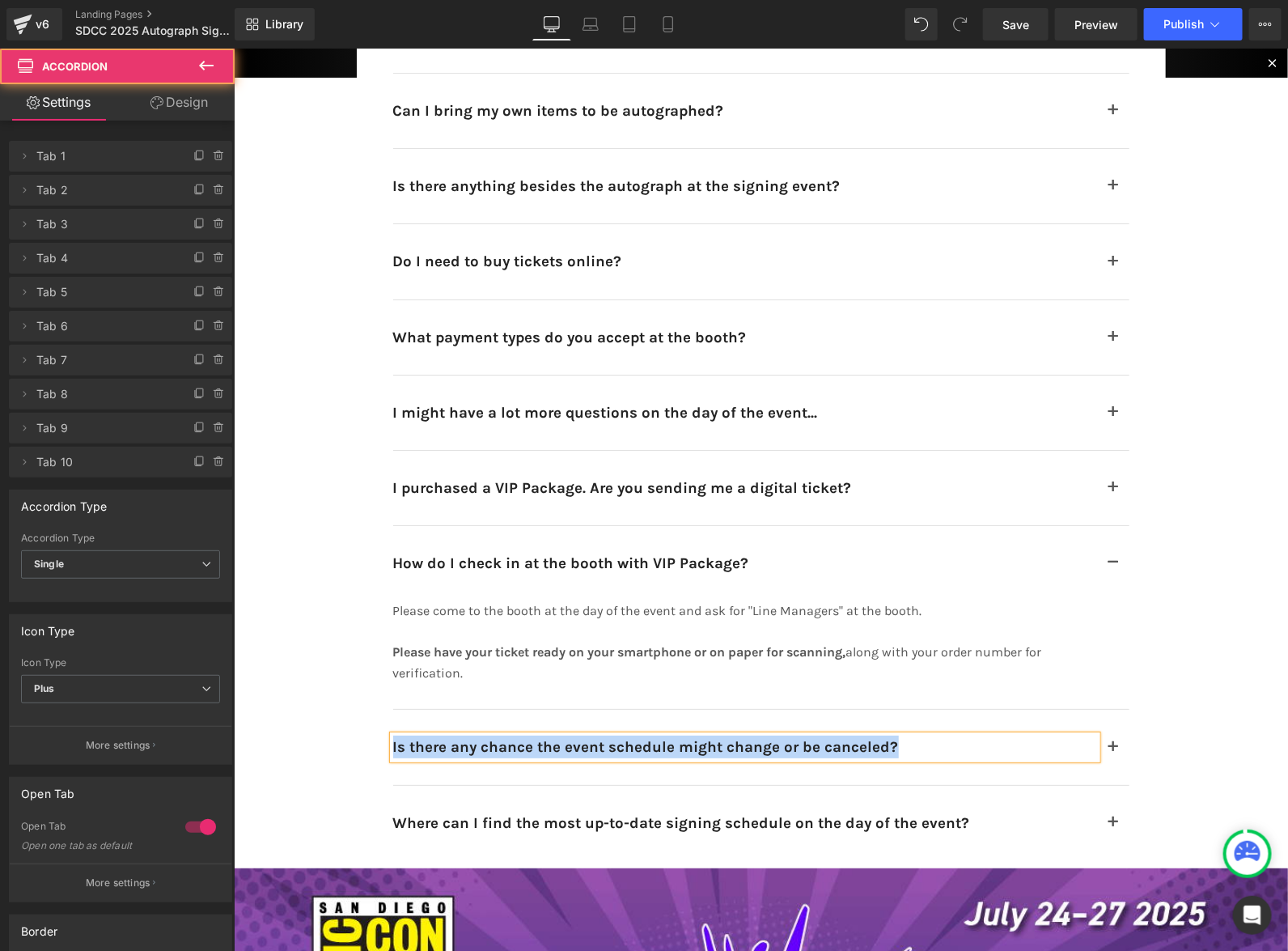
click at [1117, 738] on button "button" at bounding box center [1112, 745] width 33 height 74
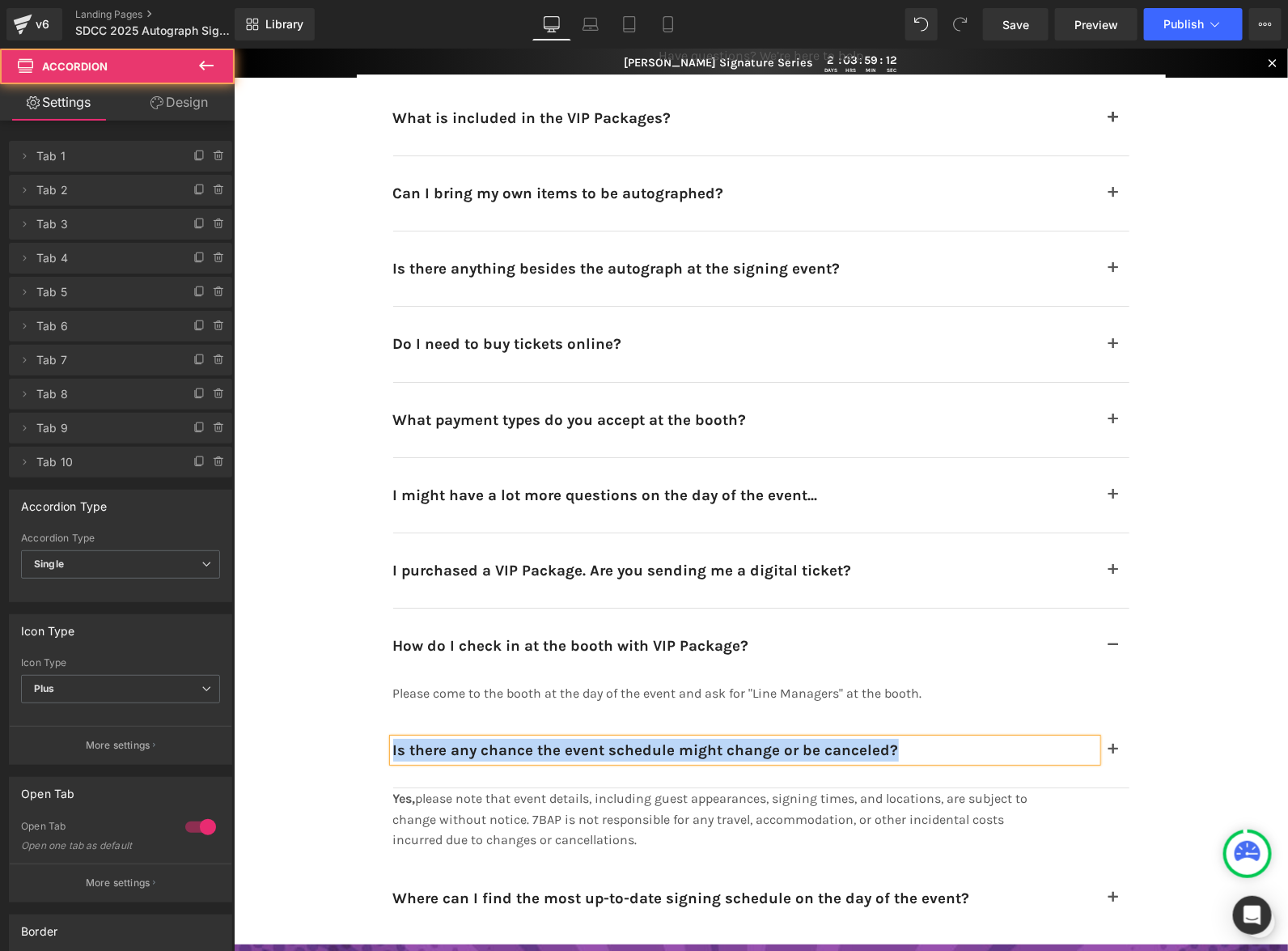
scroll to position [9899, 0]
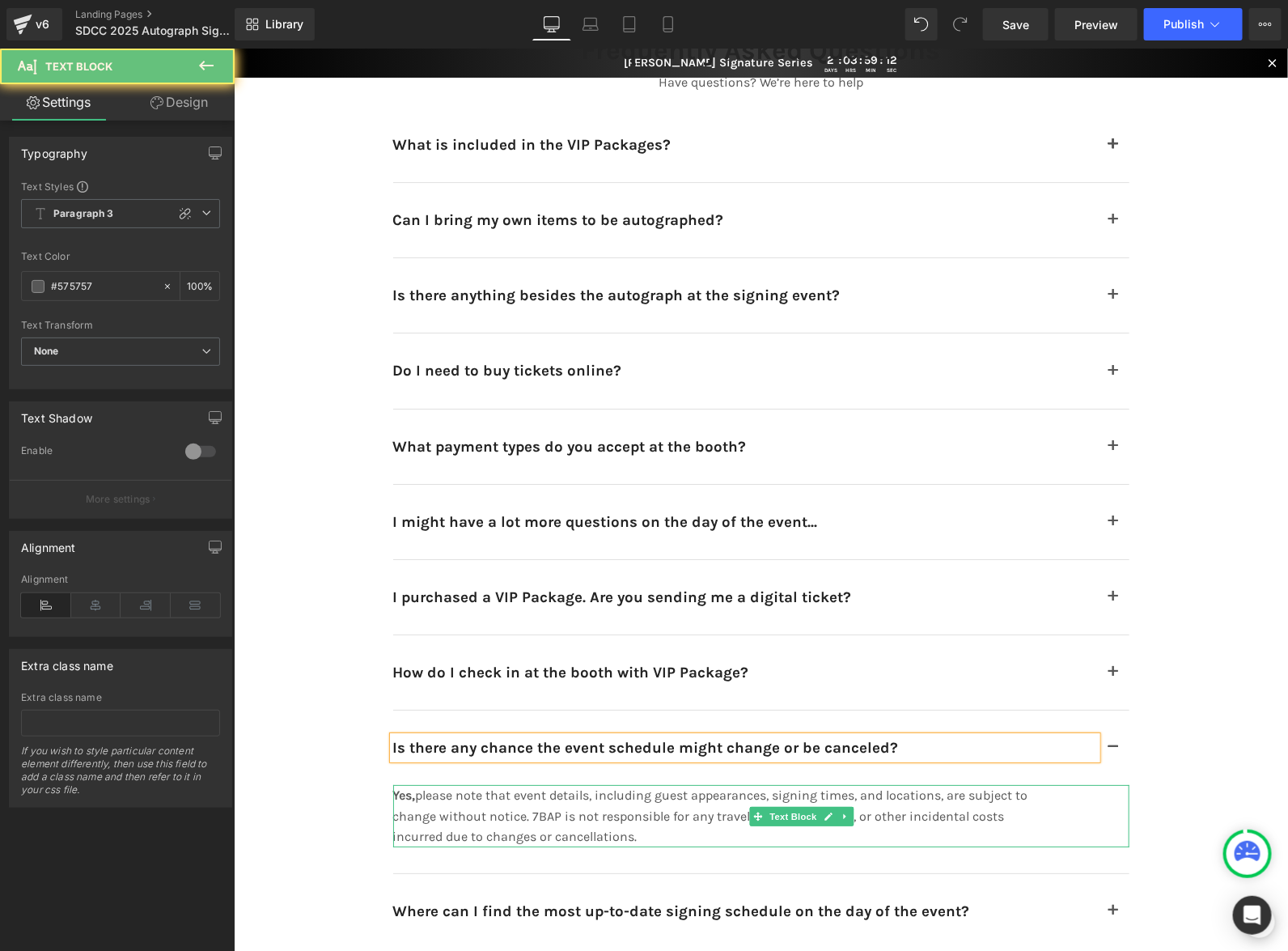
click at [943, 791] on p "Yes, please note that event details, including guest appearances, signing times…" at bounding box center [720, 815] width 655 height 63
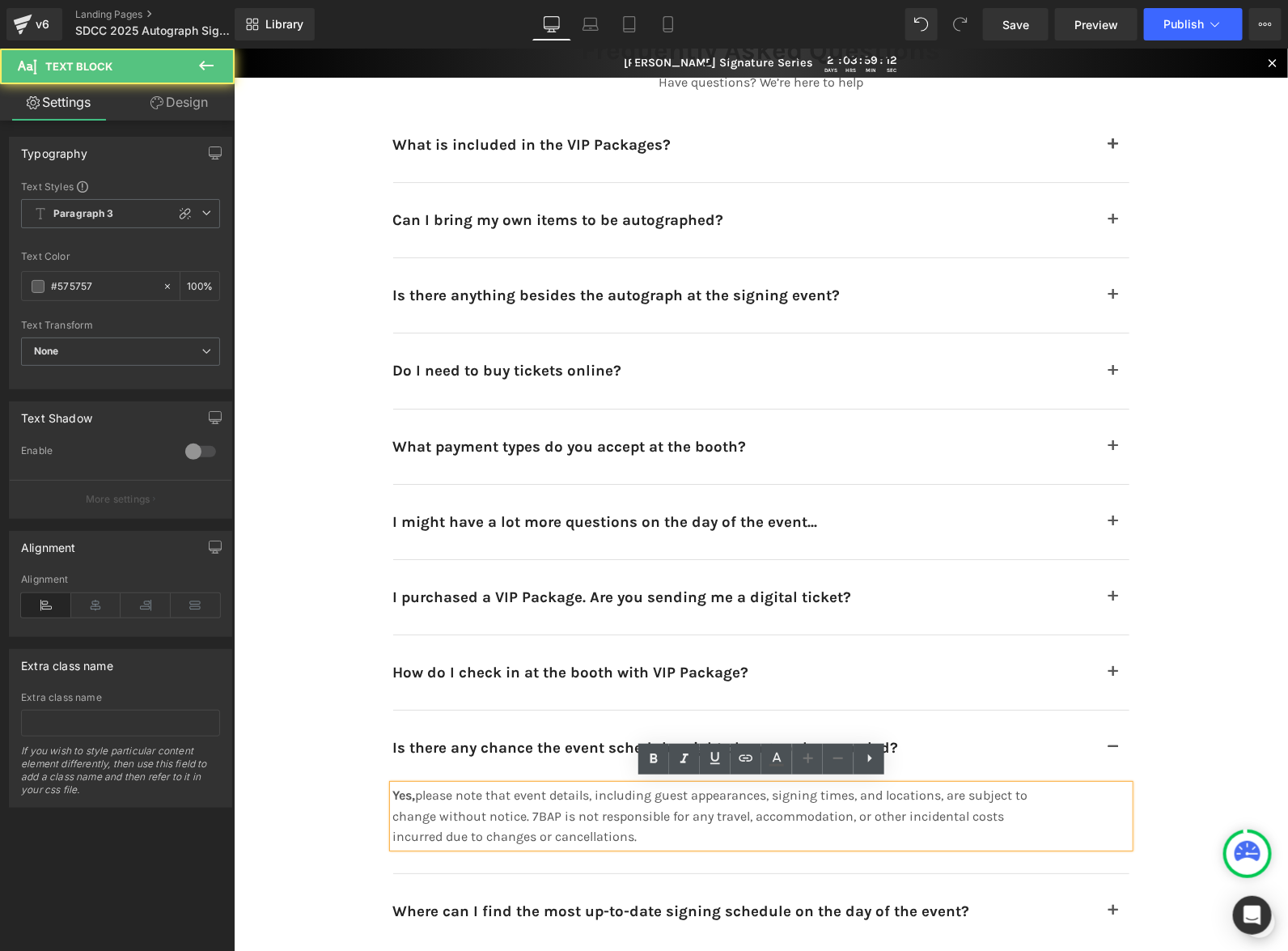
click at [923, 806] on p "Yes, please note that event details, including guest appearances, signing times…" at bounding box center [720, 815] width 655 height 63
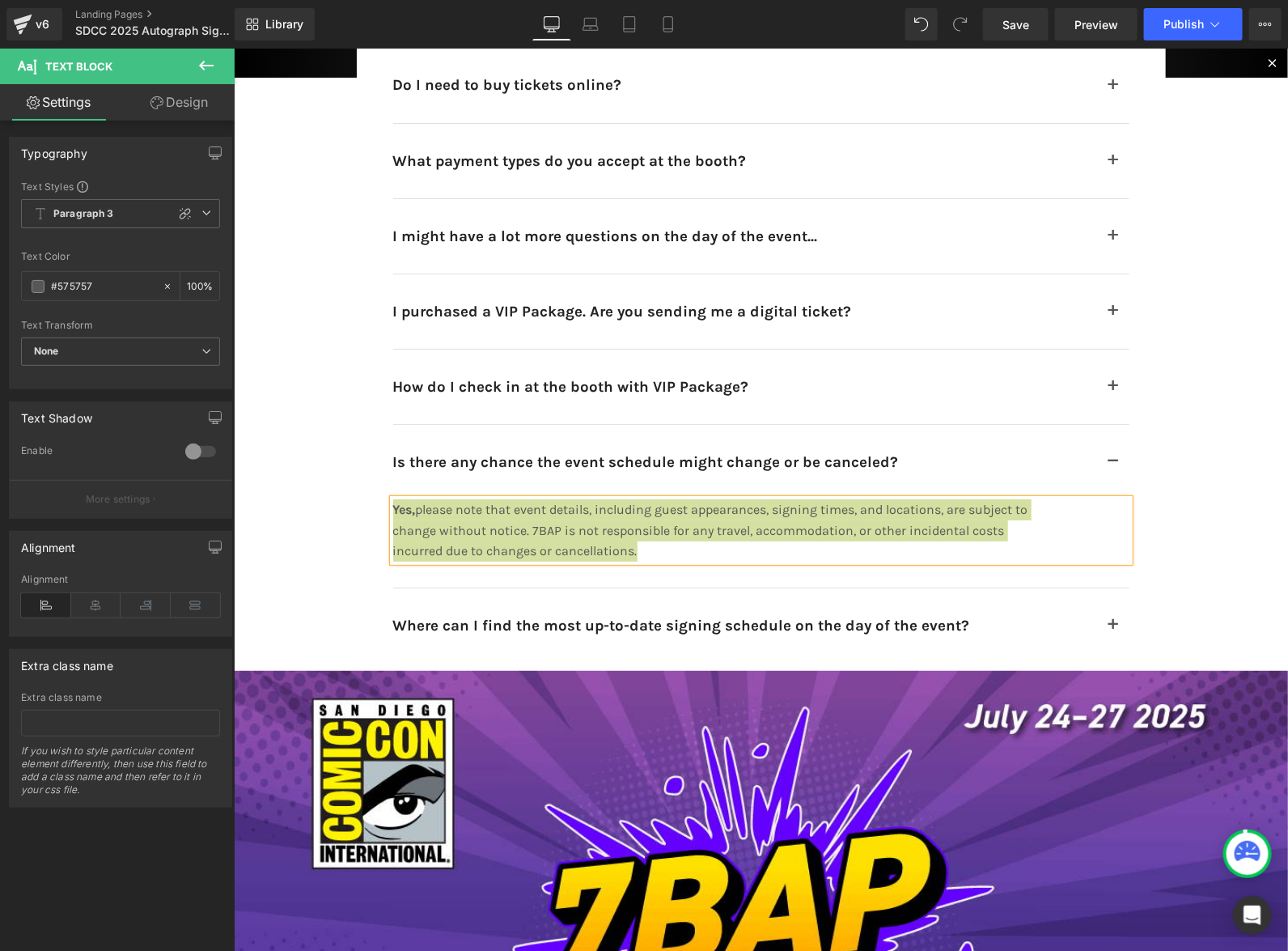
scroll to position [10169, 0]
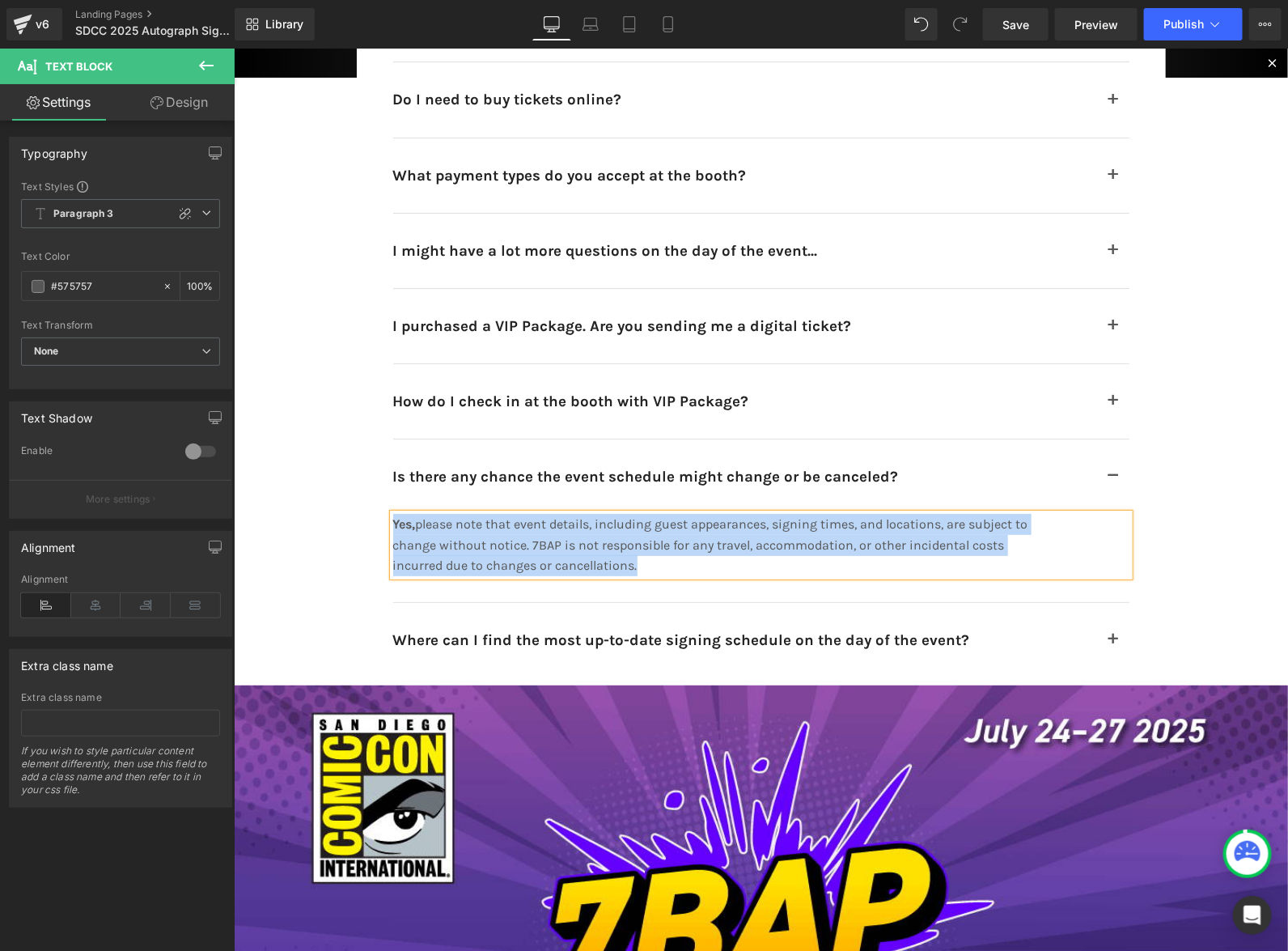
click at [852, 631] on h2 "Where can I find the most up-to-date signing schedule on the day of the event?" at bounding box center [745, 638] width 704 height 23
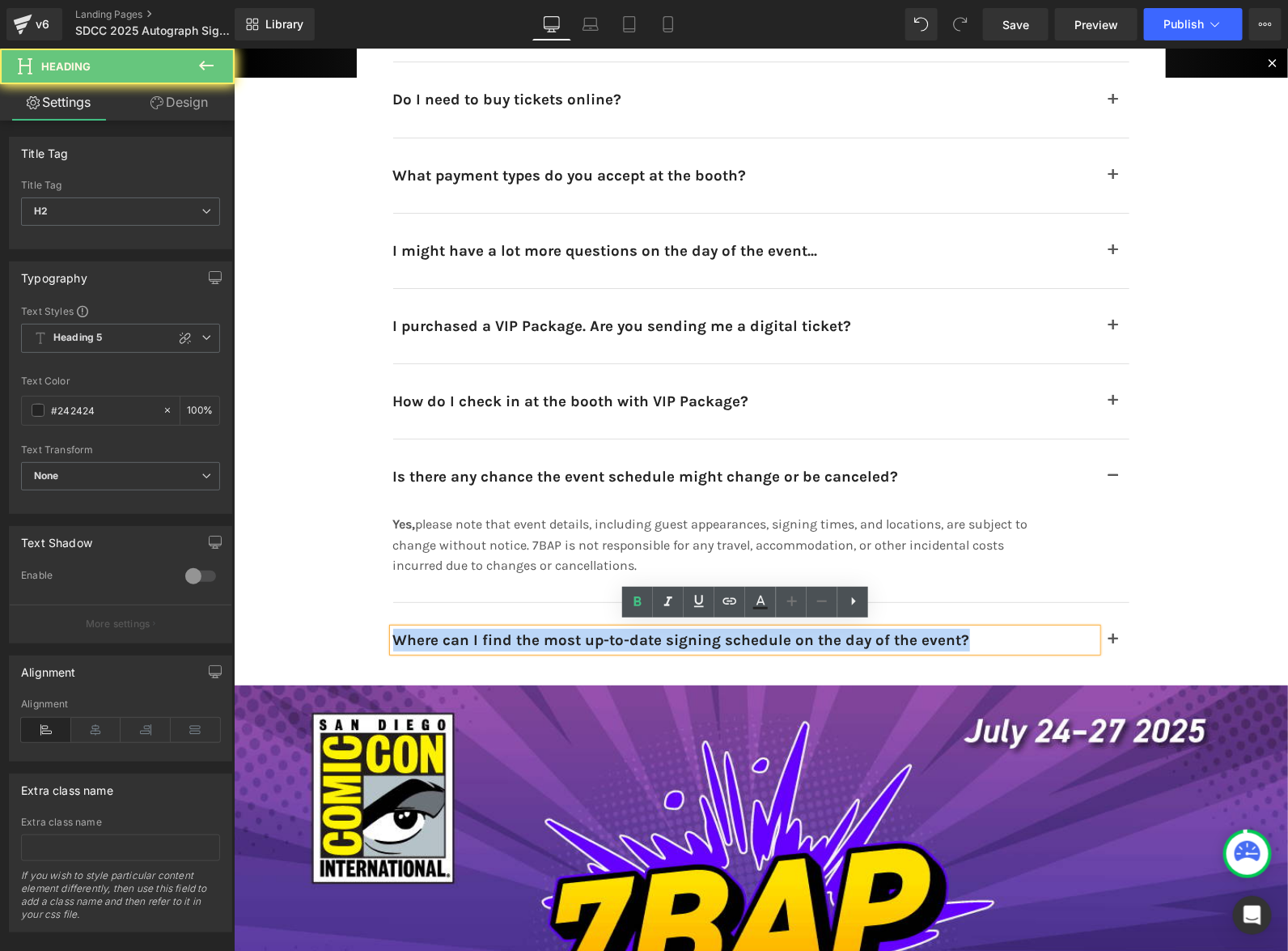
click at [852, 631] on h2 "Where can I find the most up-to-date signing schedule on the day of the event?" at bounding box center [745, 638] width 704 height 23
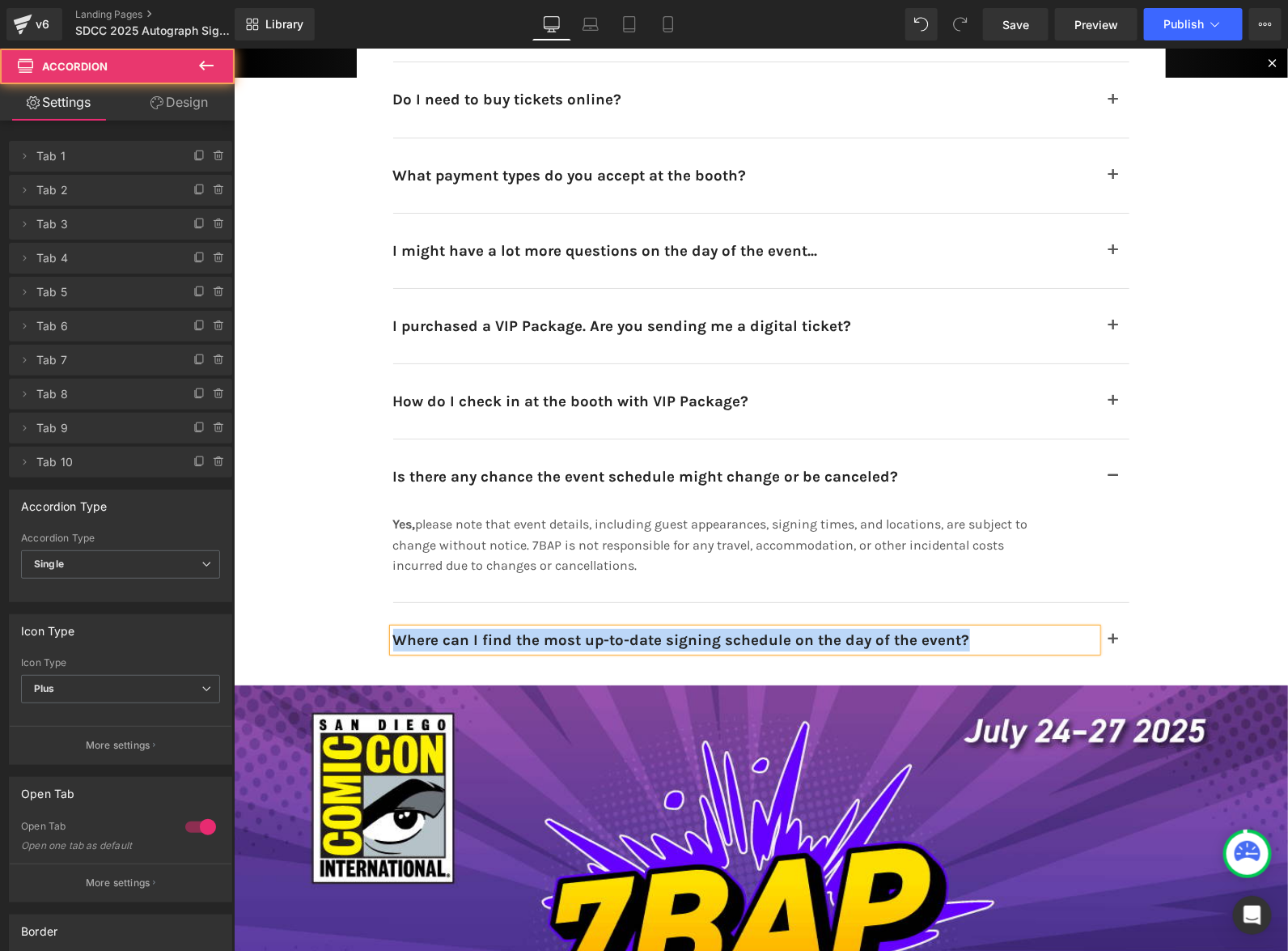
click at [1112, 643] on span "button" at bounding box center [1112, 643] width 0 height 0
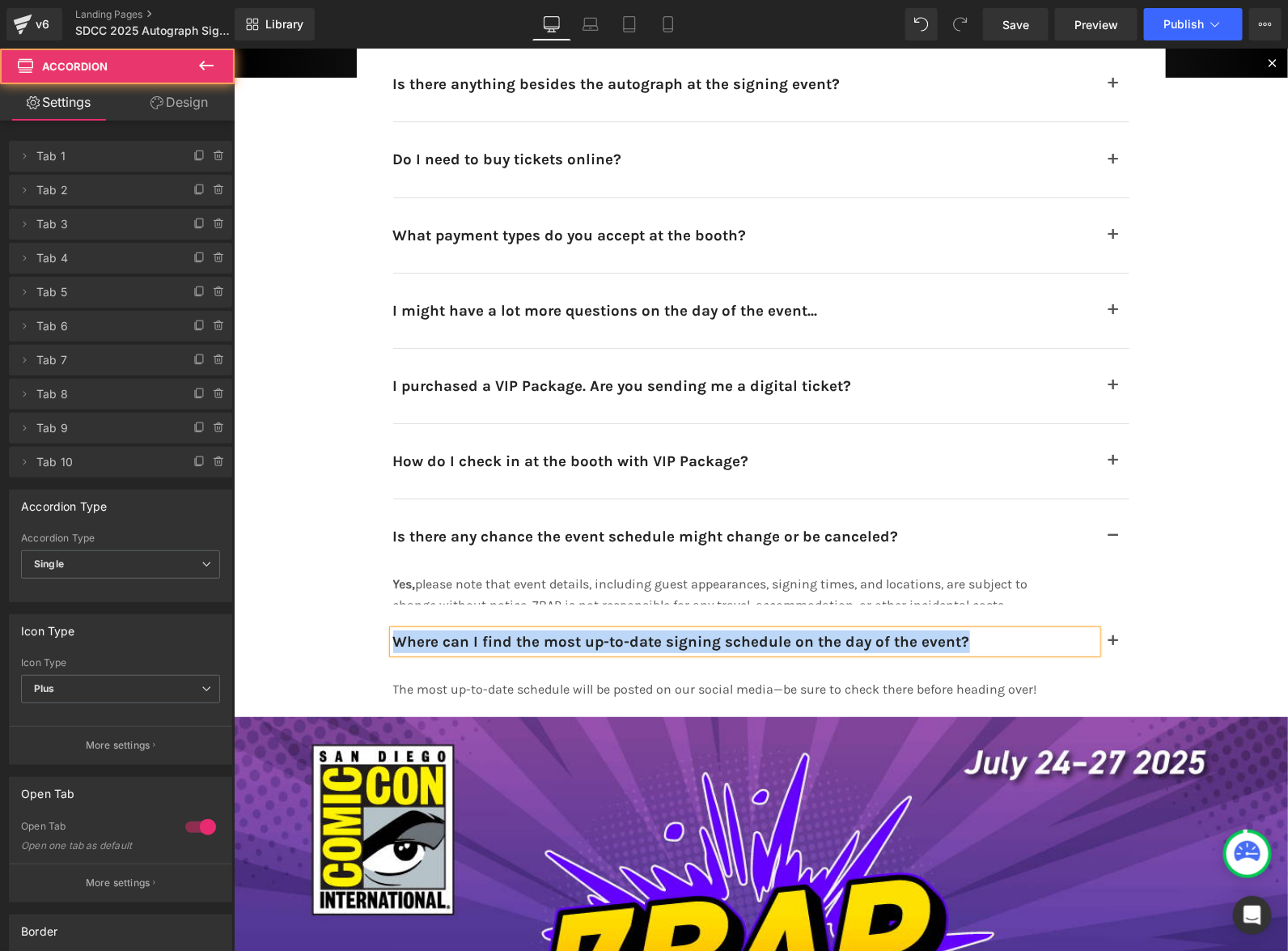
scroll to position [10082, 0]
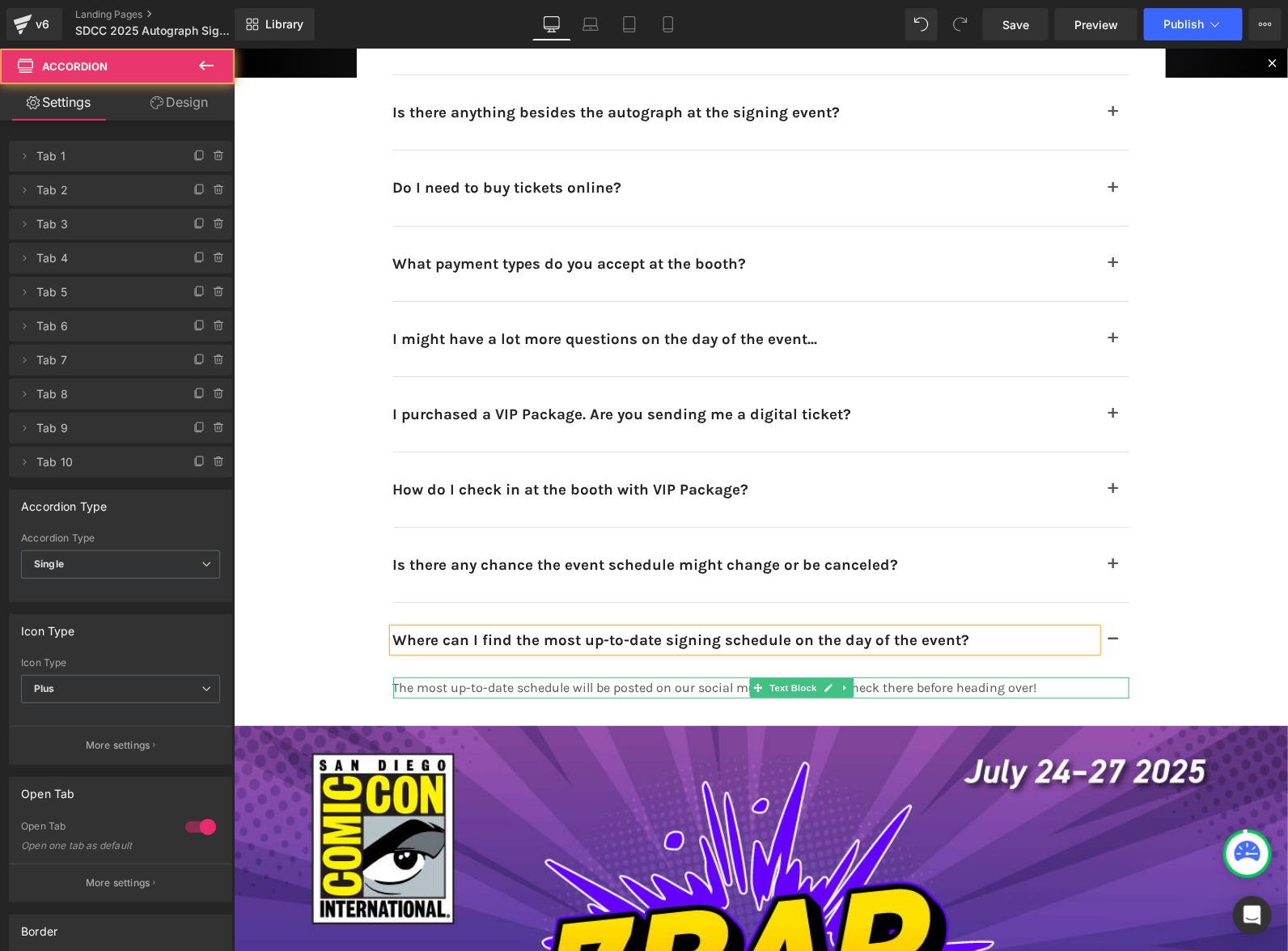
click at [997, 684] on p "The most up-to-date schedule will be posted on our social media—be sure to chec…" at bounding box center [720, 686] width 655 height 21
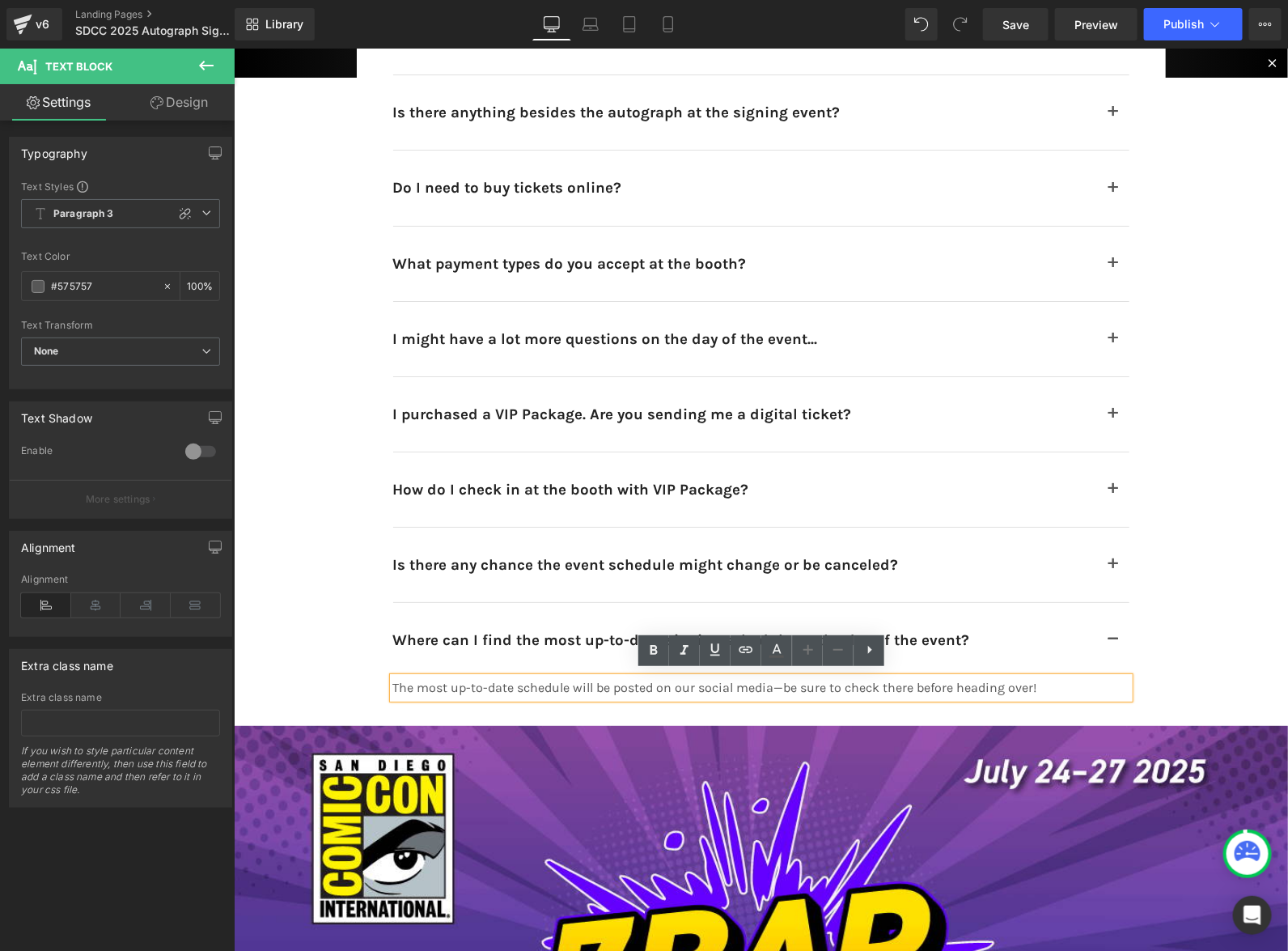
click at [997, 684] on p "The most up-to-date schedule will be posted on our social media—be sure to chec…" at bounding box center [720, 686] width 655 height 21
